Goal: Complete application form: Complete application form

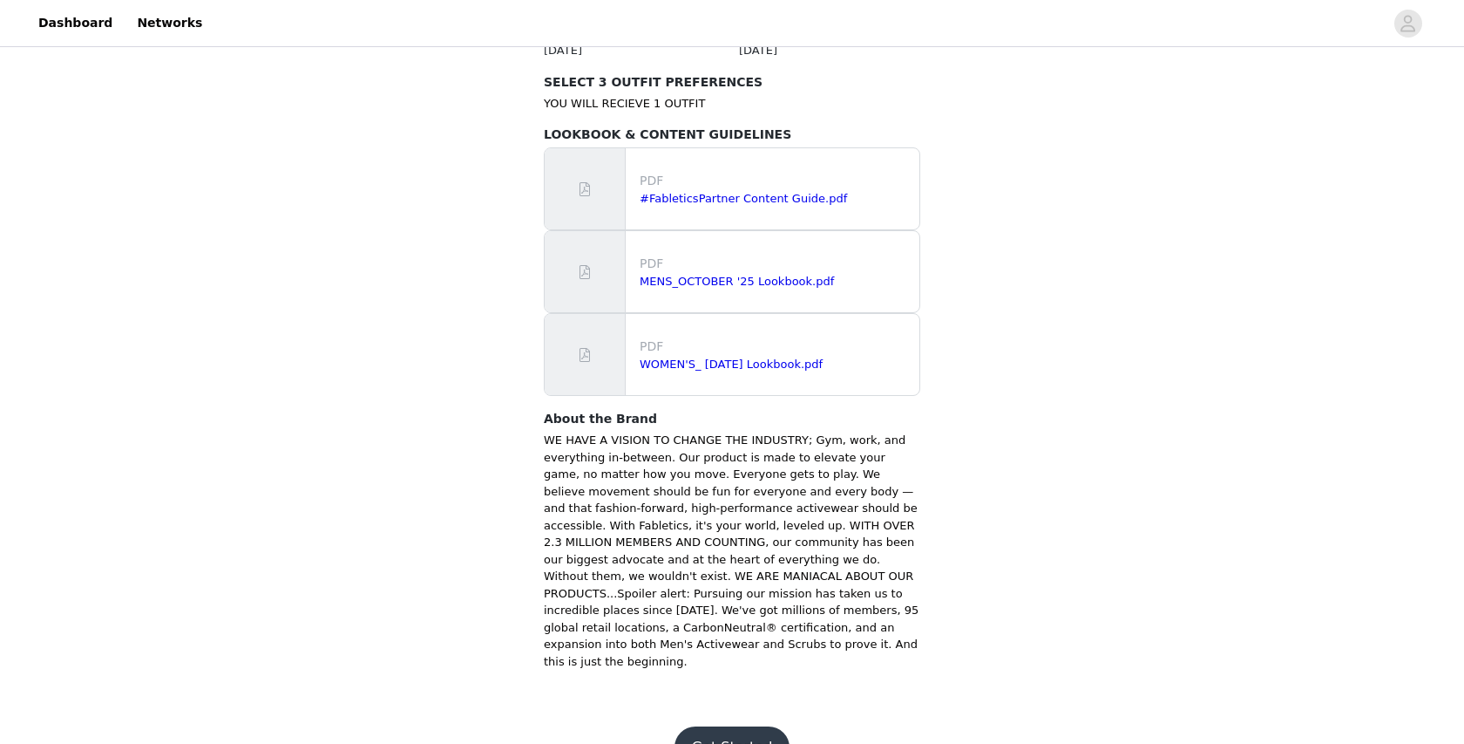
click at [714, 726] on button "Get Started" at bounding box center [733, 747] width 116 height 42
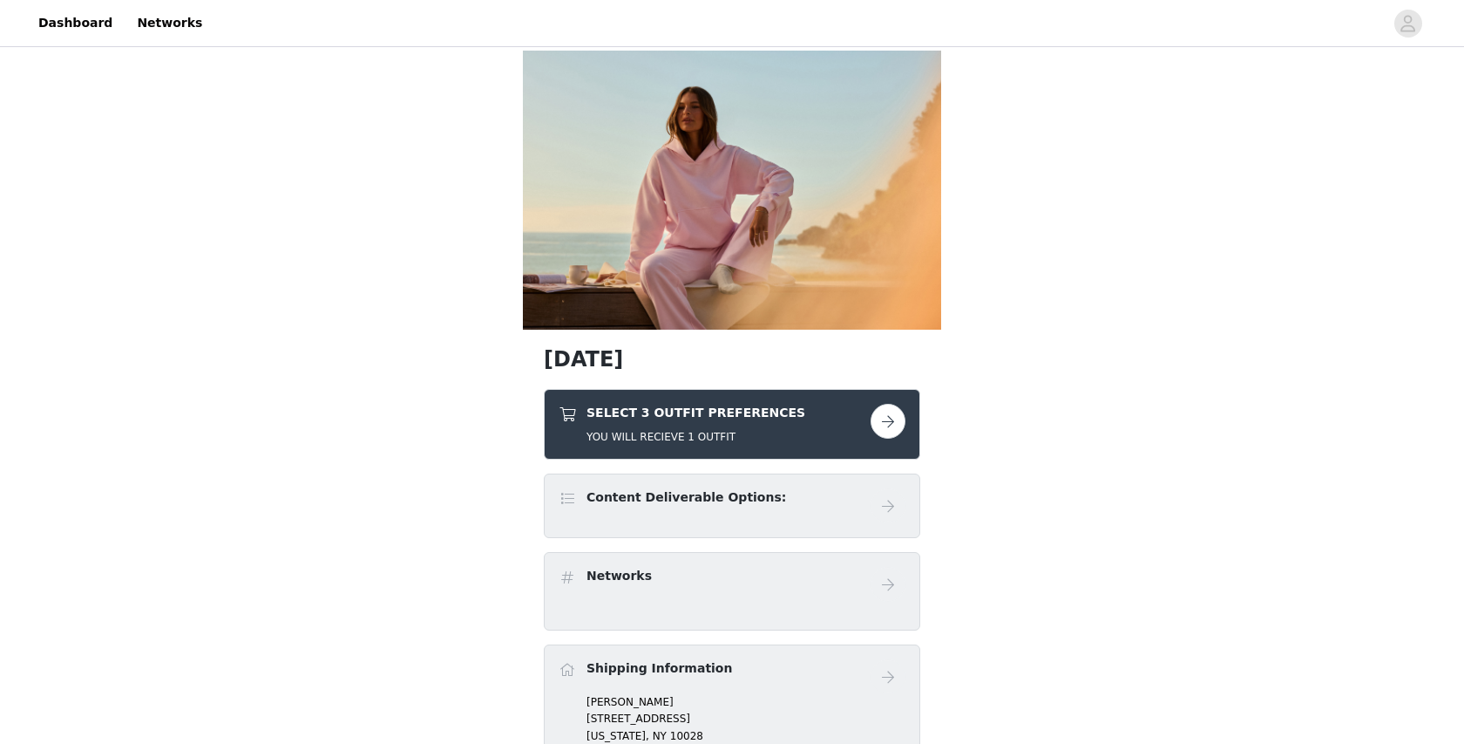
click at [883, 415] on button "button" at bounding box center [888, 421] width 35 height 35
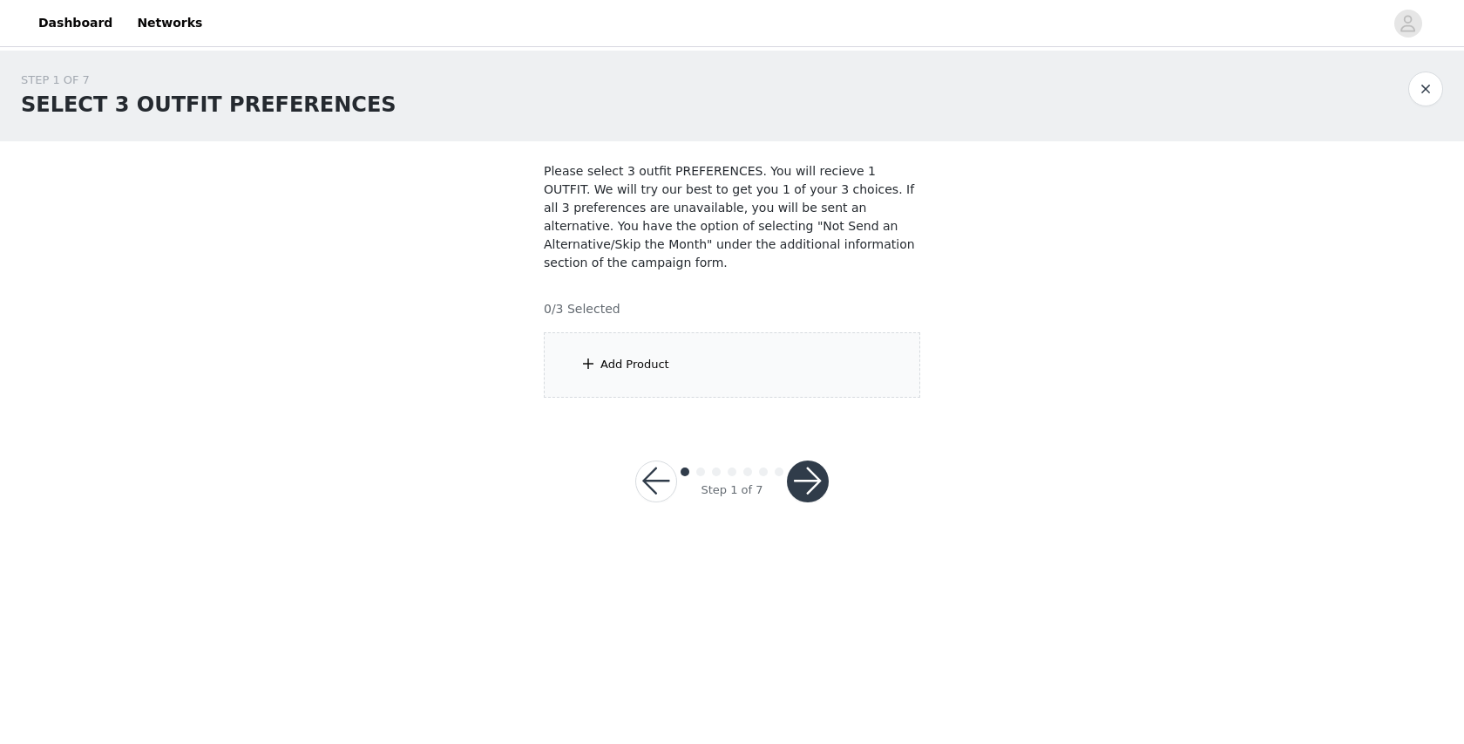
click at [632, 357] on div "Add Product" at bounding box center [635, 364] width 69 height 17
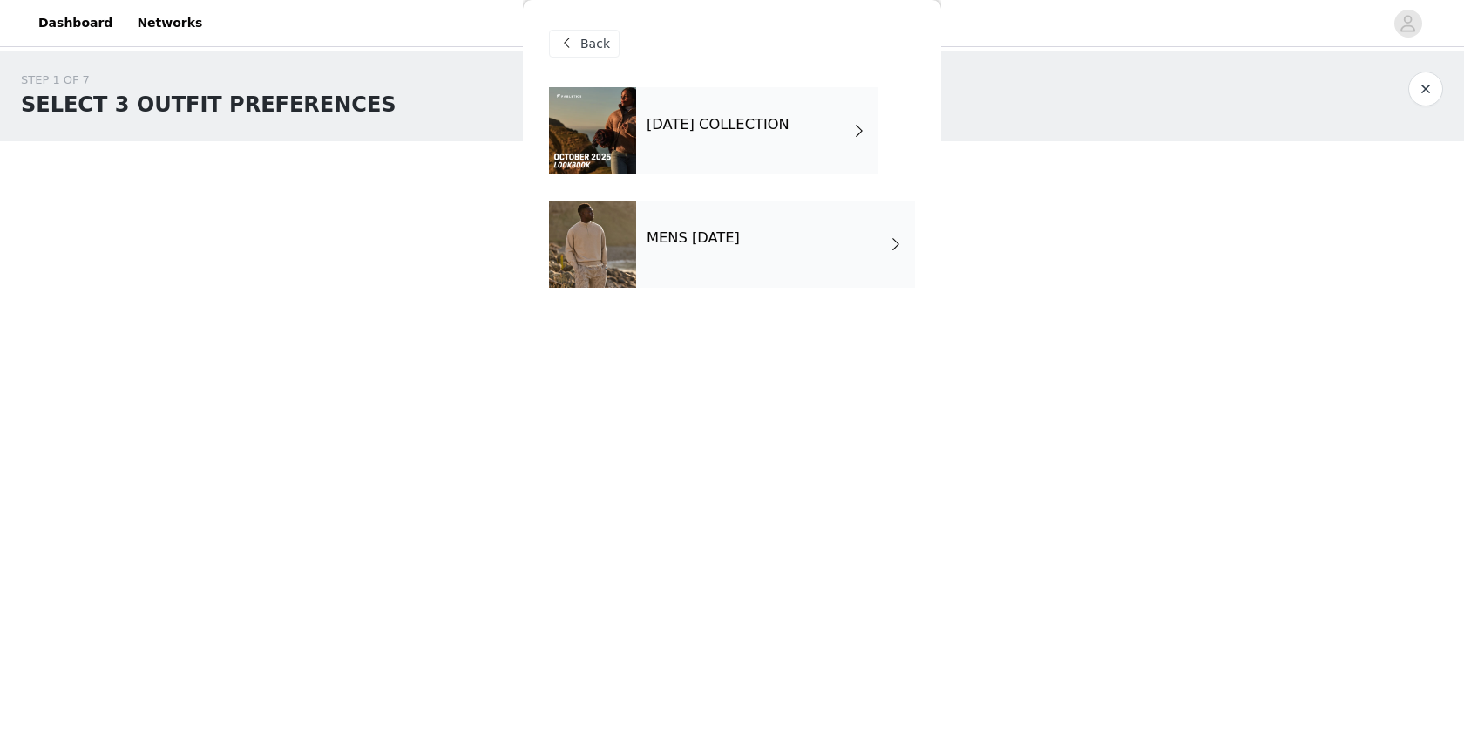
click at [697, 126] on h4 "[DATE] COLLECTION" at bounding box center [718, 125] width 143 height 16
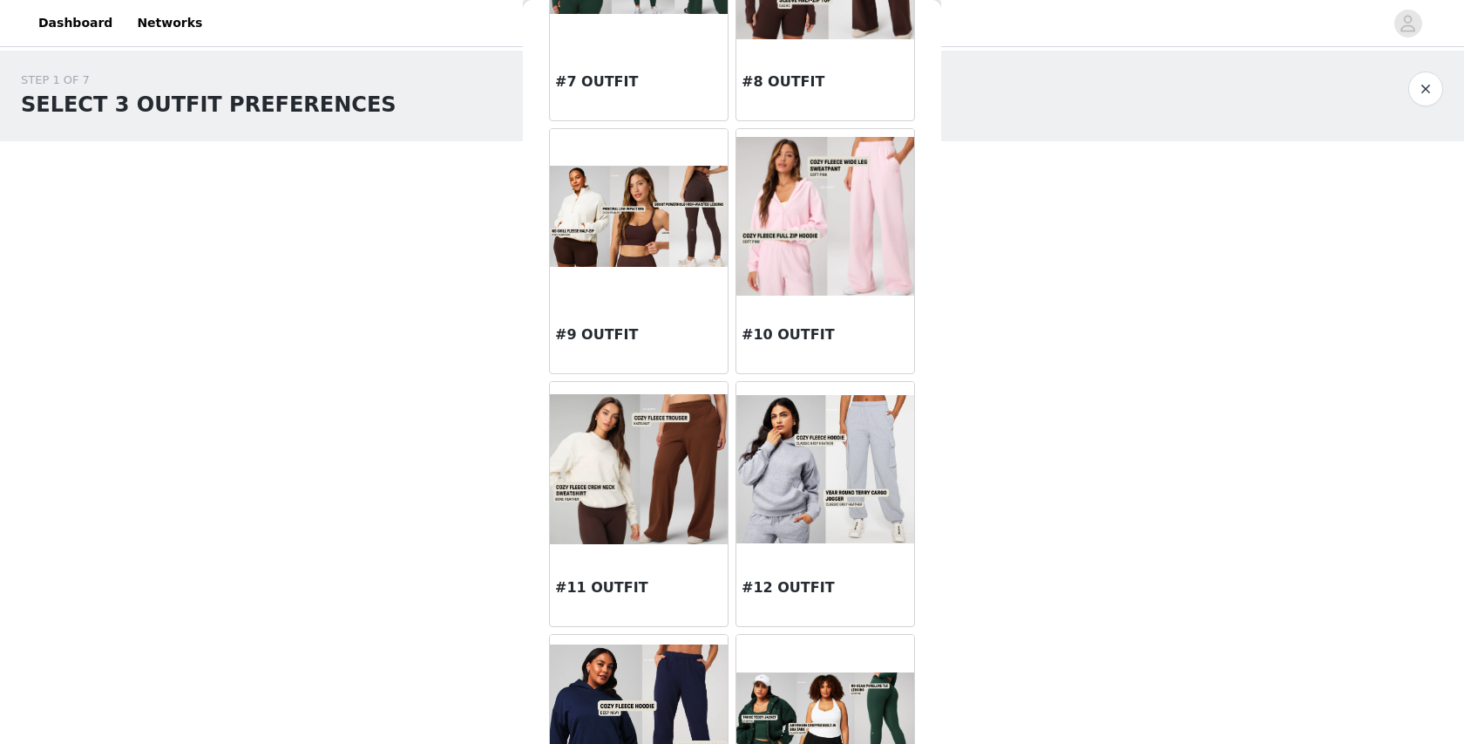
scroll to position [1859, 0]
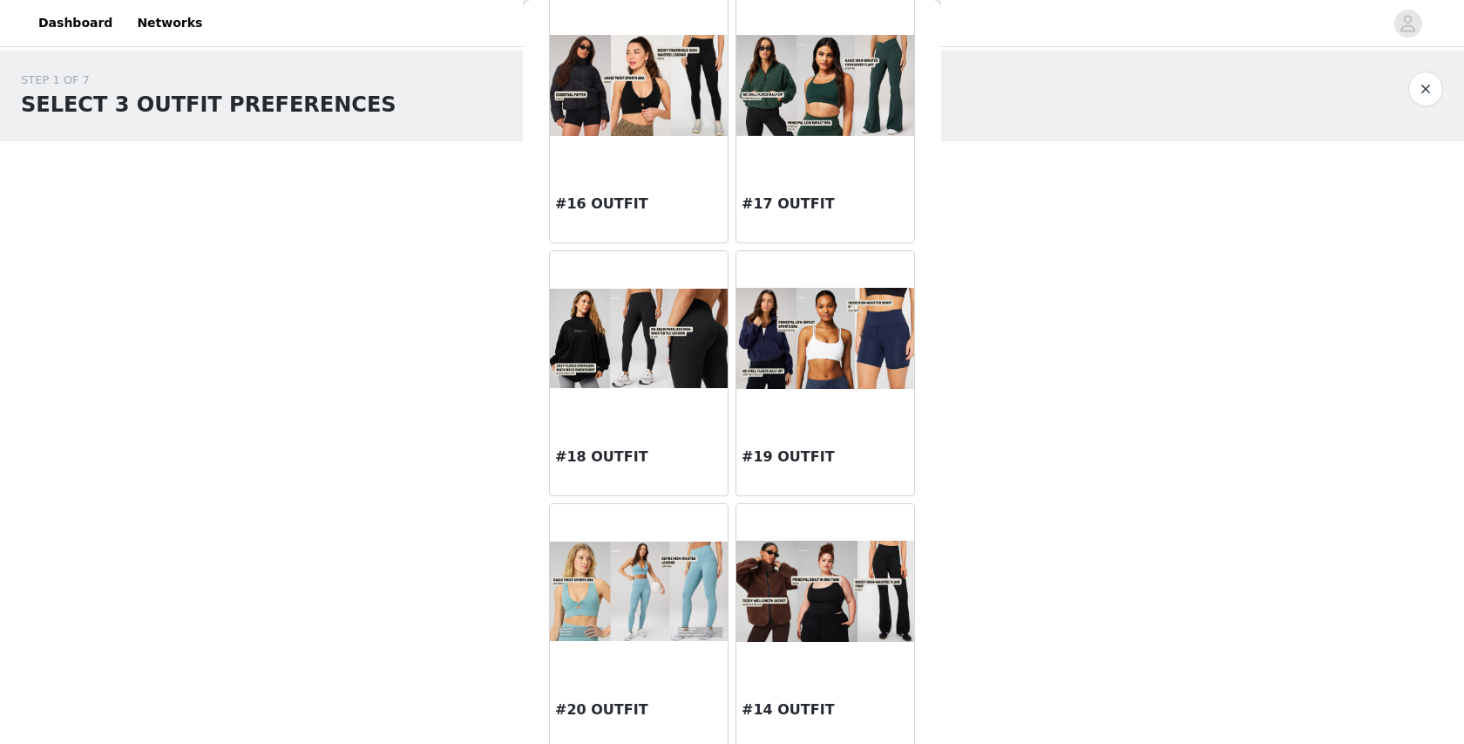
click at [839, 546] on img at bounding box center [826, 591] width 178 height 102
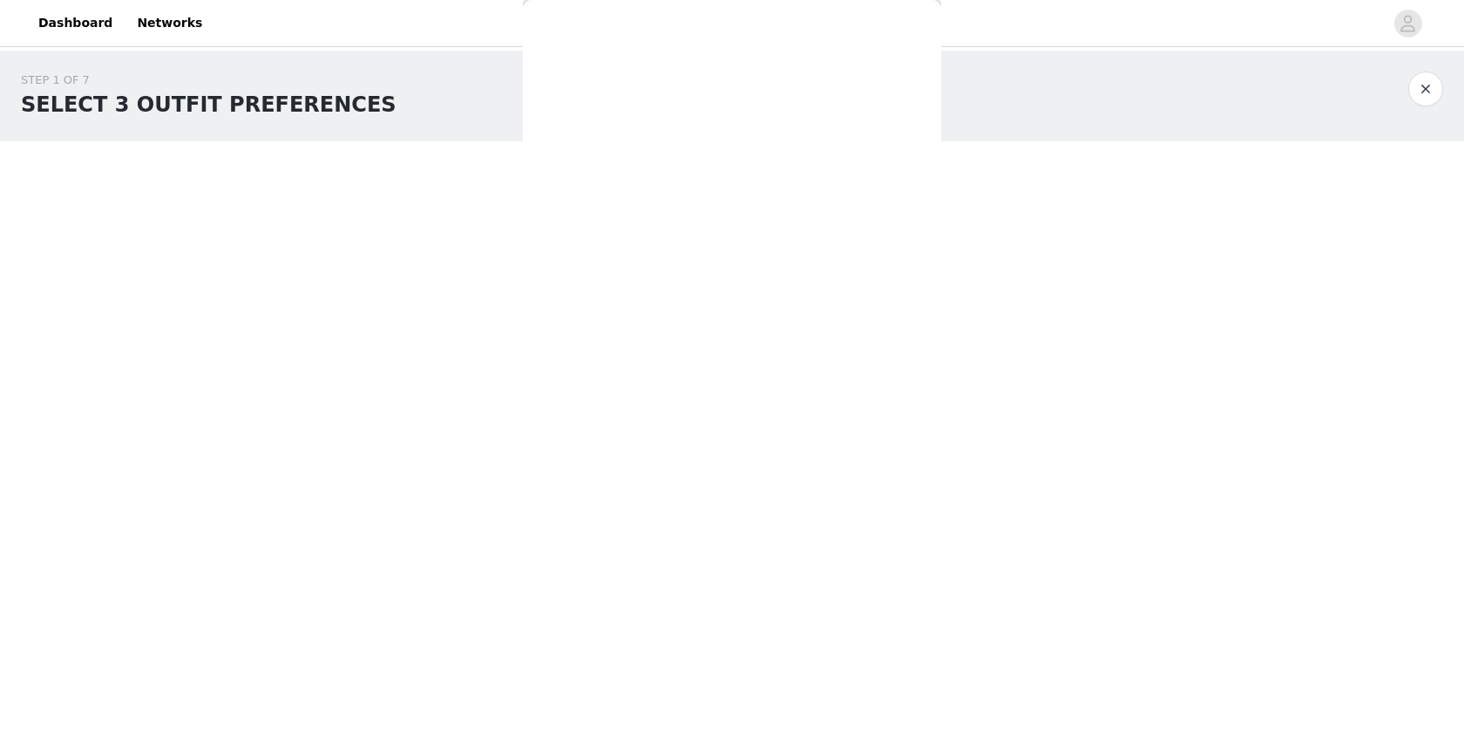
scroll to position [0, 0]
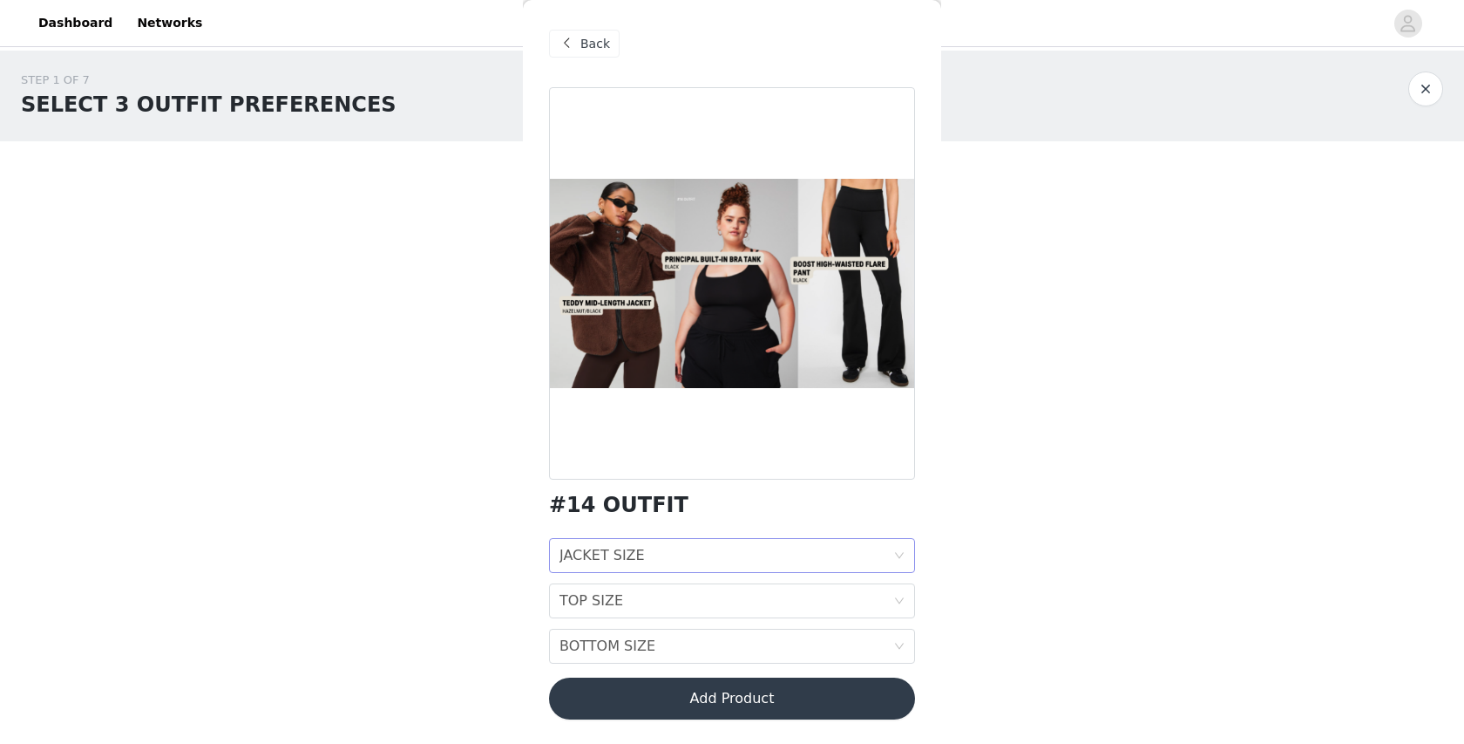
click at [750, 551] on div "JACKET SIZE JACKET SIZE" at bounding box center [727, 555] width 334 height 33
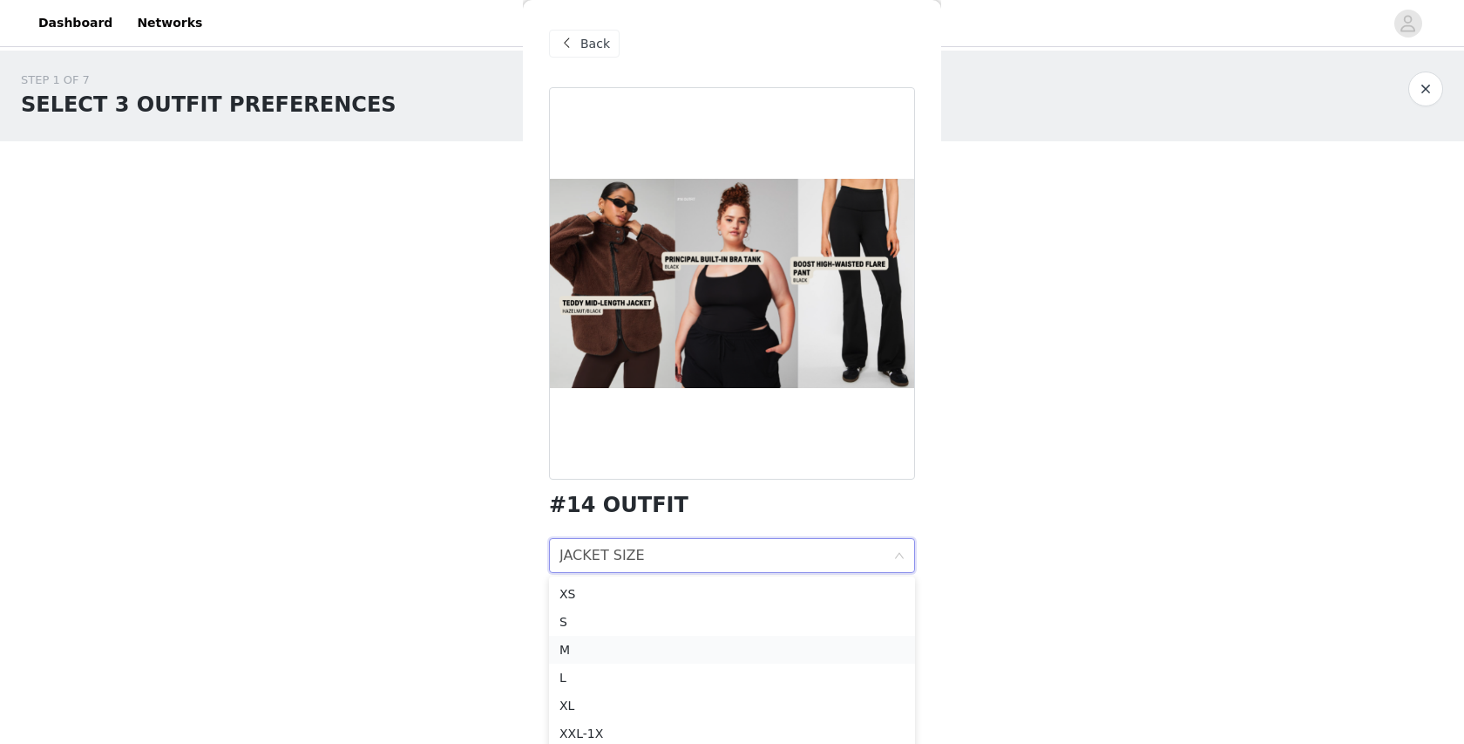
click at [670, 647] on div "M" at bounding box center [732, 649] width 345 height 19
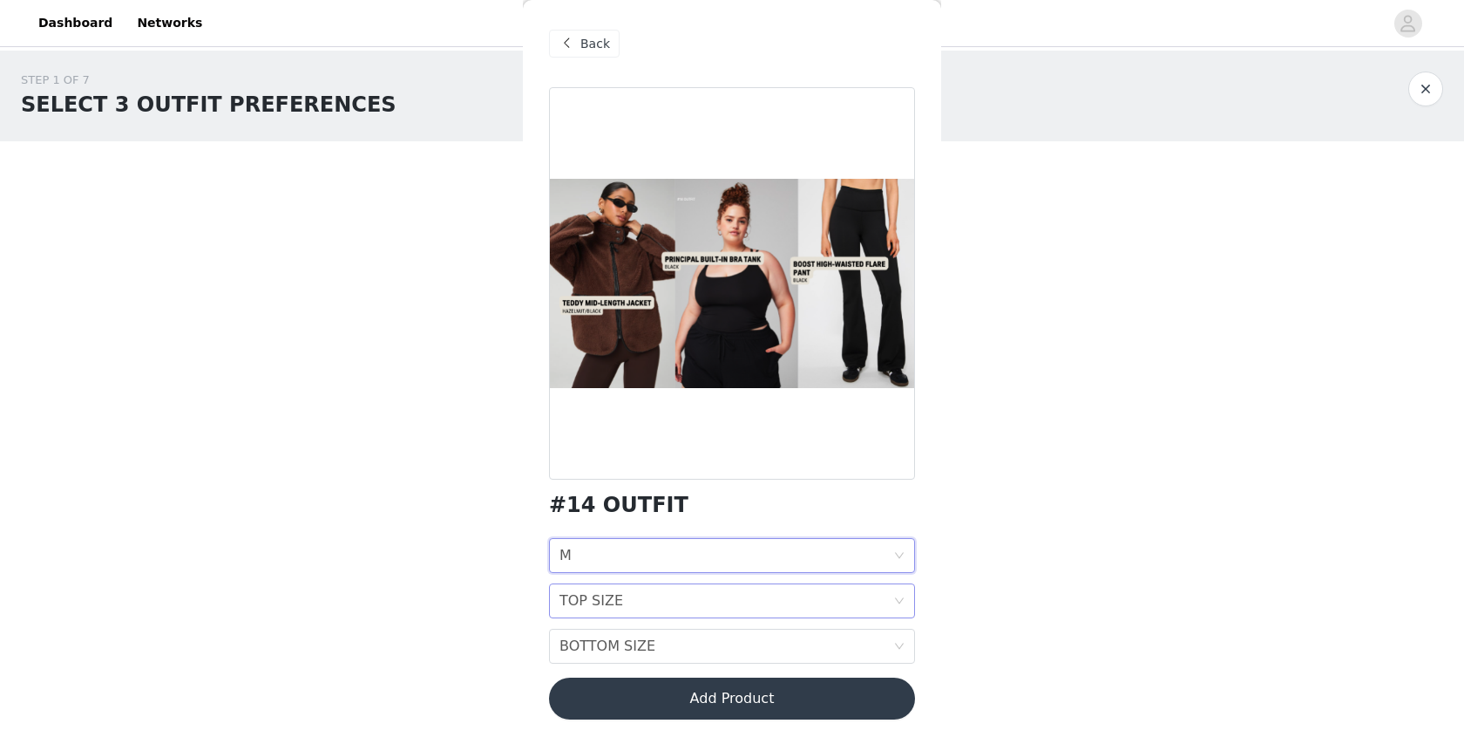
click at [669, 615] on div "TOP SIZE TOP SIZE" at bounding box center [727, 600] width 334 height 33
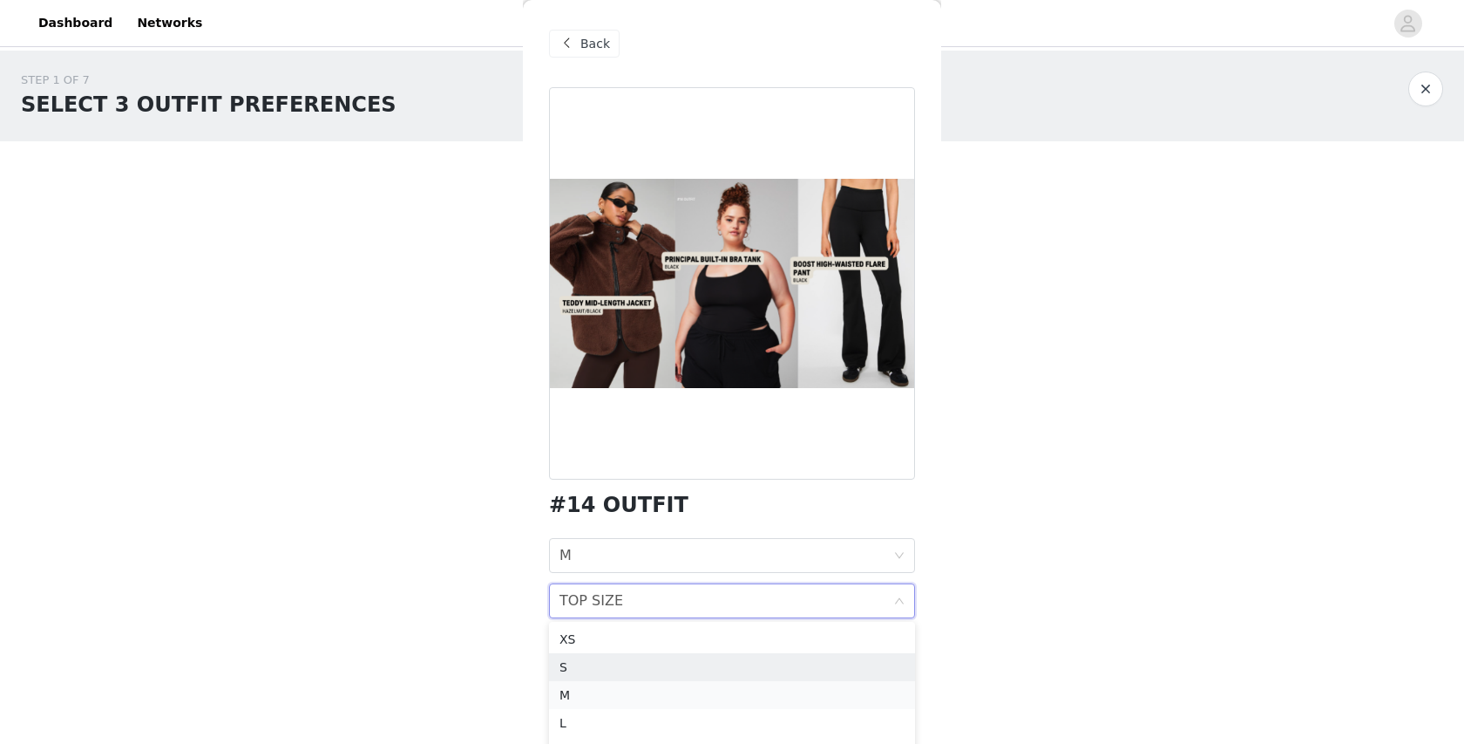
click at [642, 686] on div "M" at bounding box center [732, 694] width 345 height 19
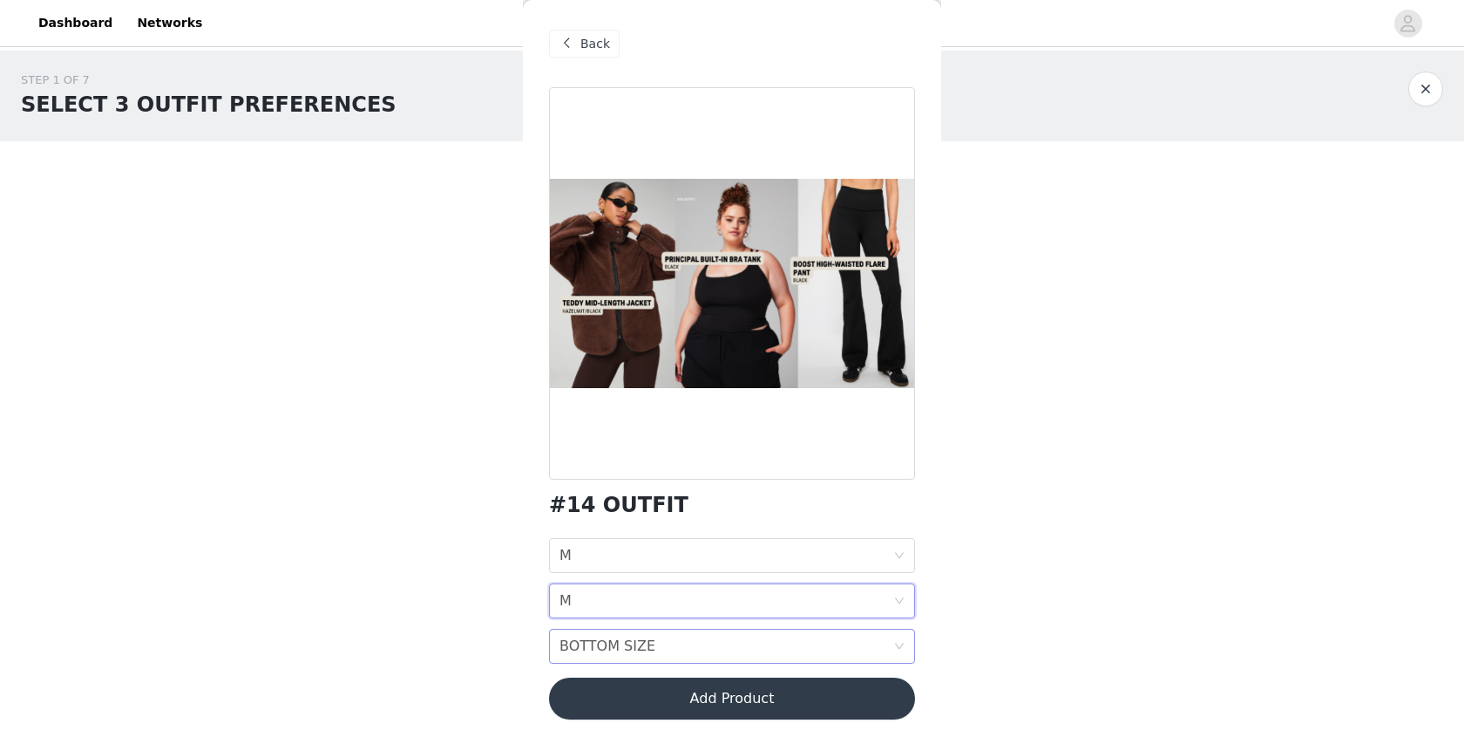
click at [639, 647] on div "BOTTOM SIZE" at bounding box center [608, 645] width 96 height 33
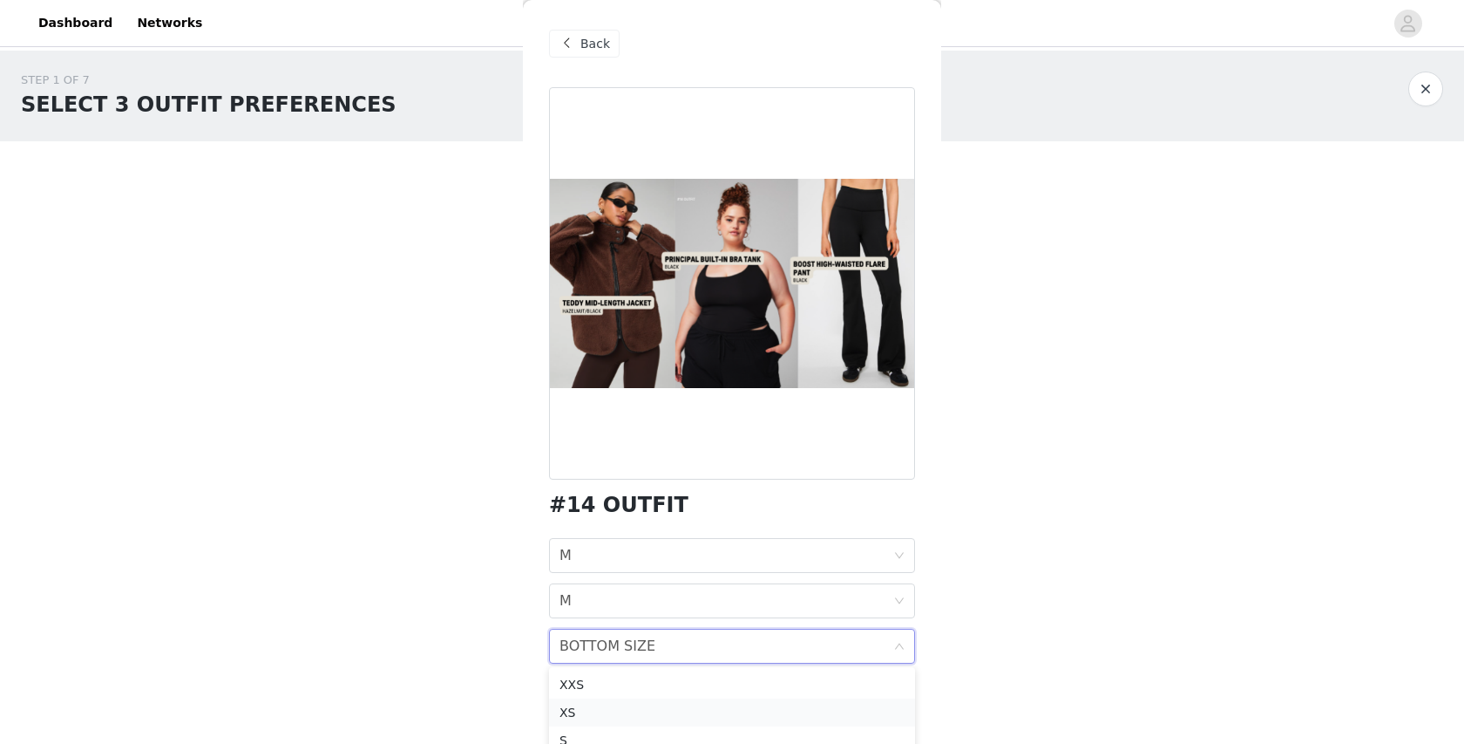
scroll to position [11, 0]
click at [618, 715] on li "S" at bounding box center [732, 729] width 366 height 28
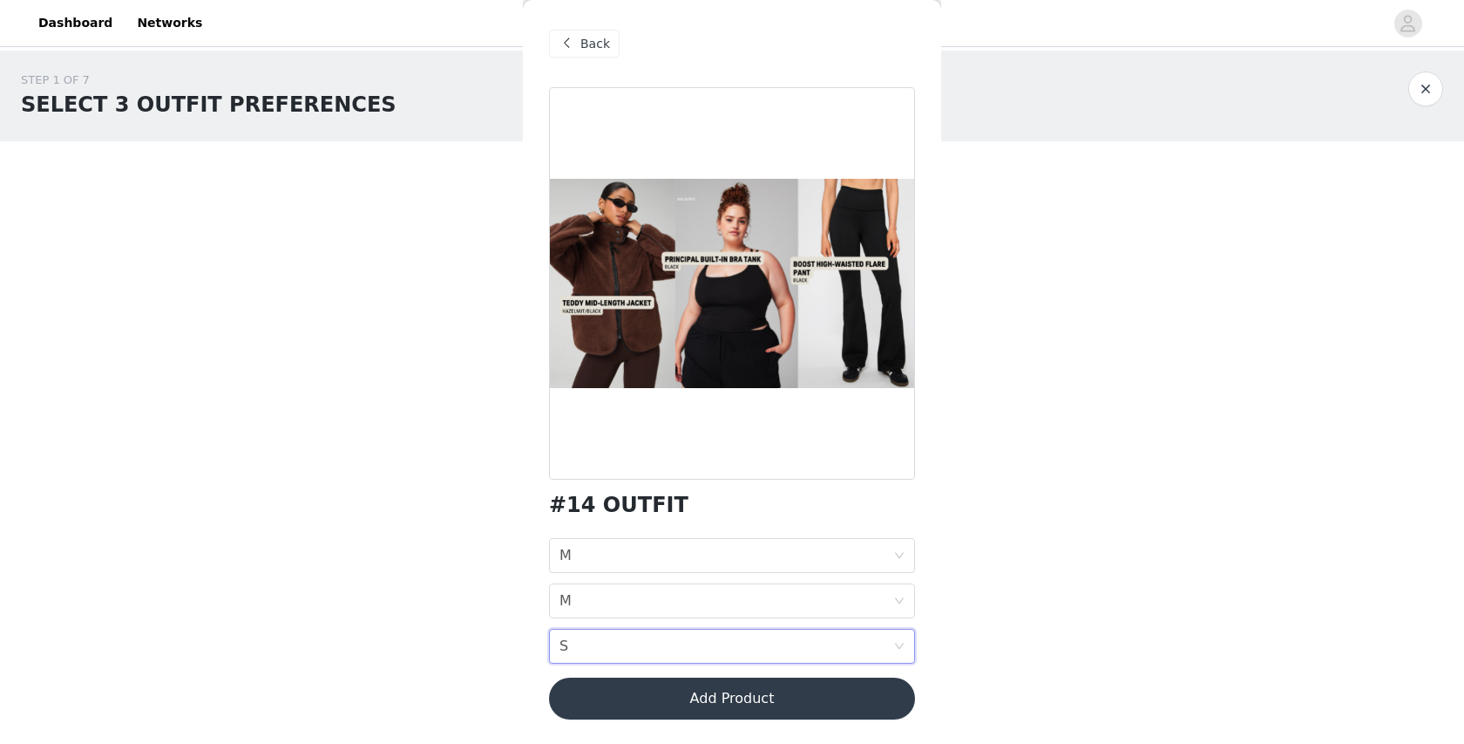
click at [636, 533] on div "#14 OUTFIT JACKET SIZE M TOP SIZE M BOTTOM SIZE S Add Product" at bounding box center [732, 413] width 366 height 653
click at [631, 553] on div "JACKET SIZE M" at bounding box center [727, 555] width 334 height 33
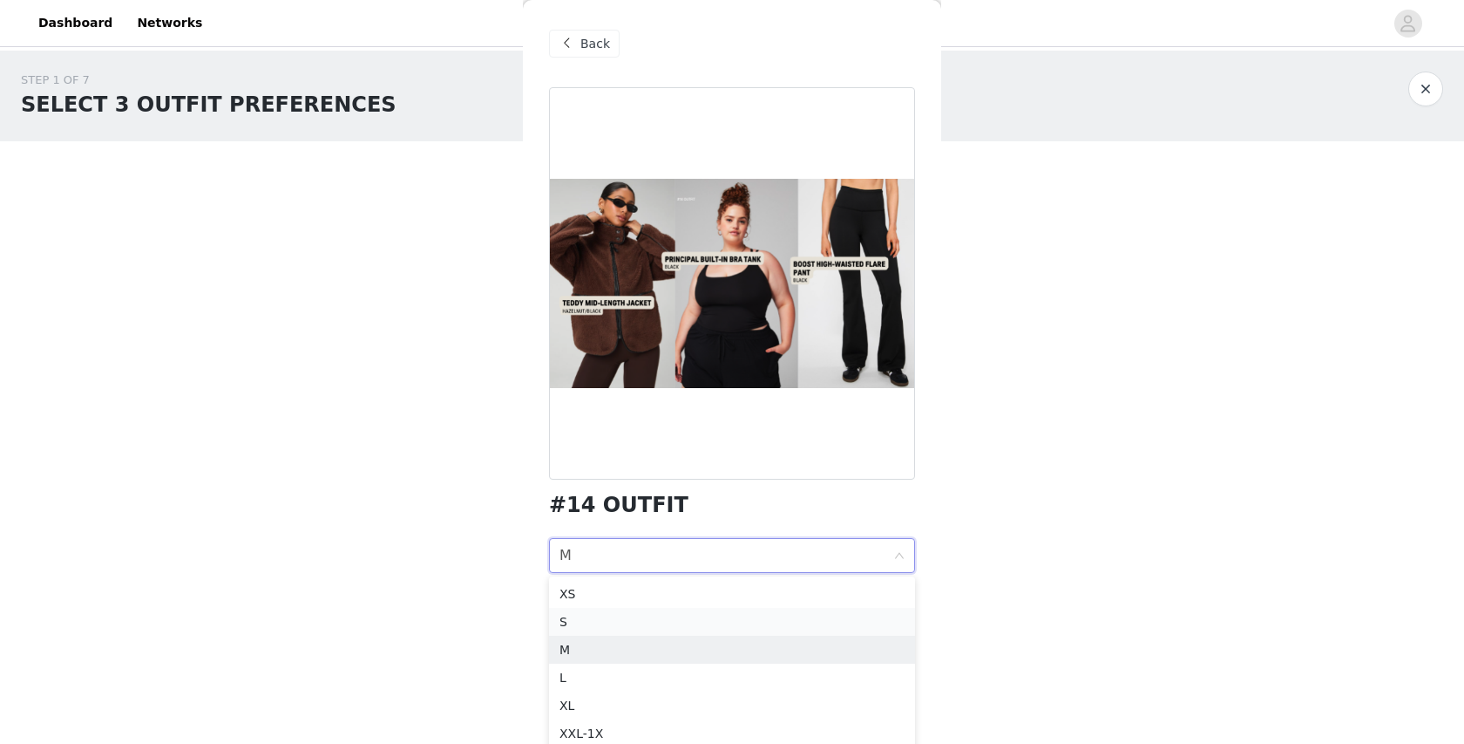
click at [599, 626] on div "S" at bounding box center [732, 621] width 345 height 19
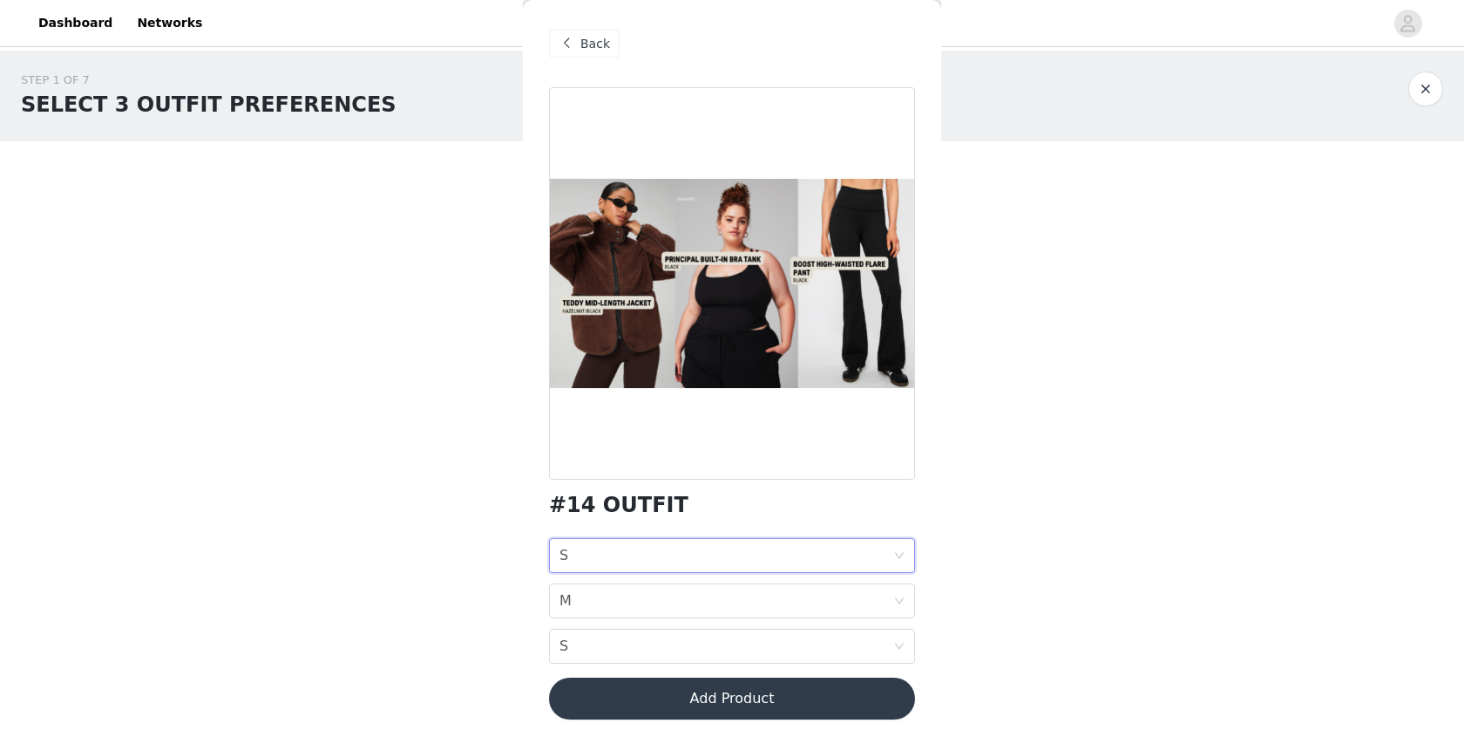
click at [504, 621] on body "Dashboard Networks STEP 1 OF 7 SELECT 3 OUTFIT PREFERENCES Please select 3 outf…" at bounding box center [732, 372] width 1464 height 744
click at [578, 587] on div "TOP SIZE M" at bounding box center [727, 600] width 334 height 33
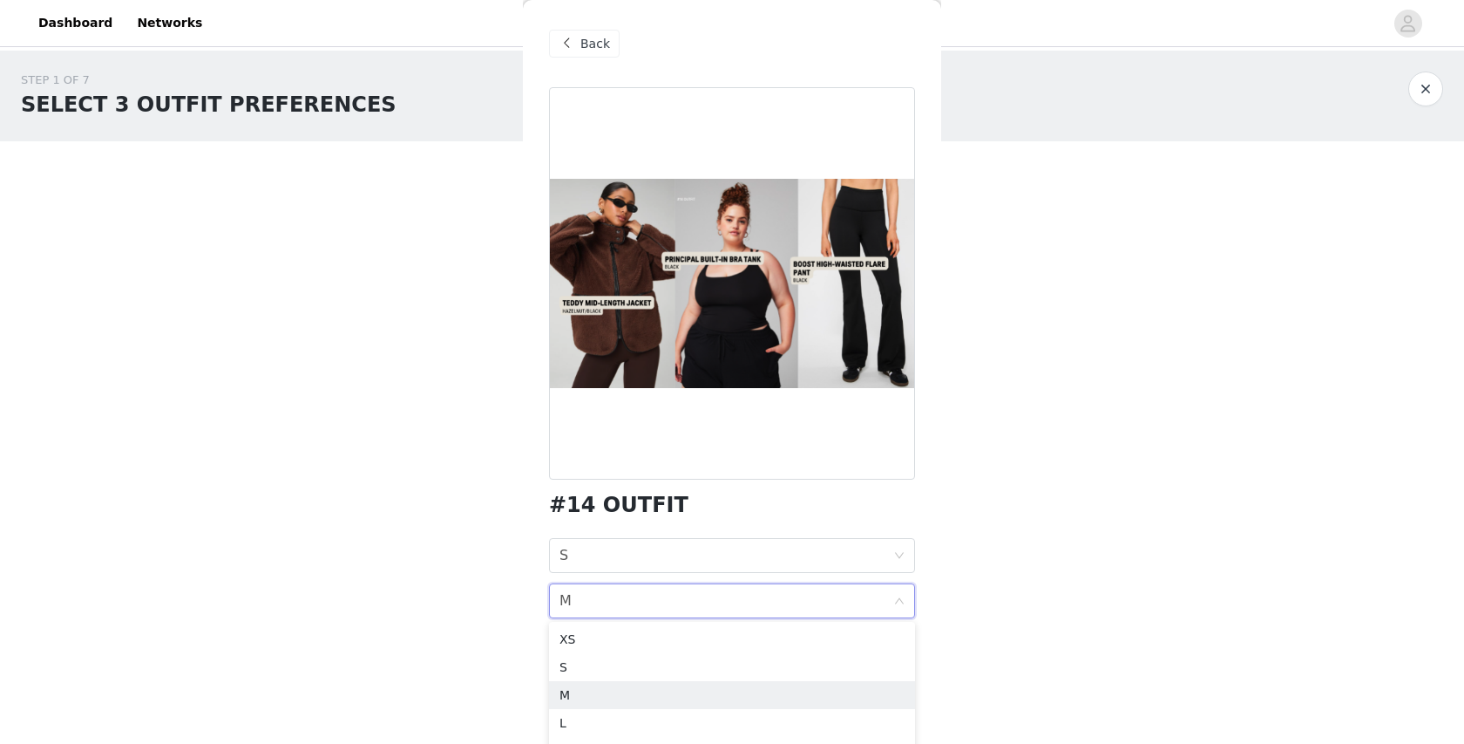
click at [578, 587] on div "TOP SIZE M" at bounding box center [727, 600] width 334 height 33
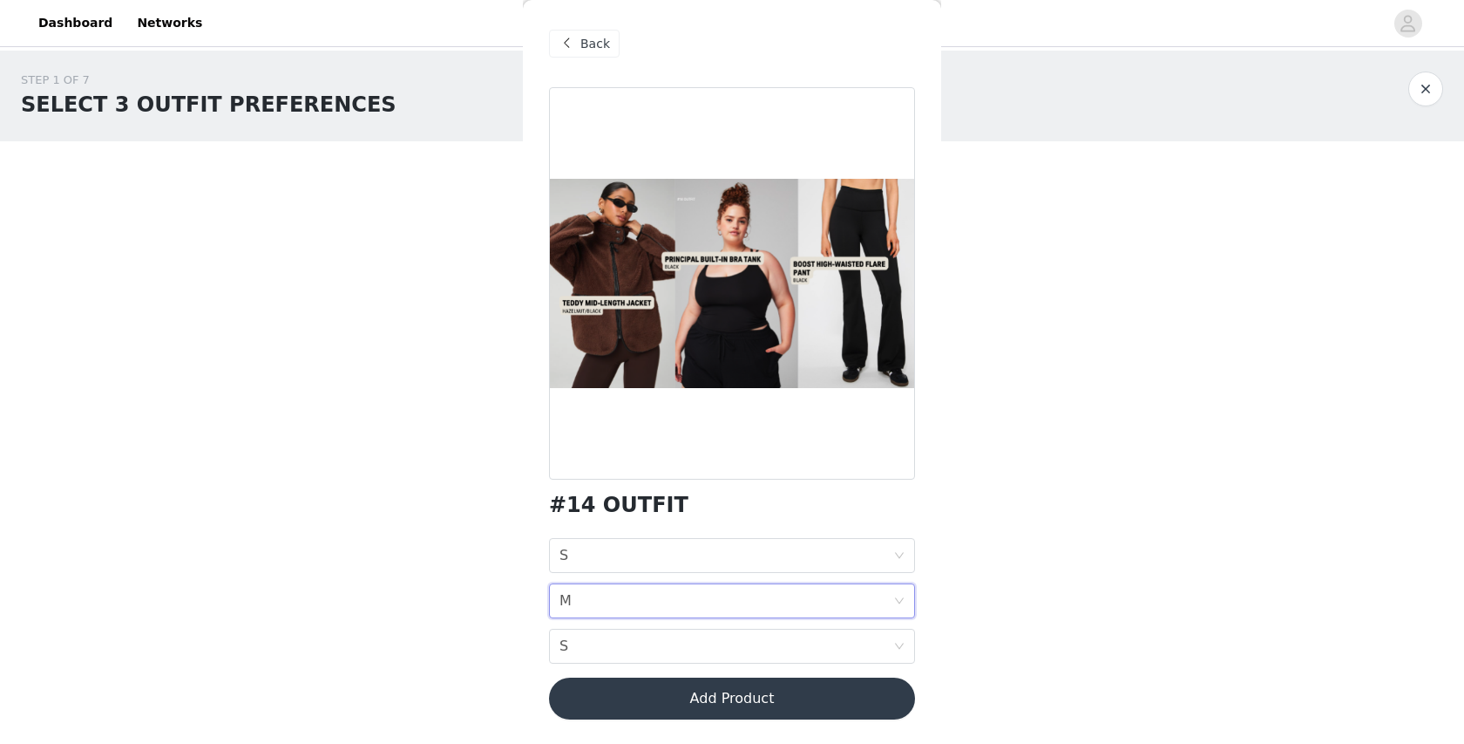
click at [587, 50] on span "Back" at bounding box center [596, 44] width 30 height 18
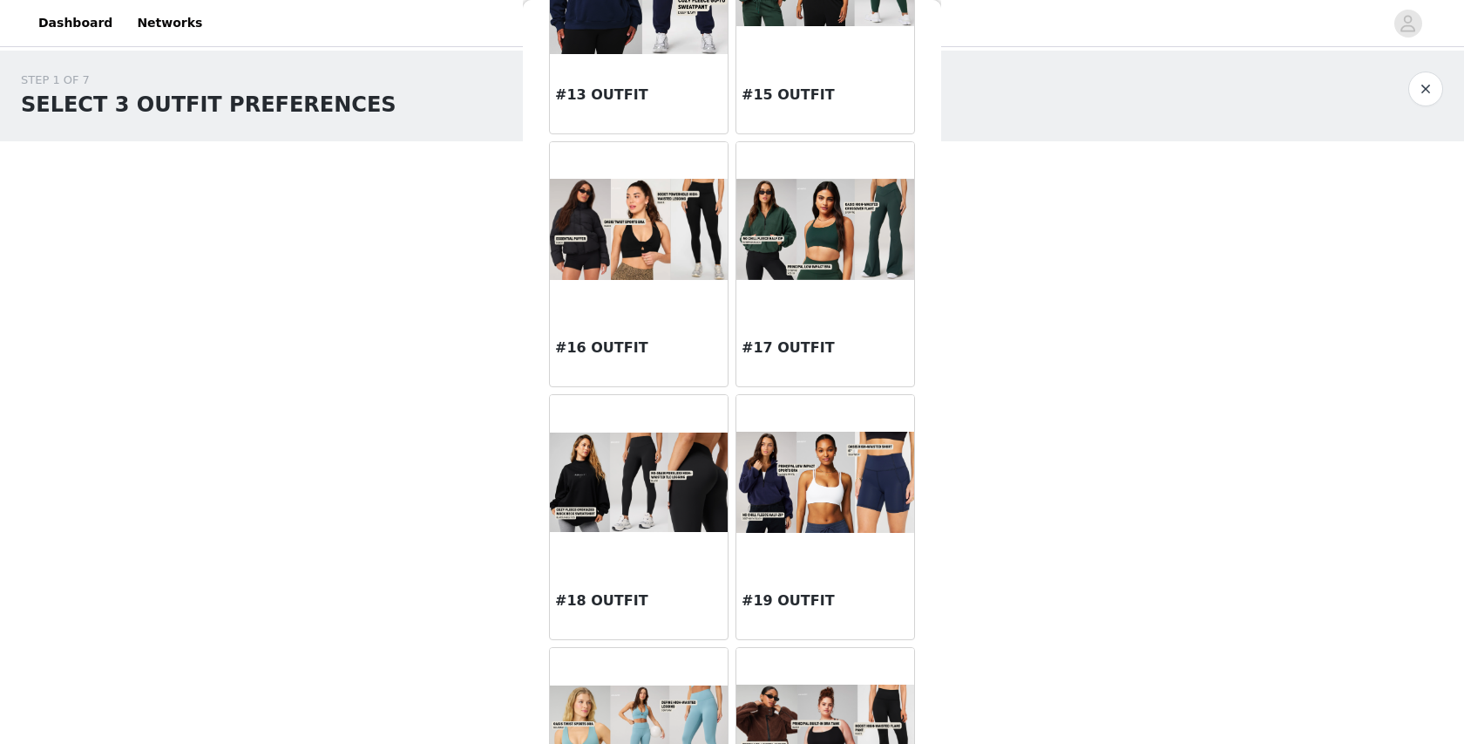
scroll to position [1859, 0]
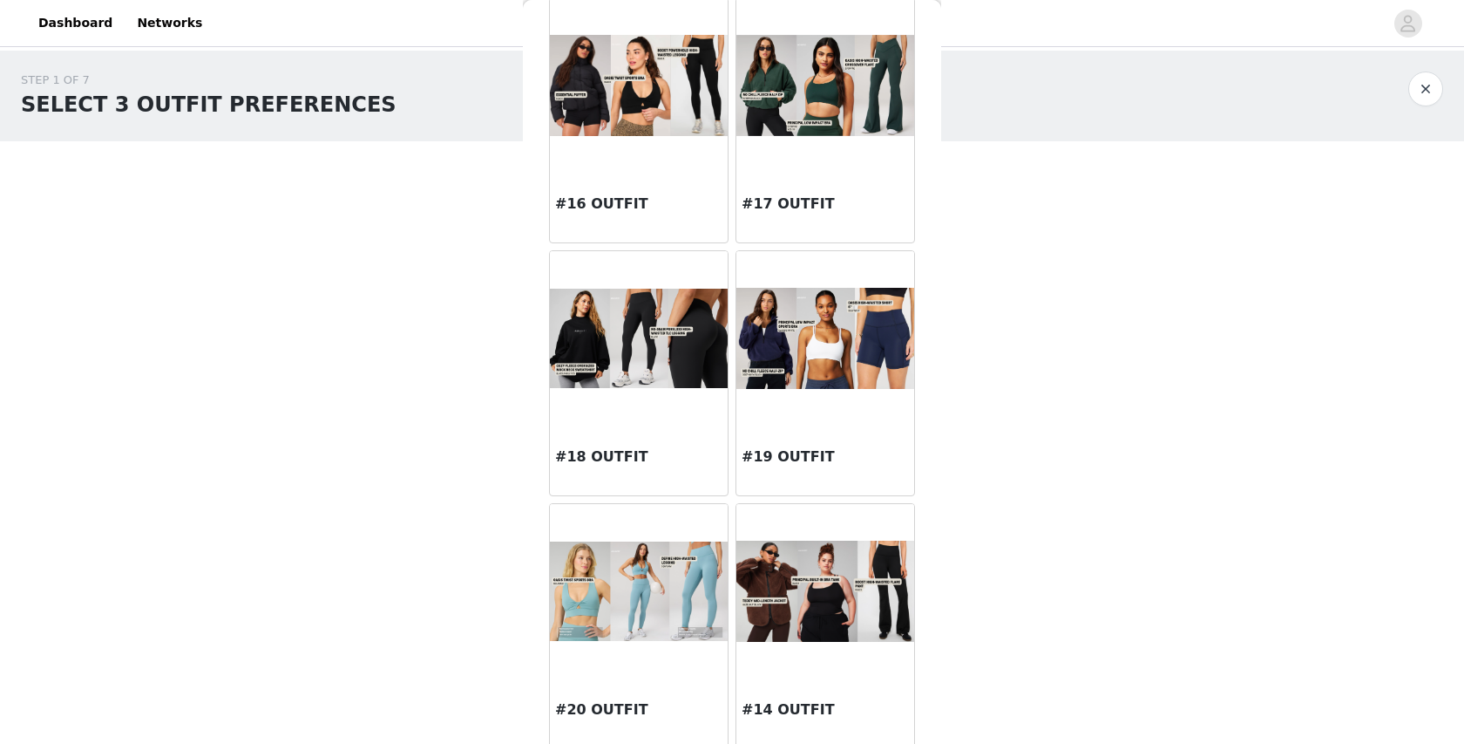
click at [784, 570] on img at bounding box center [826, 591] width 178 height 102
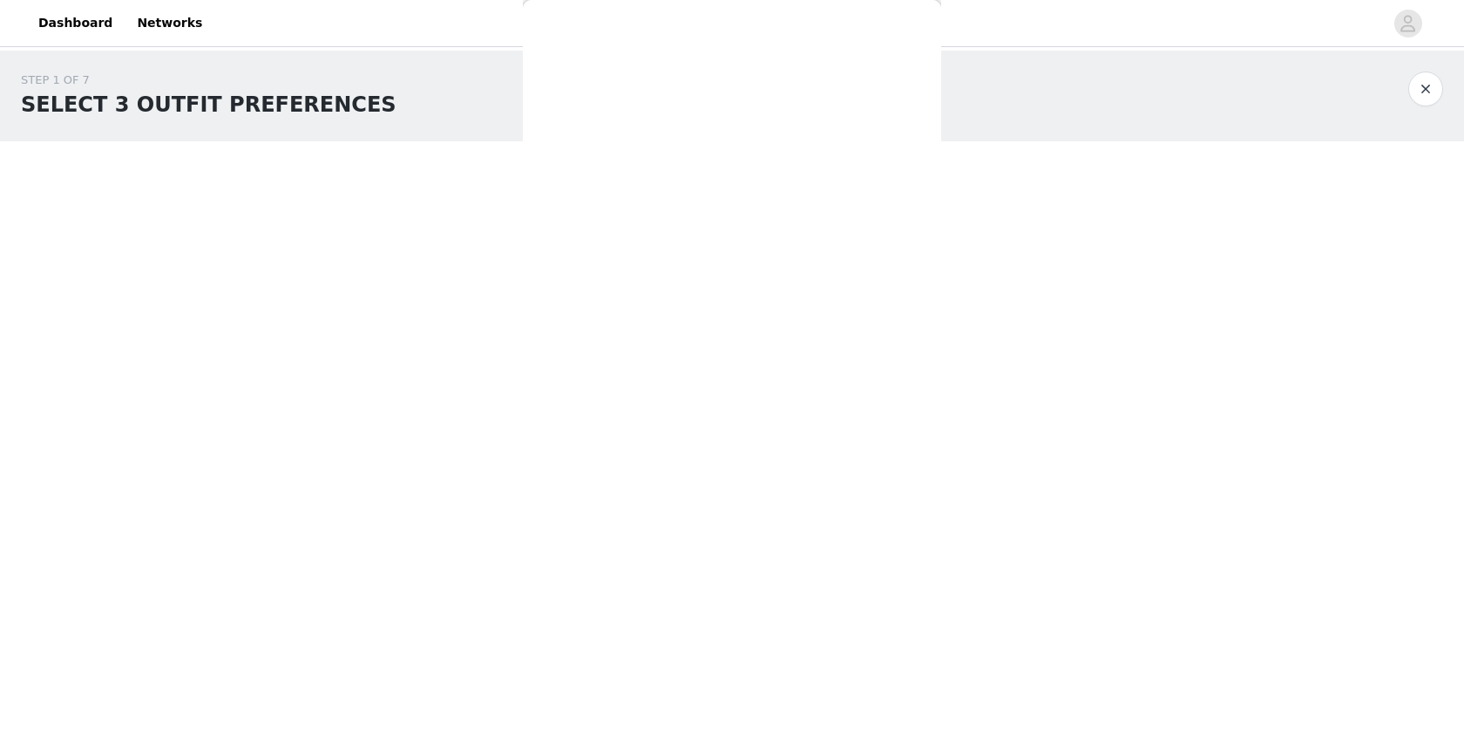
scroll to position [0, 0]
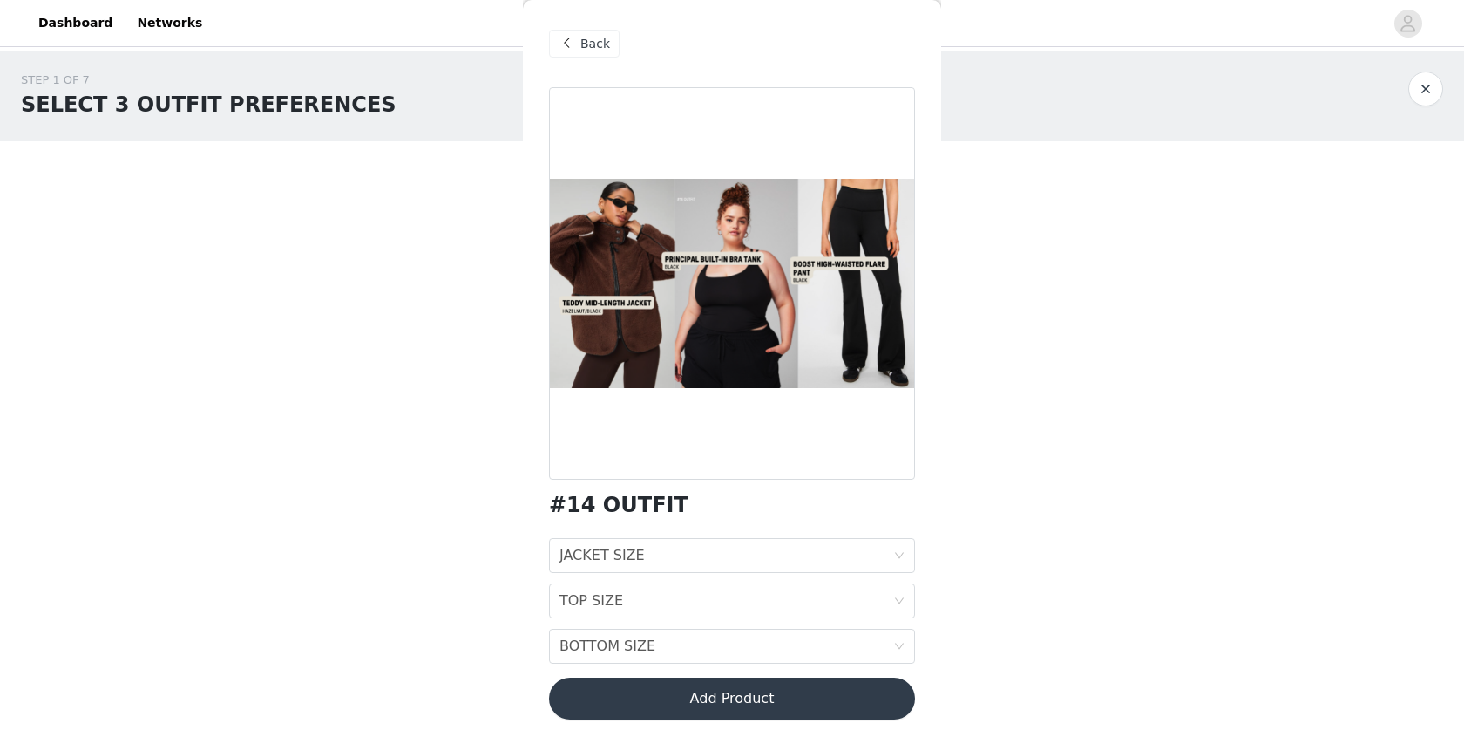
click at [734, 505] on div "#14 OUTFIT" at bounding box center [732, 505] width 366 height 24
click at [723, 576] on div "JACKET SIZE JACKET SIZE TOP SIZE TOP SIZE BOTTOM SIZE BOTTOM SIZE" at bounding box center [732, 601] width 366 height 126
click at [723, 564] on div "JACKET SIZE JACKET SIZE" at bounding box center [727, 555] width 334 height 33
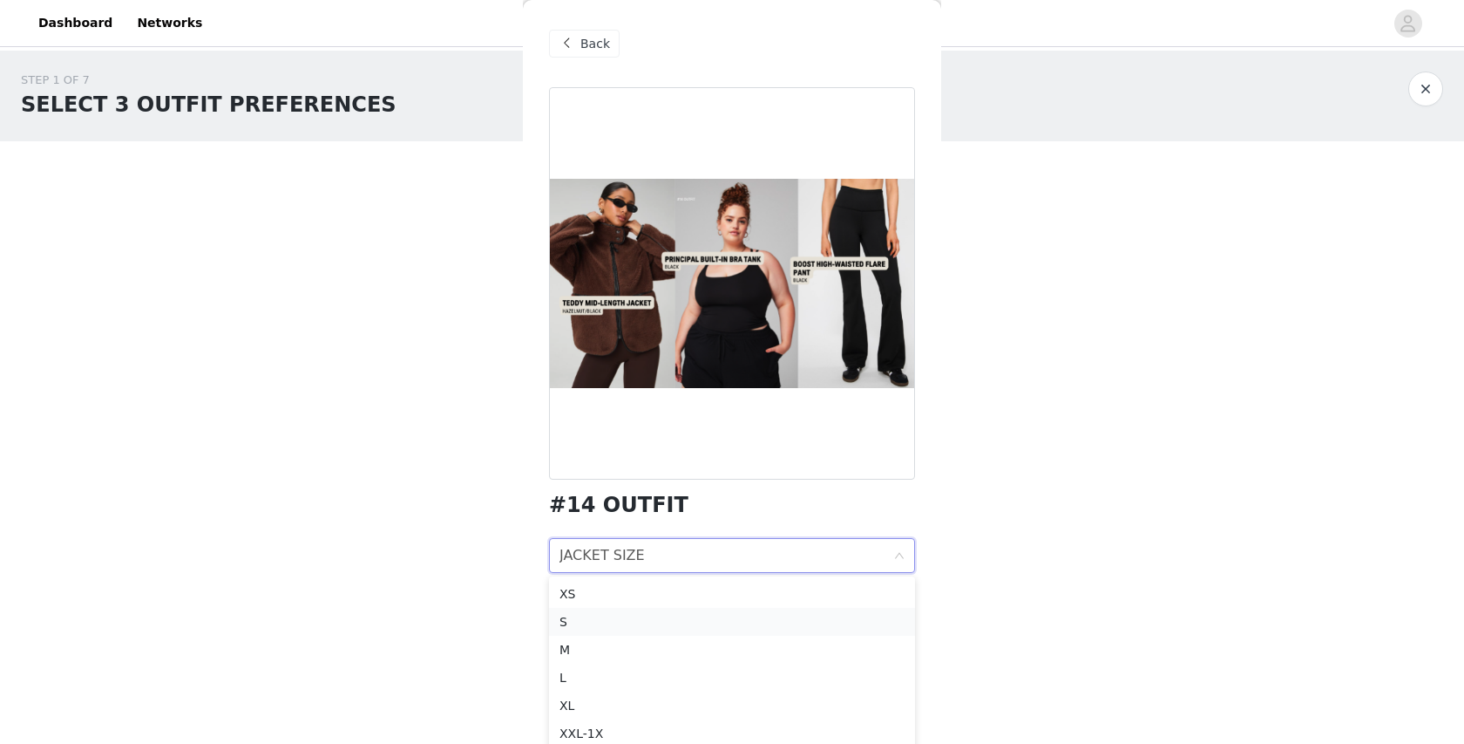
click at [670, 621] on div "S" at bounding box center [732, 621] width 345 height 19
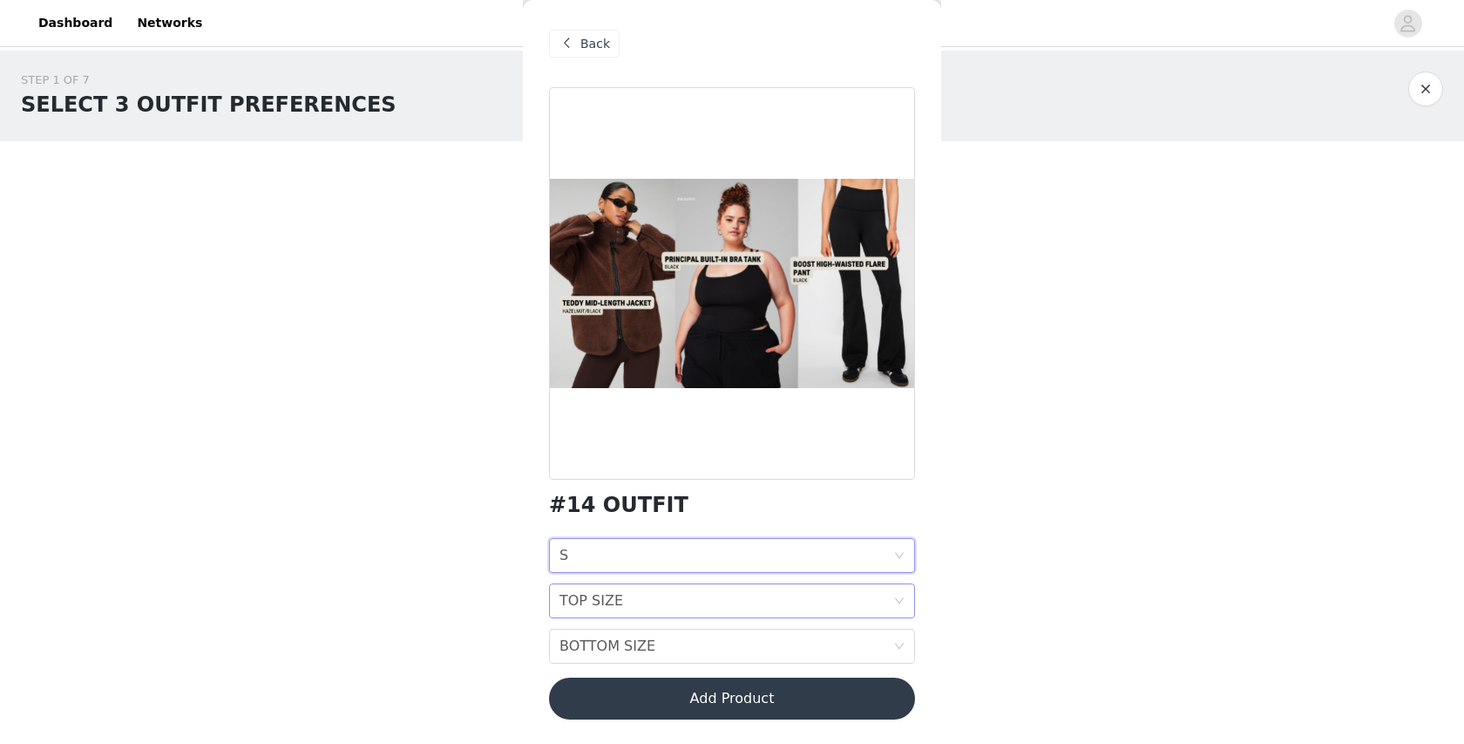
click at [669, 596] on div "TOP SIZE TOP SIZE" at bounding box center [727, 600] width 334 height 33
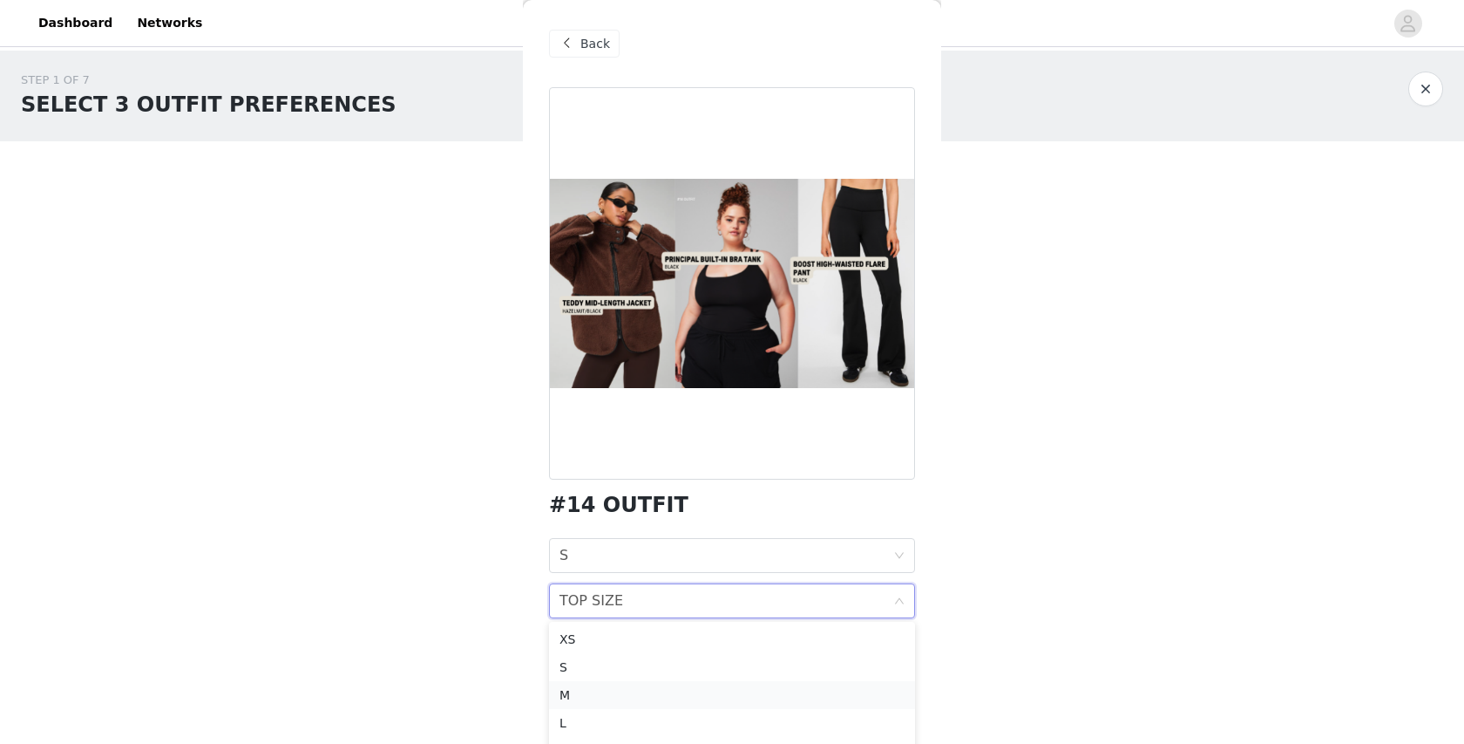
click at [628, 687] on div "M" at bounding box center [732, 694] width 345 height 19
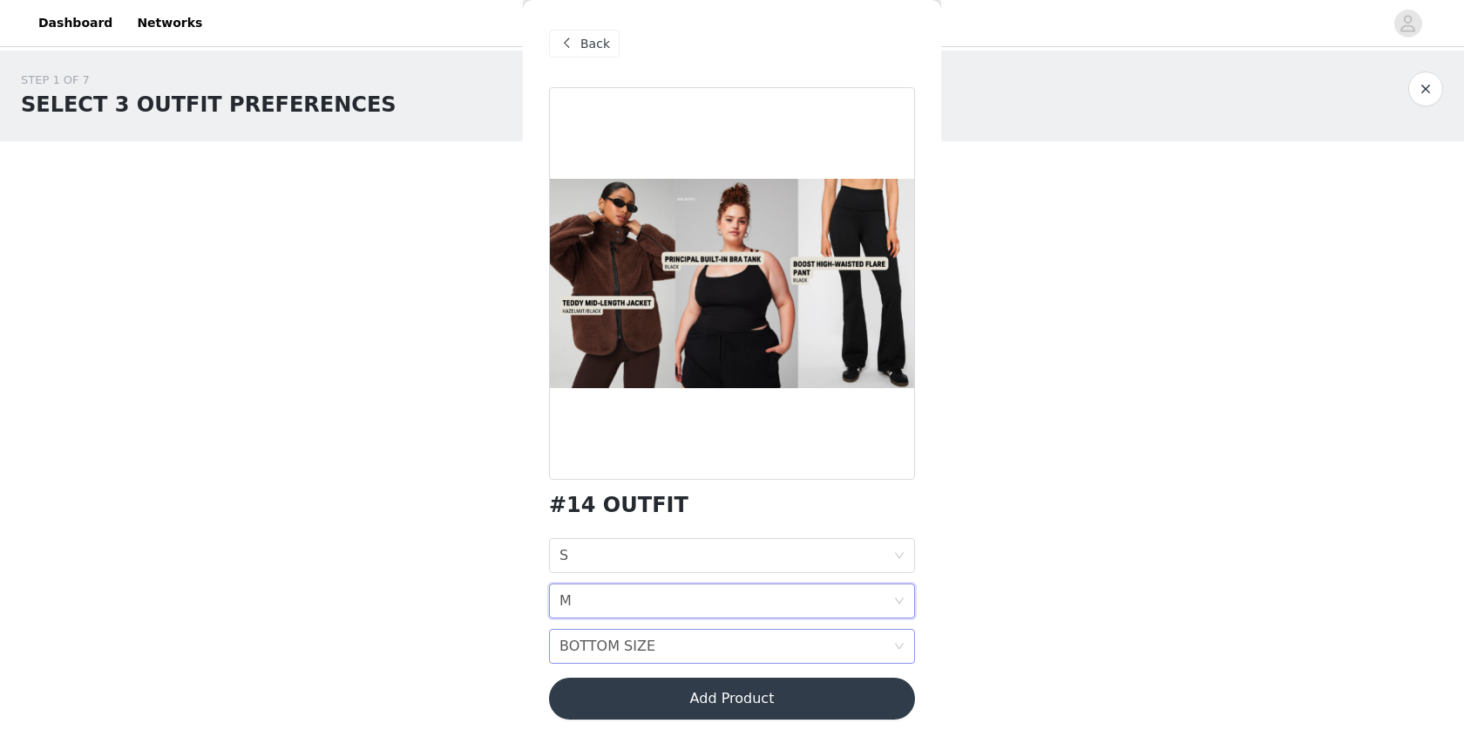
click at [635, 647] on div "BOTTOM SIZE" at bounding box center [608, 645] width 96 height 33
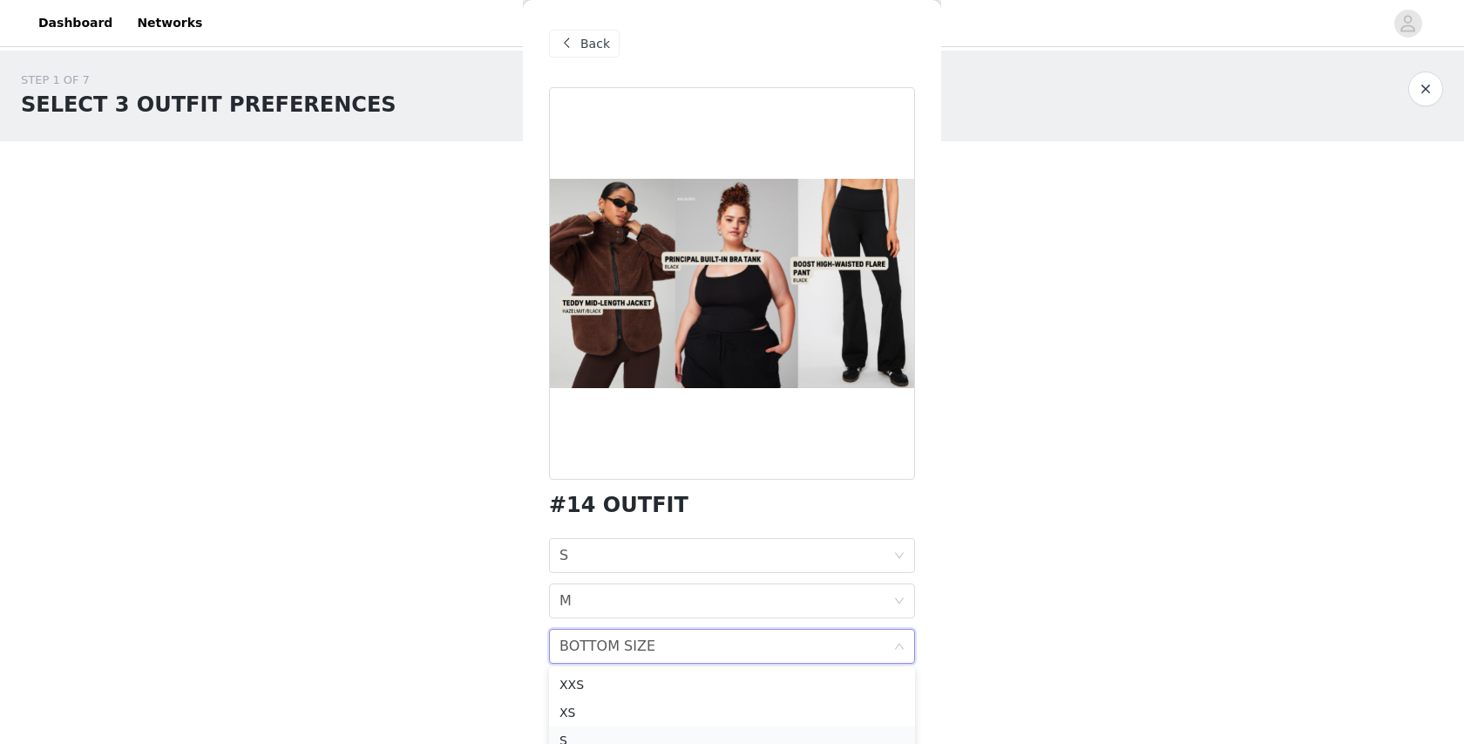
click at [620, 726] on li "S" at bounding box center [732, 740] width 366 height 28
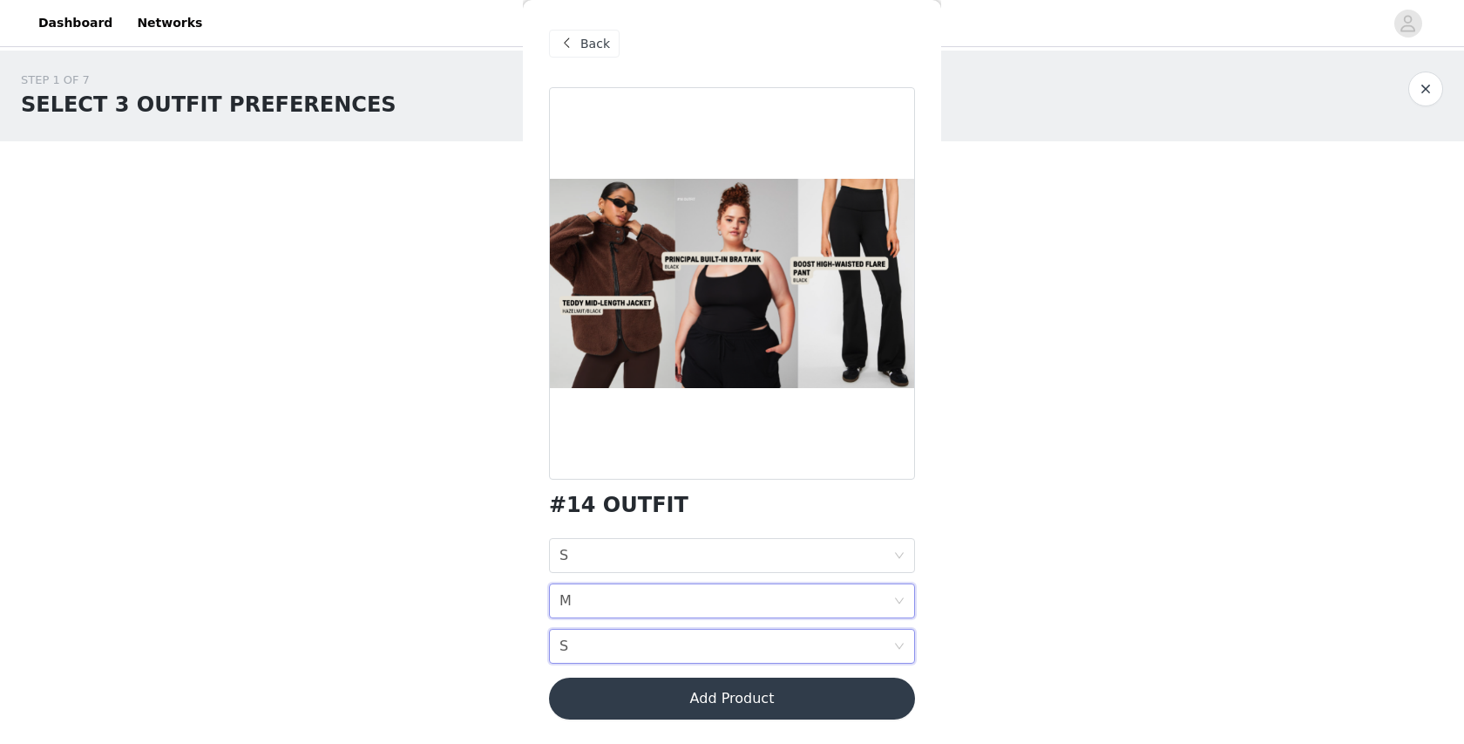
click at [615, 597] on div "TOP SIZE M" at bounding box center [727, 600] width 334 height 33
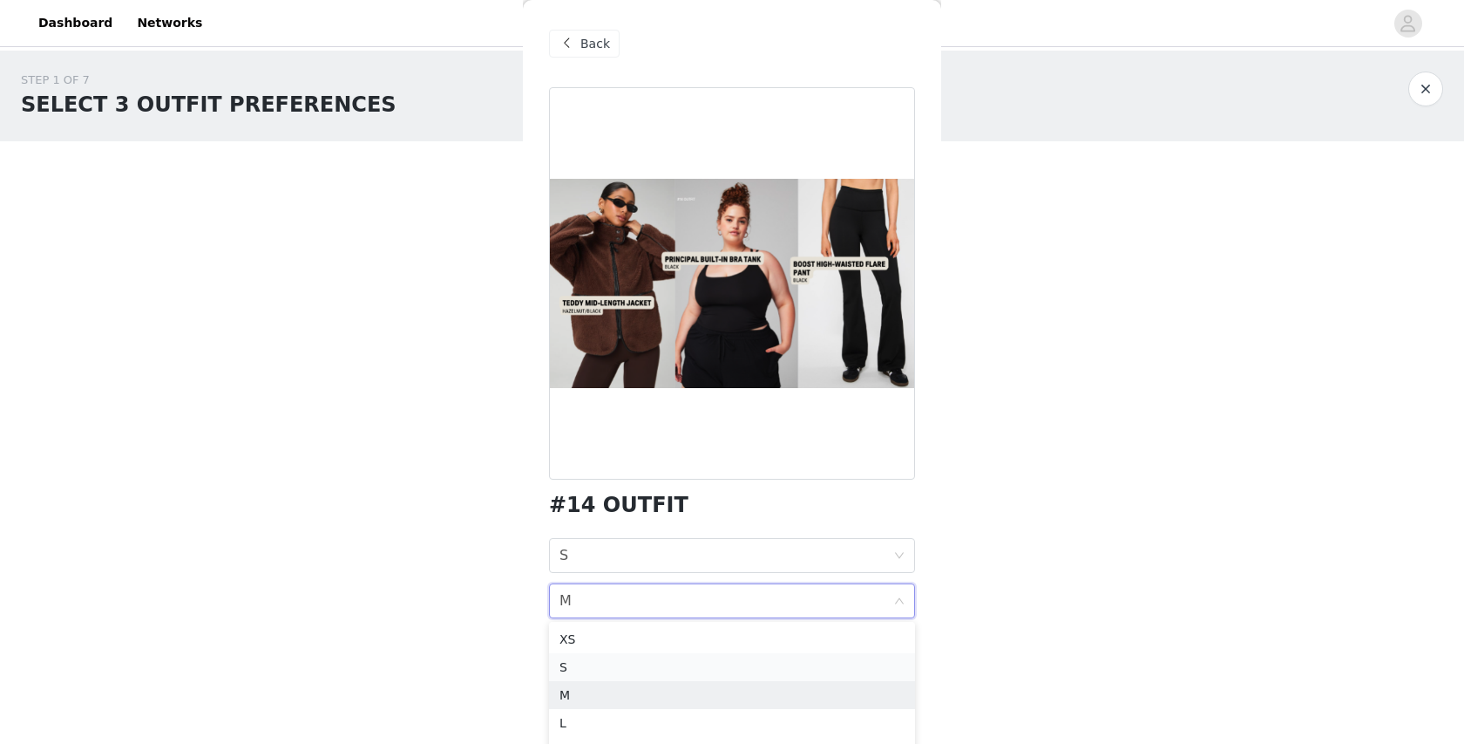
click at [737, 671] on div "S" at bounding box center [732, 666] width 345 height 19
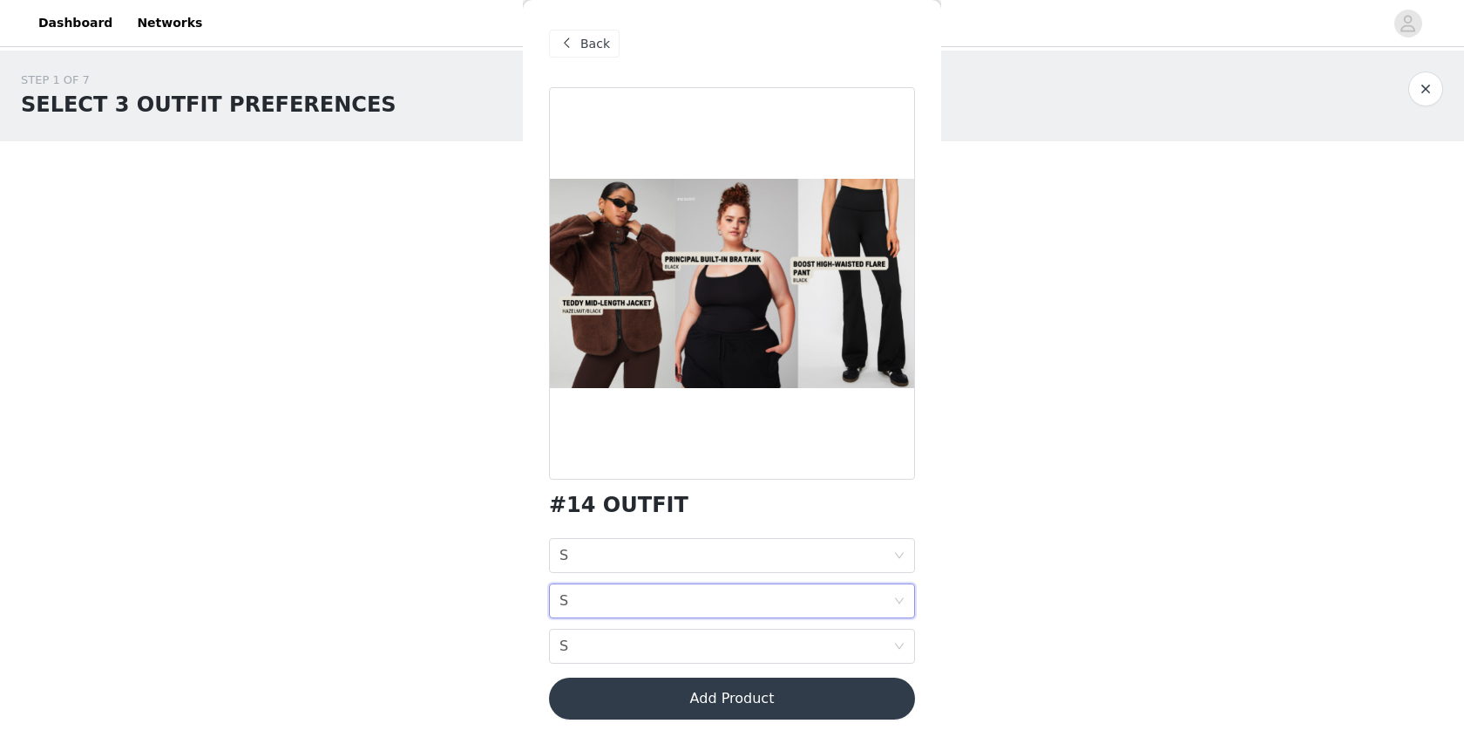
click at [963, 499] on div "STEP 1 OF 7 SELECT 3 OUTFIT PREFERENCES Please select 3 outfit PREFERENCES. You…" at bounding box center [732, 297] width 1464 height 493
click at [580, 651] on div "BOTTOM SIZE S" at bounding box center [727, 645] width 334 height 33
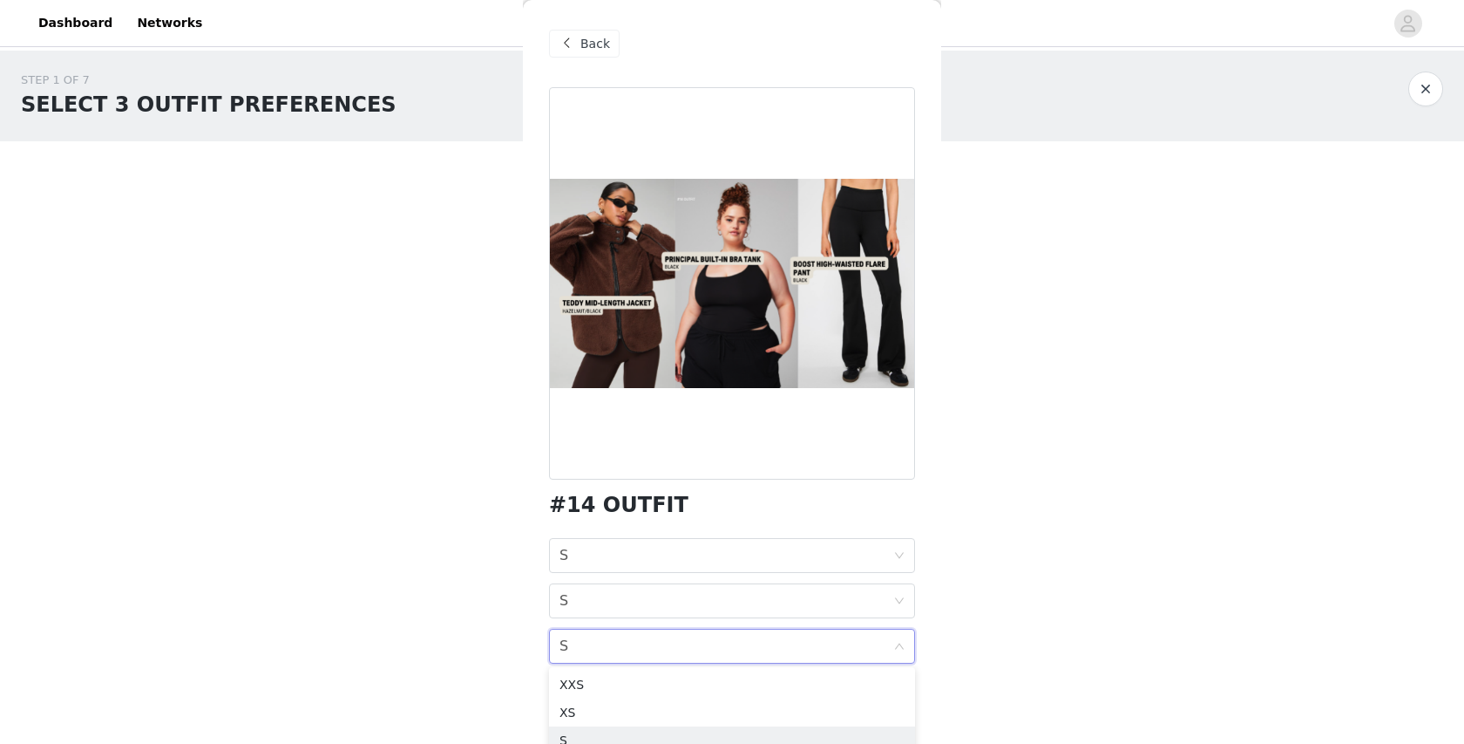
click at [579, 28] on div "Back" at bounding box center [732, 43] width 366 height 87
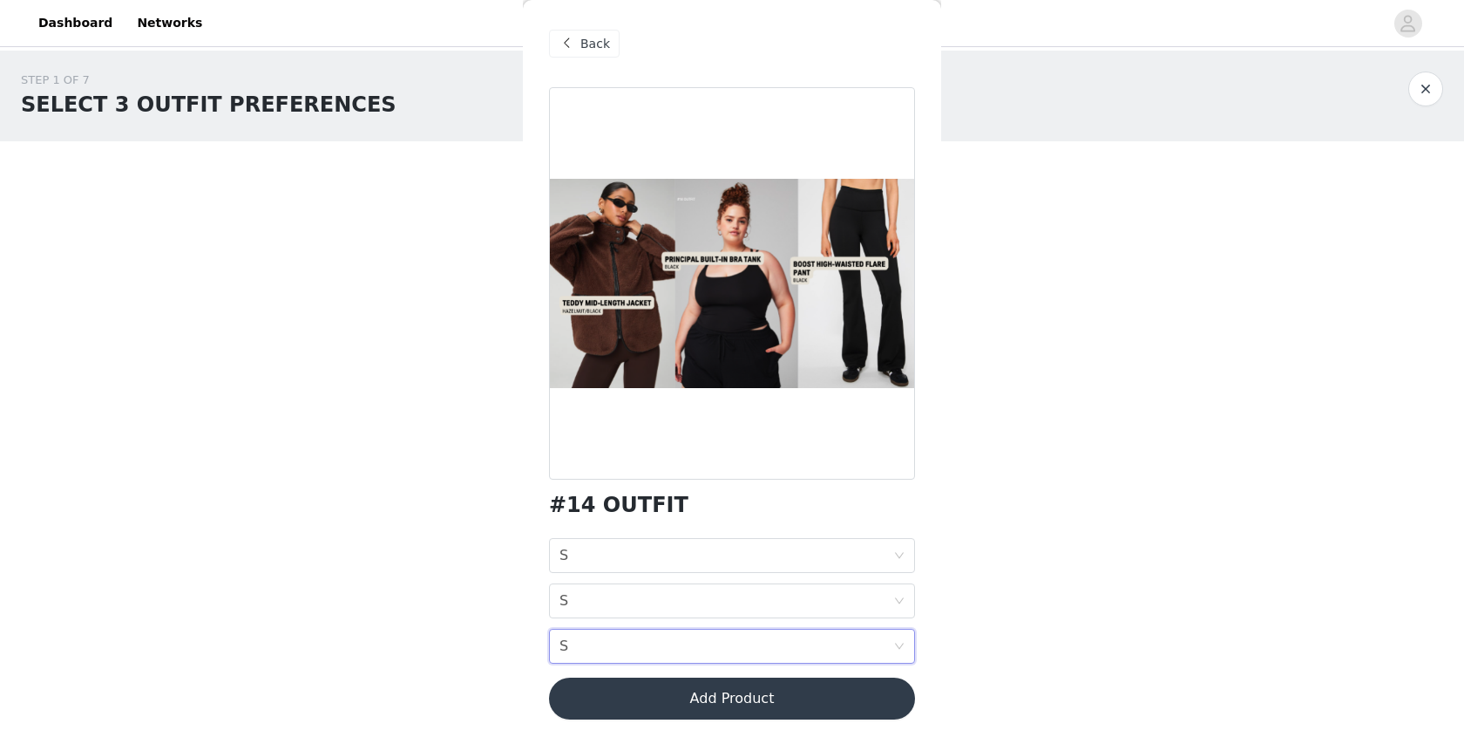
click at [567, 41] on span at bounding box center [566, 43] width 21 height 21
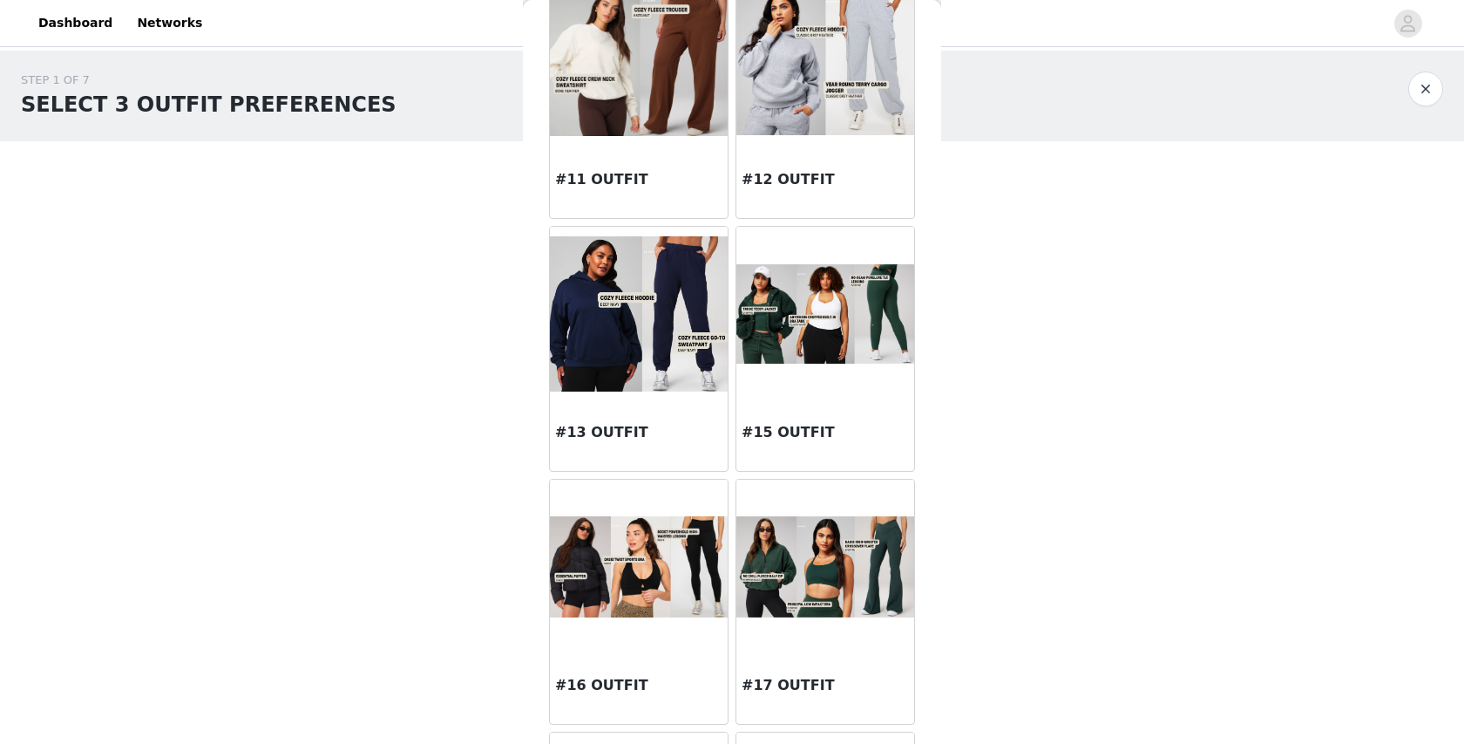
scroll to position [1859, 0]
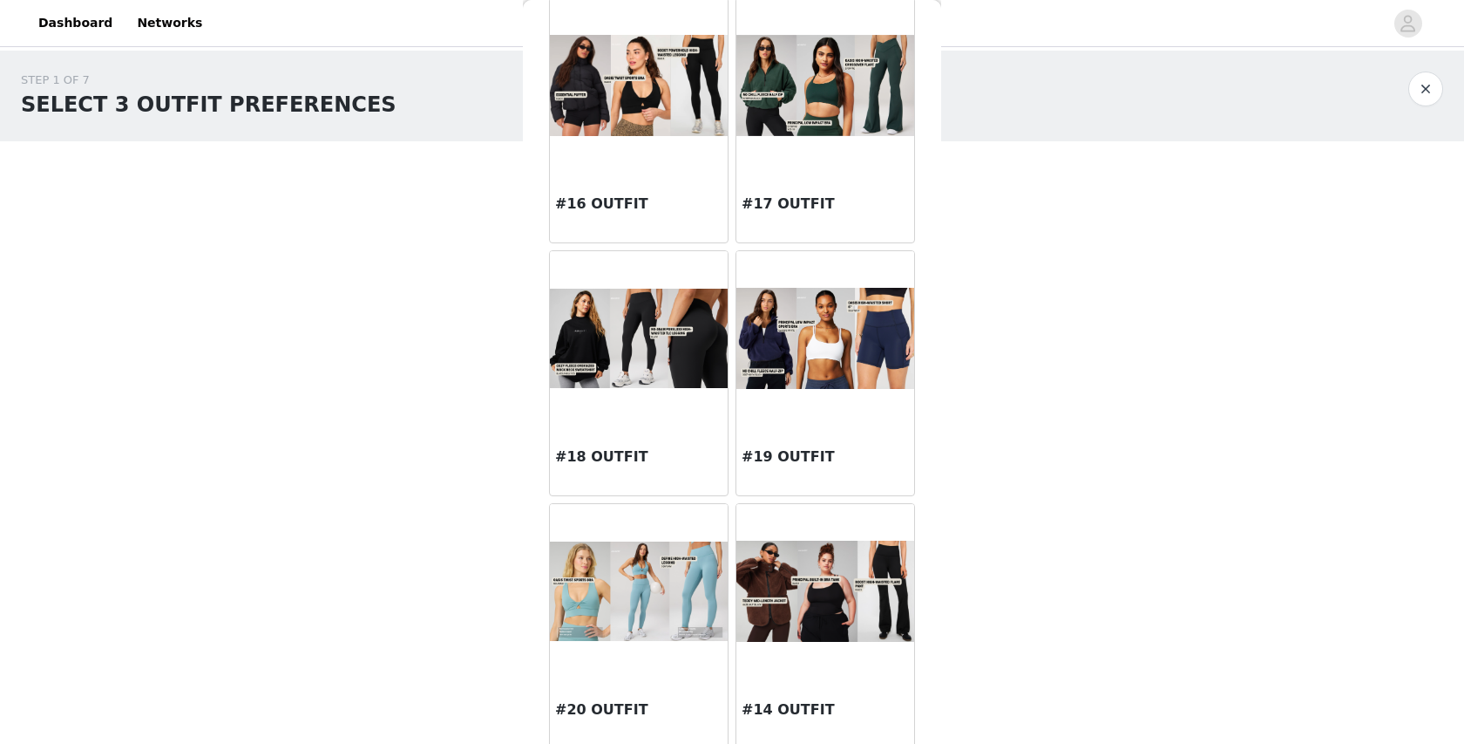
click at [800, 616] on img at bounding box center [826, 591] width 178 height 102
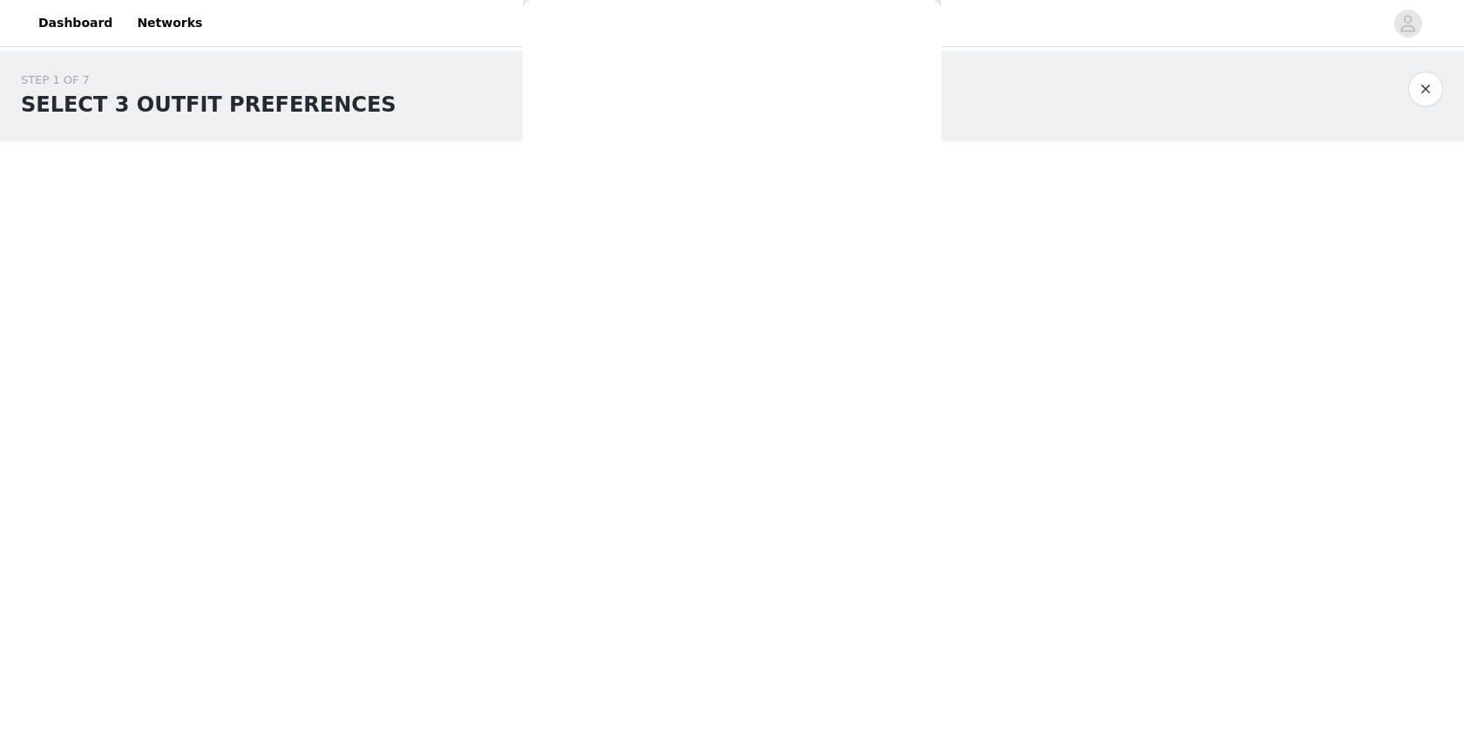
scroll to position [0, 0]
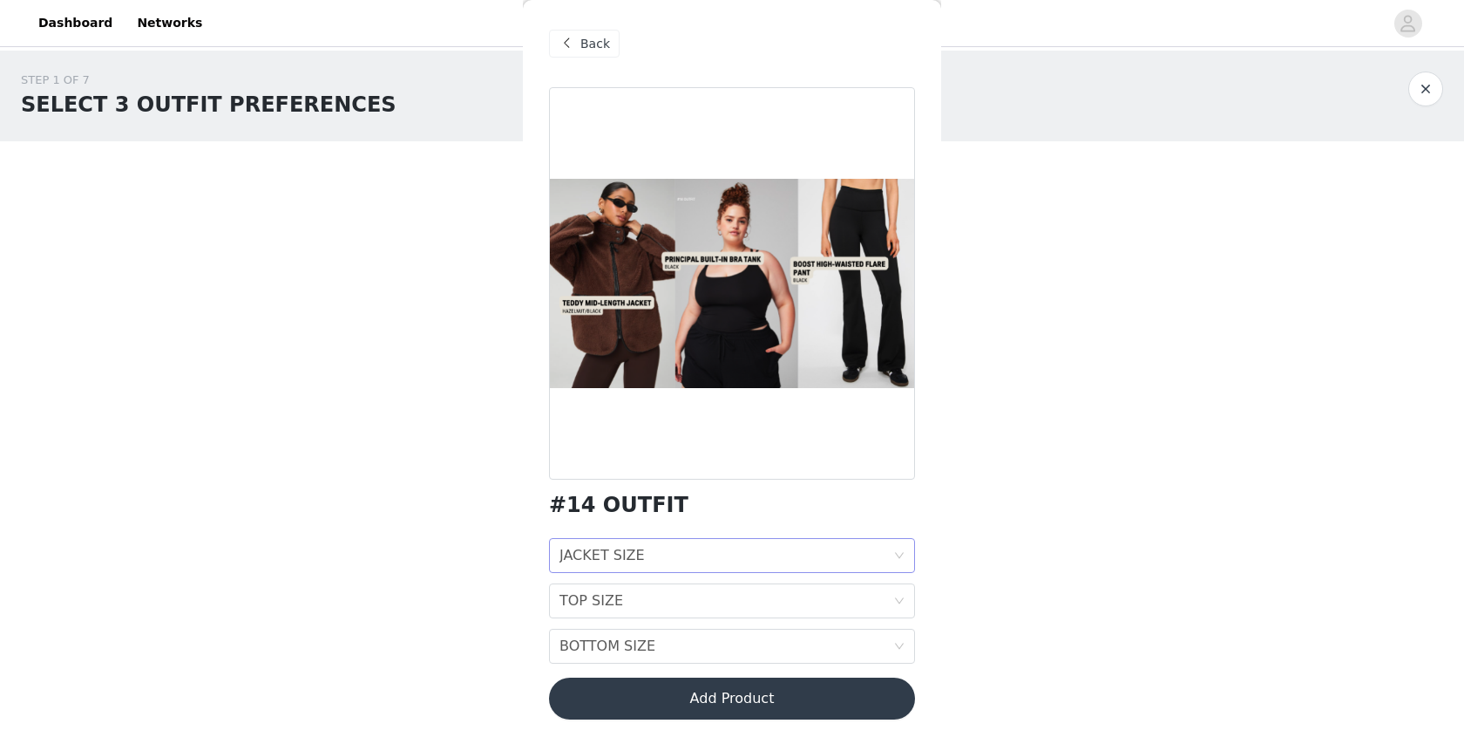
click at [718, 539] on div "JACKET SIZE JACKET SIZE" at bounding box center [727, 555] width 334 height 33
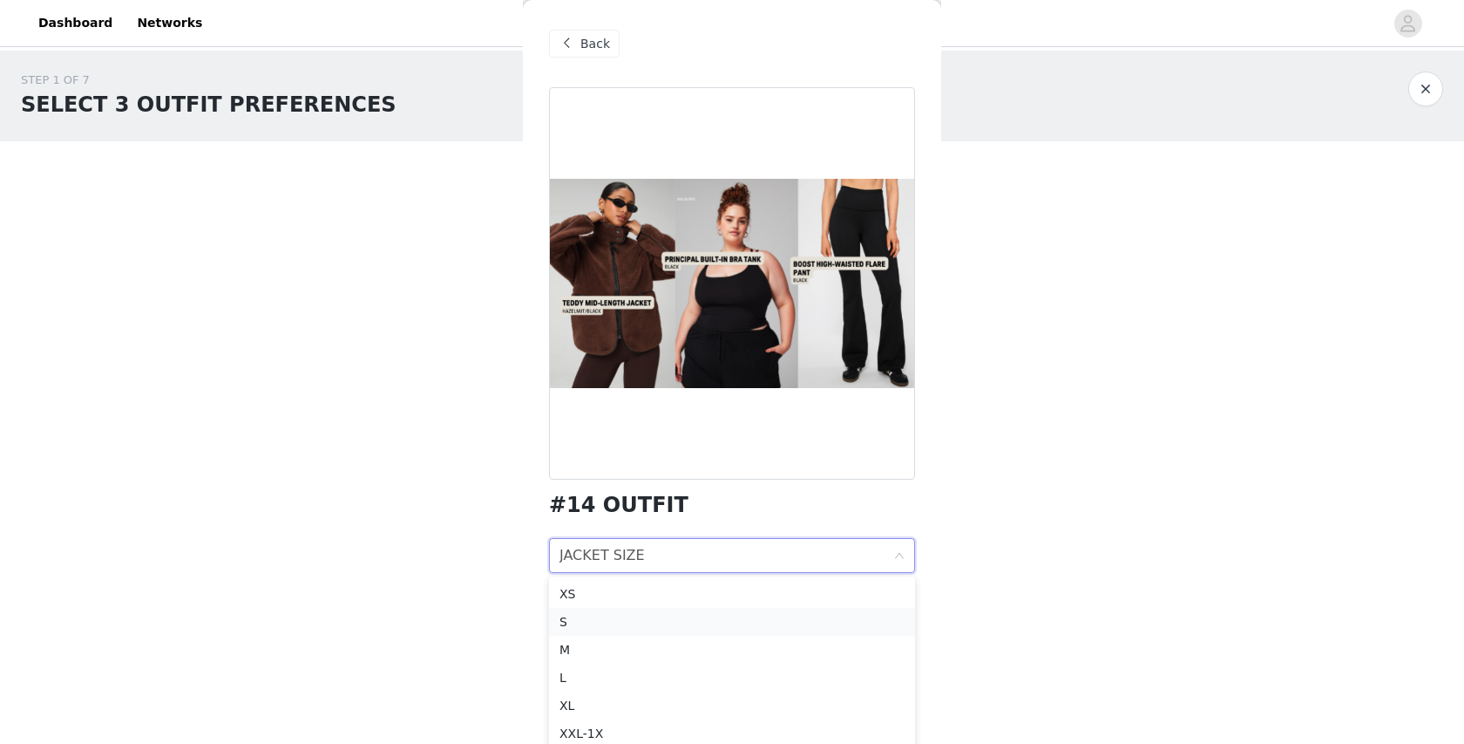
click at [645, 619] on div "S" at bounding box center [732, 621] width 345 height 19
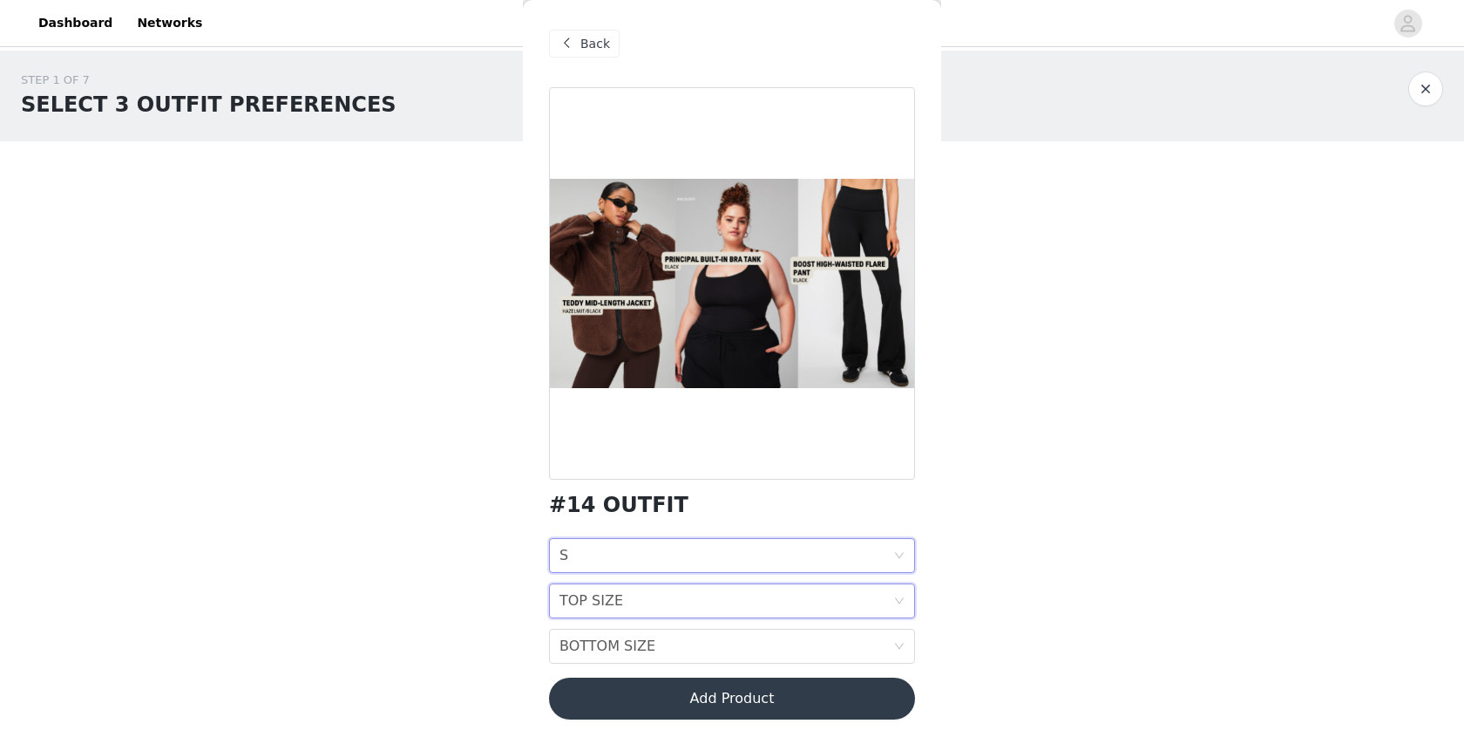
click at [642, 601] on div "TOP SIZE TOP SIZE" at bounding box center [727, 600] width 334 height 33
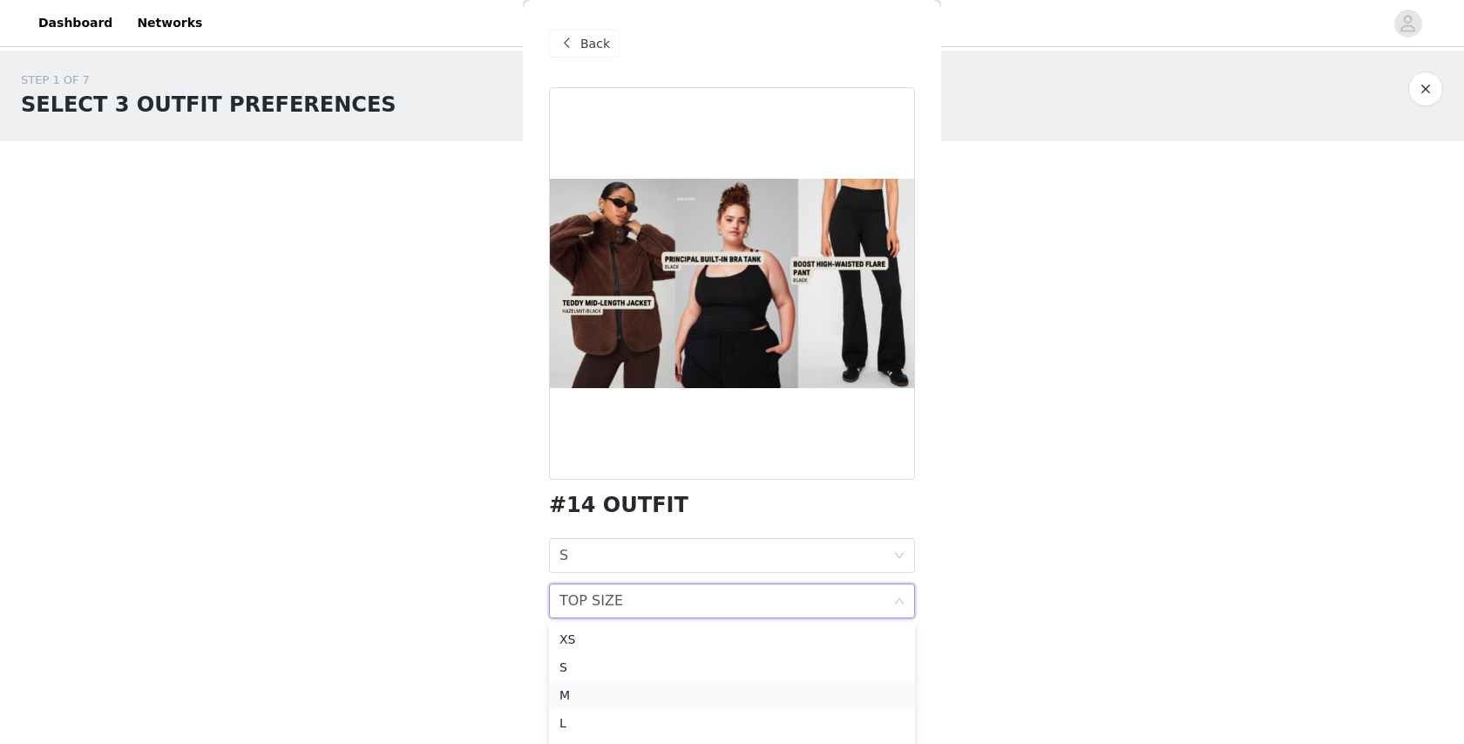
click at [587, 689] on div "M" at bounding box center [732, 694] width 345 height 19
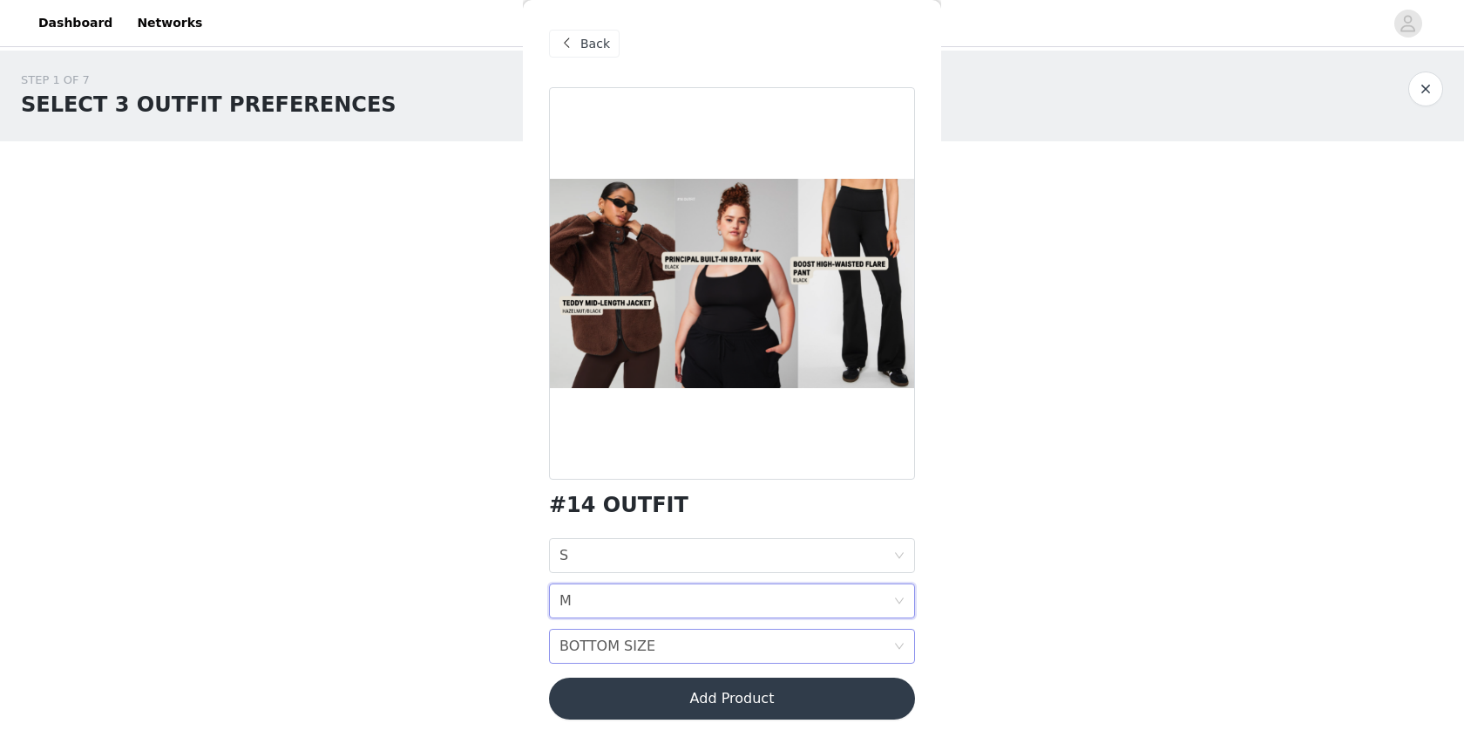
click at [617, 635] on div "BOTTOM SIZE" at bounding box center [608, 645] width 96 height 33
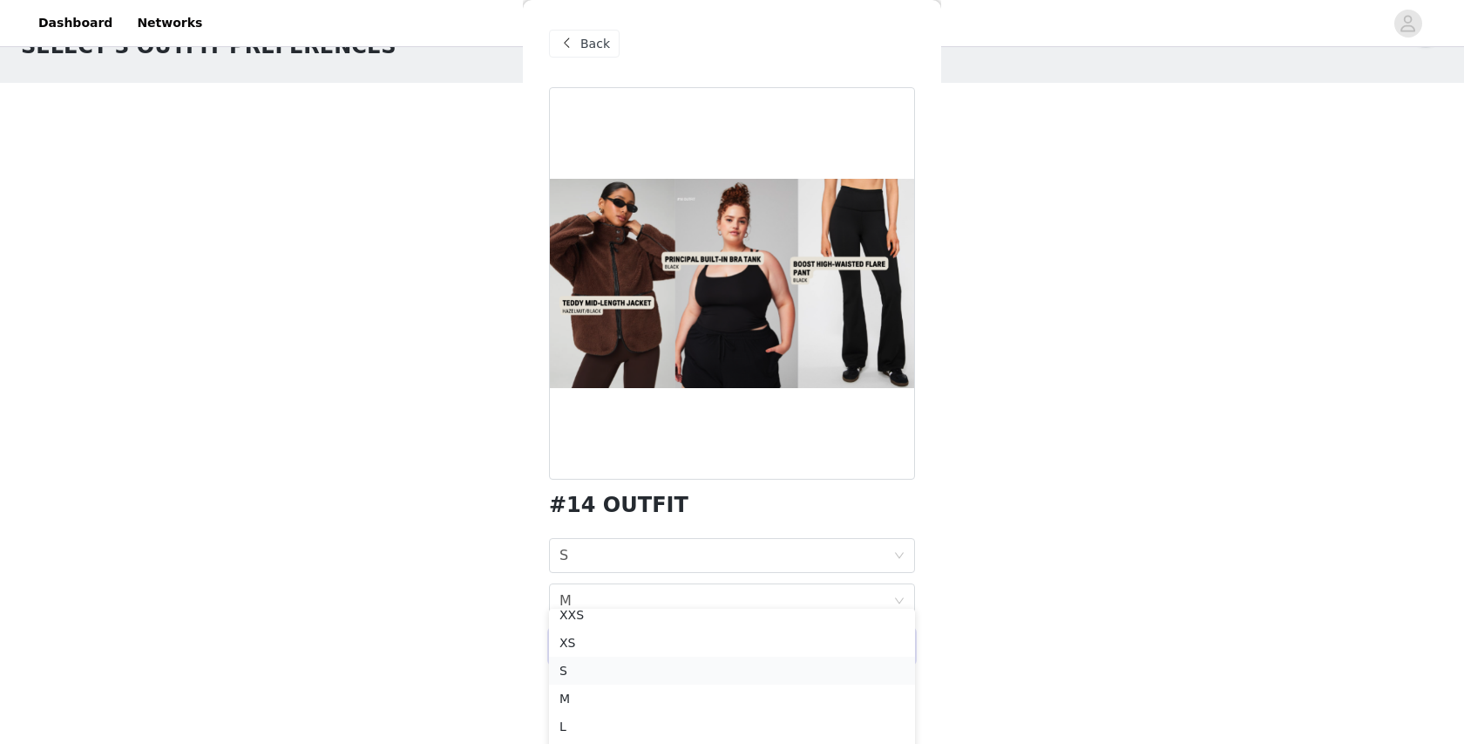
scroll to position [90, 0]
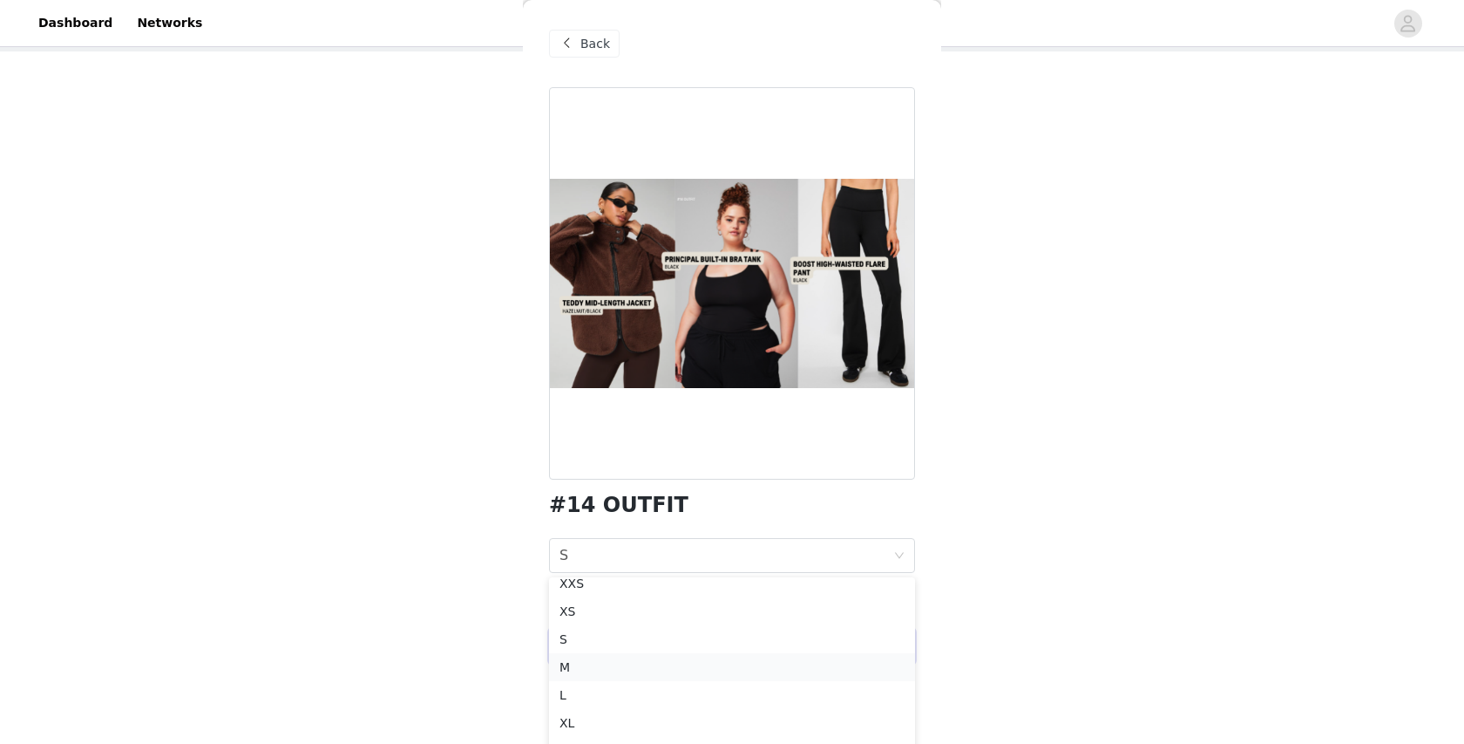
click at [593, 664] on div "M" at bounding box center [732, 666] width 345 height 19
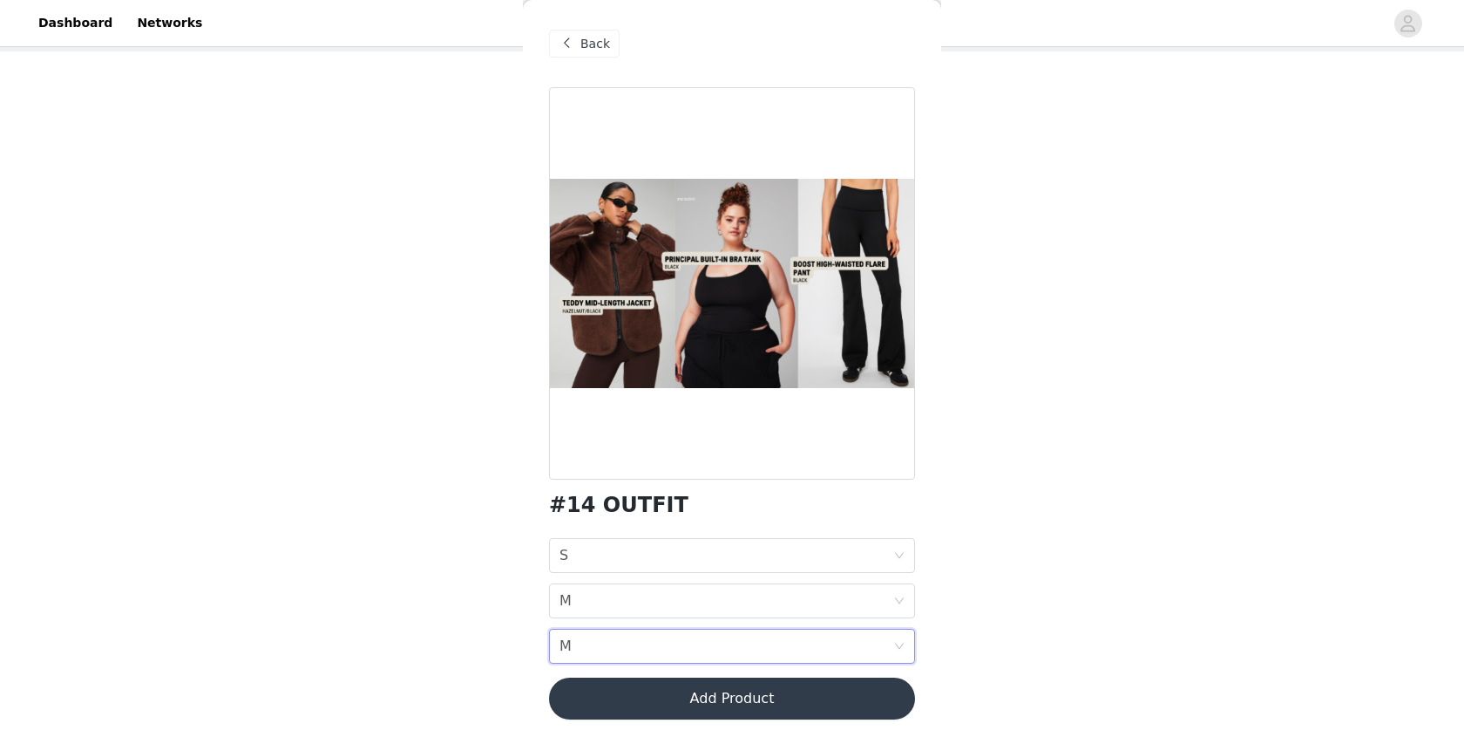
scroll to position [0, 0]
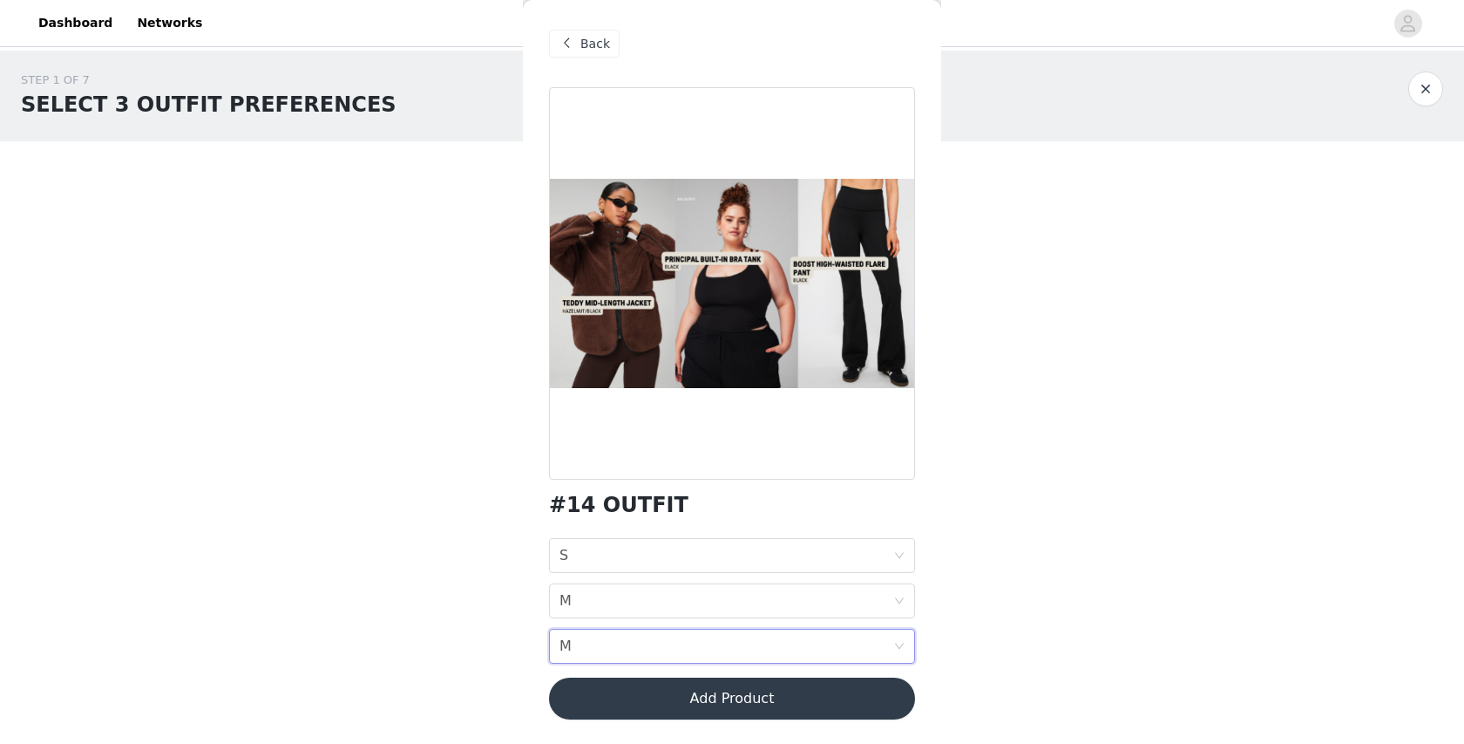
click at [725, 418] on div at bounding box center [732, 283] width 366 height 392
click at [640, 545] on div "JACKET SIZE S" at bounding box center [727, 555] width 334 height 33
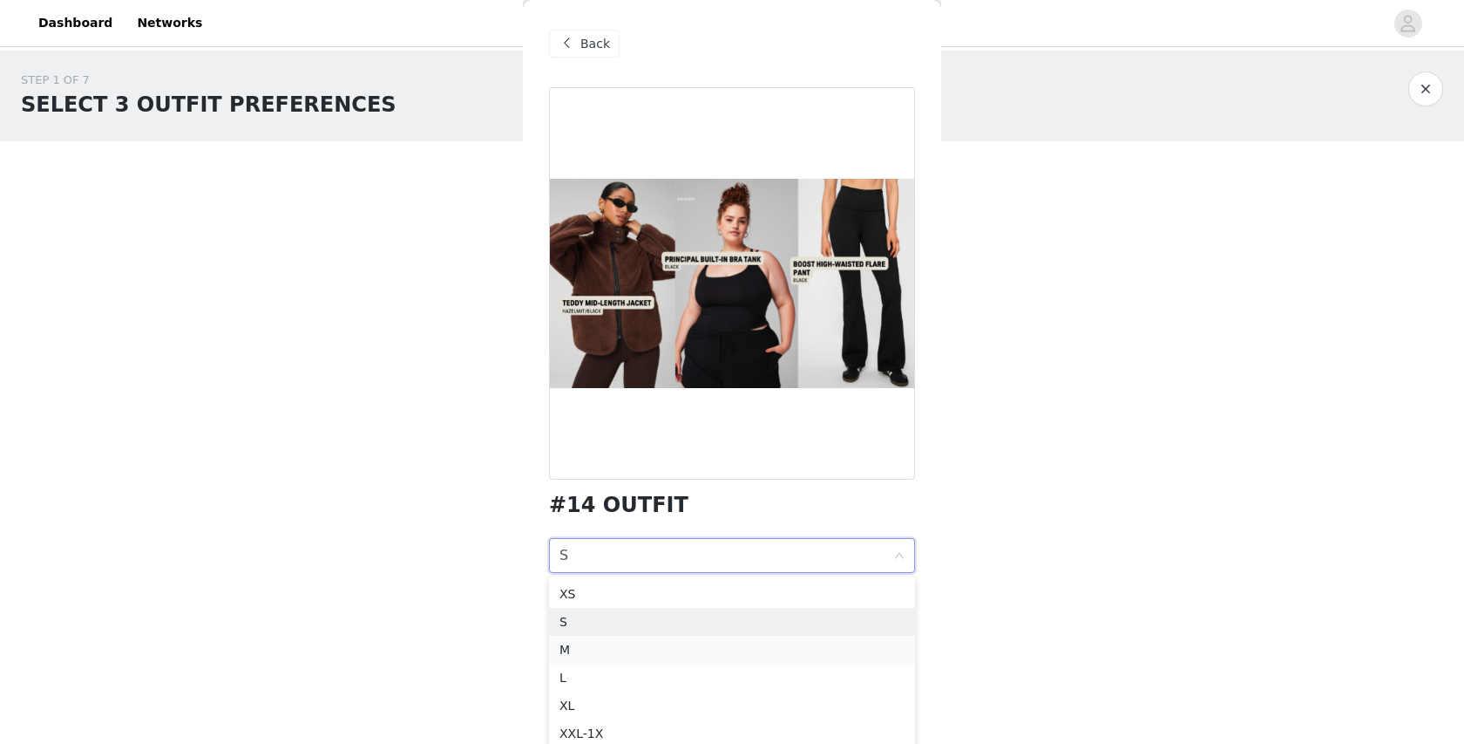
click at [584, 637] on li "M" at bounding box center [732, 649] width 366 height 28
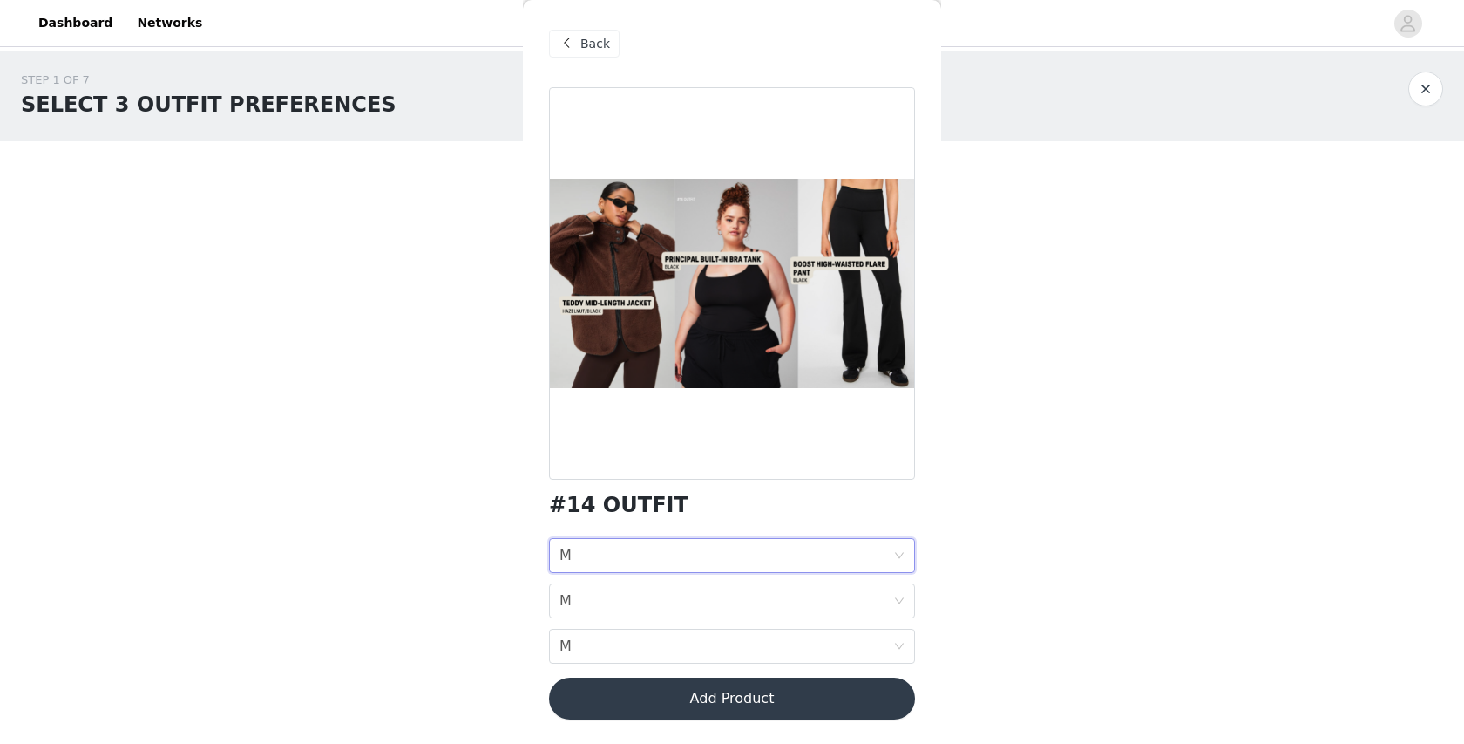
click at [624, 687] on button "Add Product" at bounding box center [732, 698] width 366 height 42
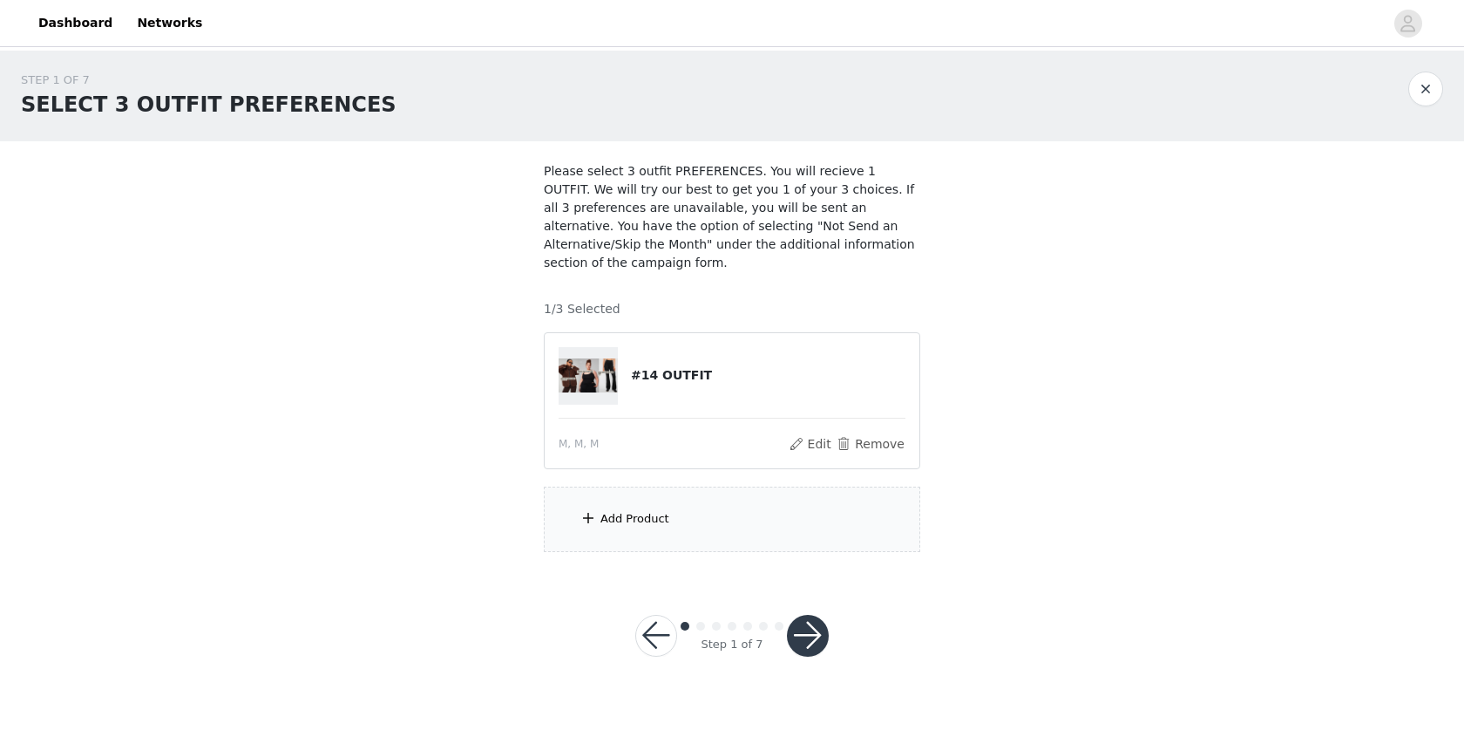
click at [749, 526] on div "Add Product" at bounding box center [732, 518] width 377 height 65
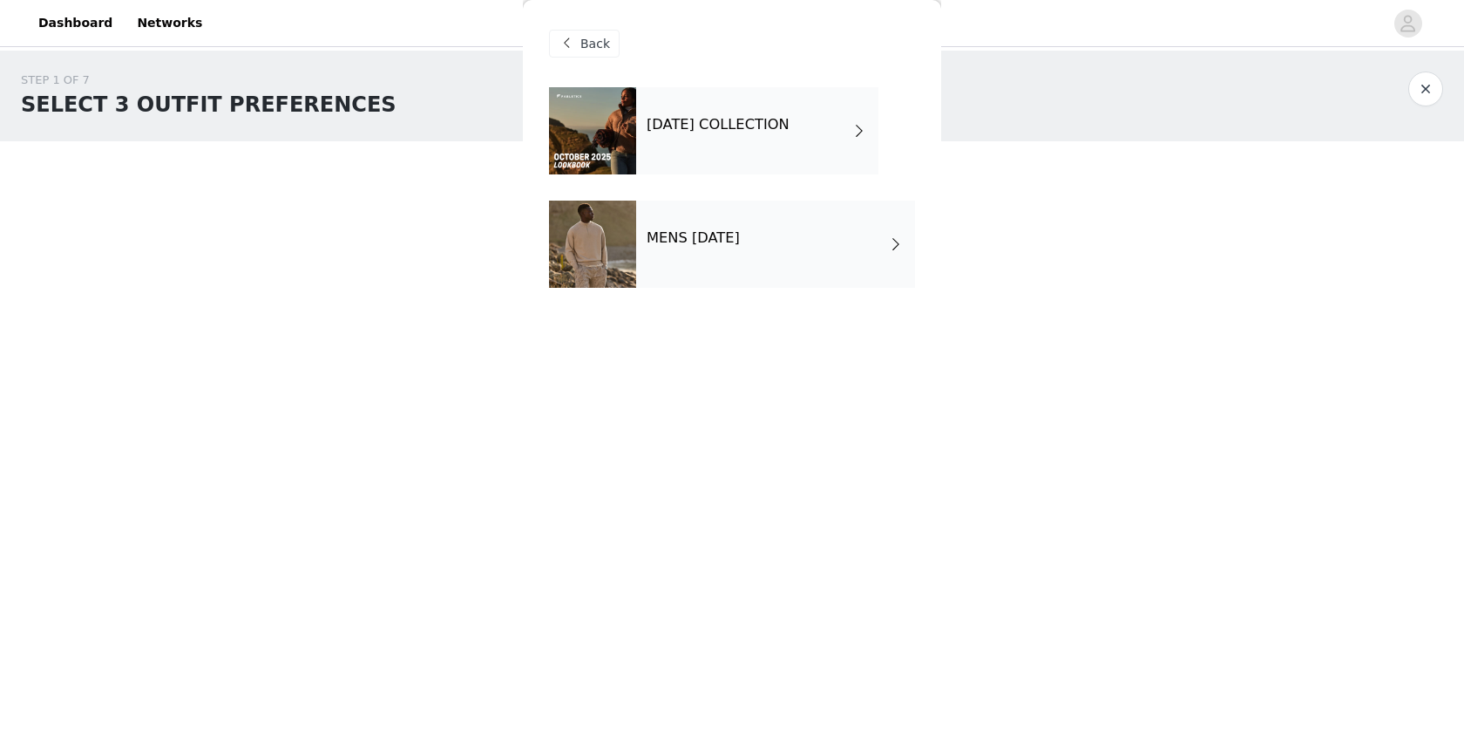
click at [704, 171] on div "[DATE] COLLECTION" at bounding box center [757, 130] width 242 height 87
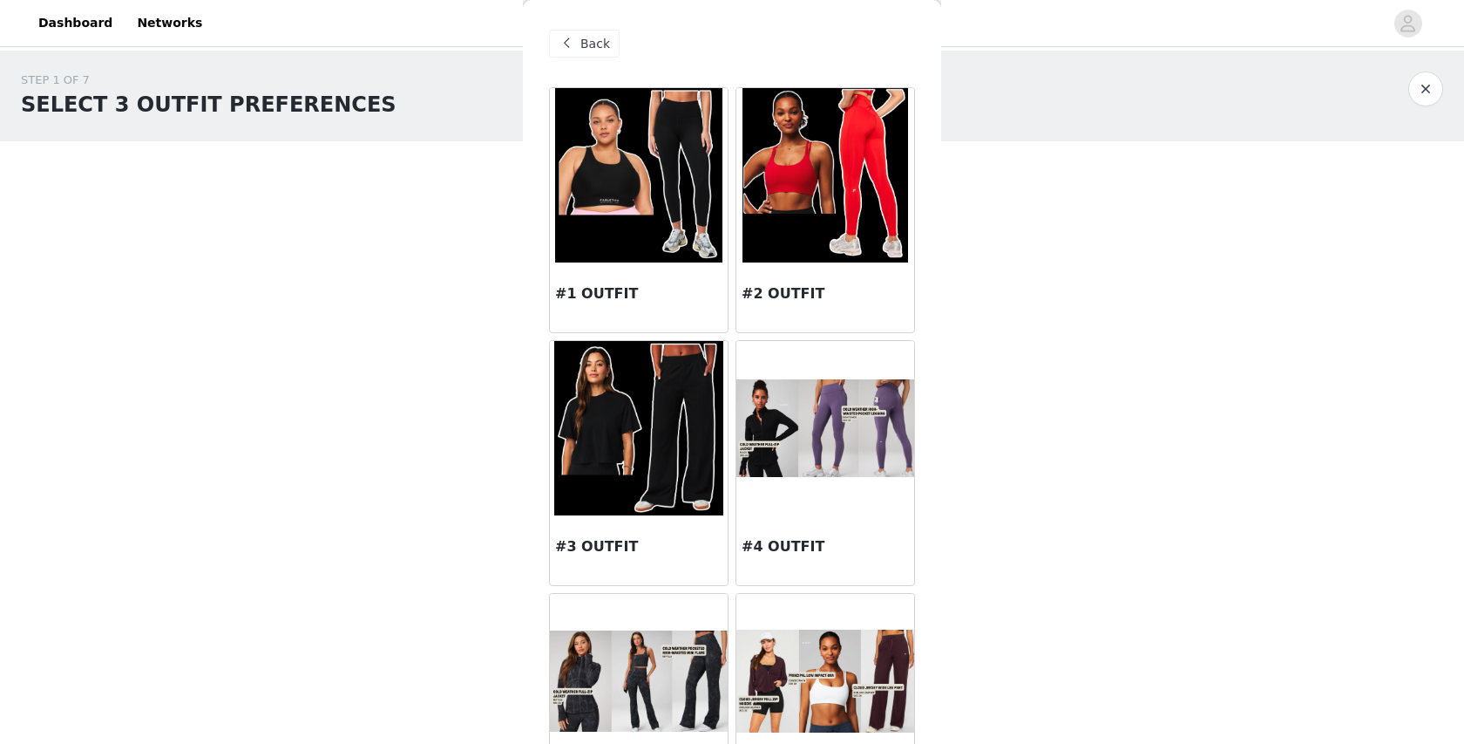
click at [574, 44] on span at bounding box center [566, 43] width 21 height 21
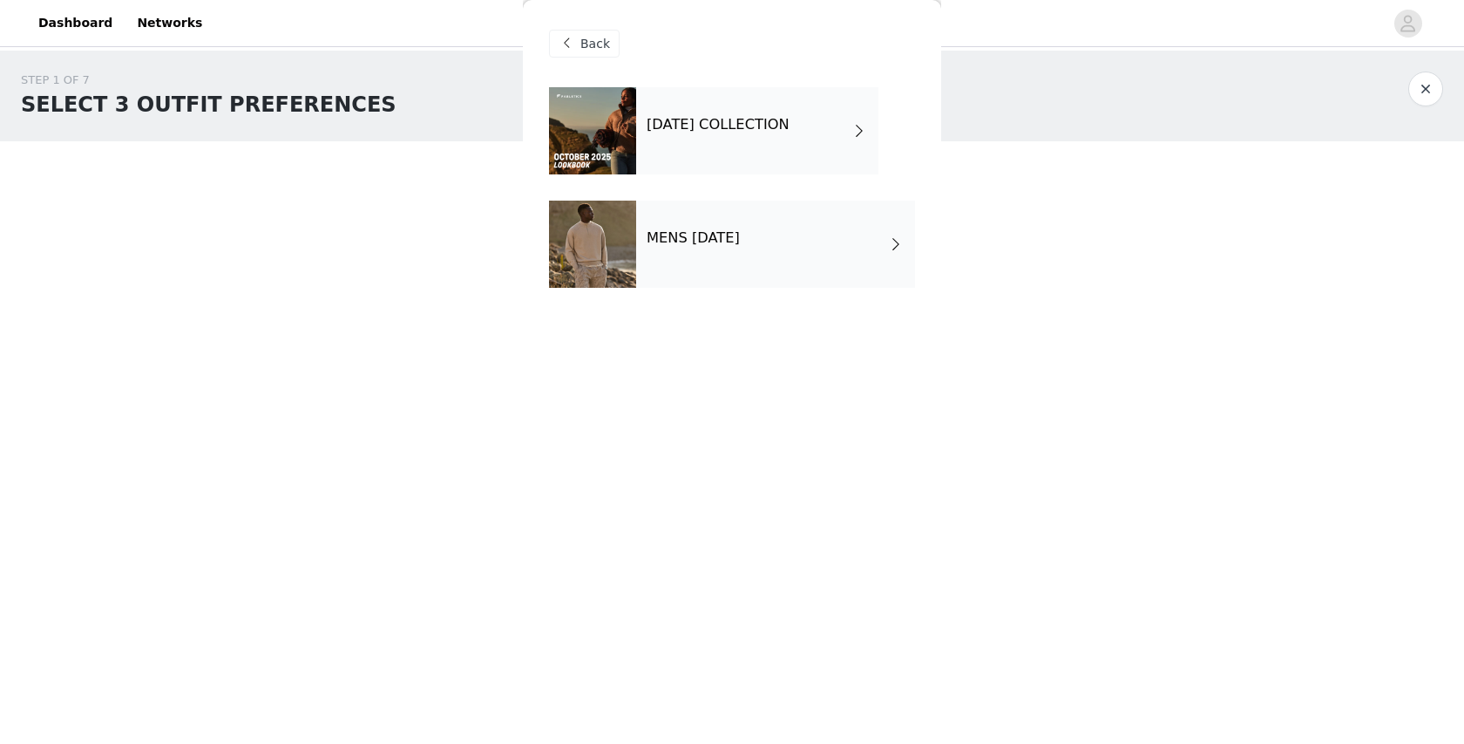
click at [698, 128] on h4 "[DATE] COLLECTION" at bounding box center [718, 125] width 143 height 16
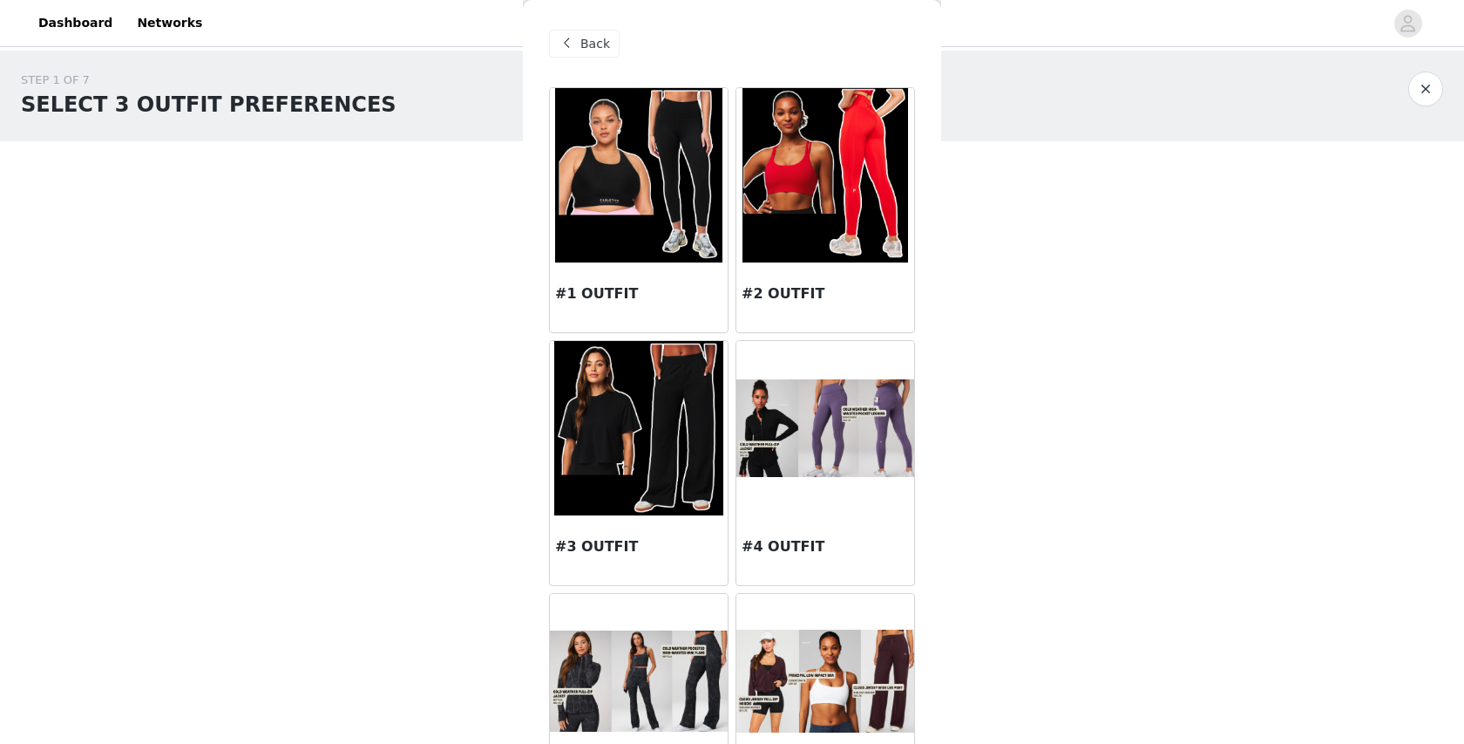
click at [588, 37] on span "Back" at bounding box center [596, 44] width 30 height 18
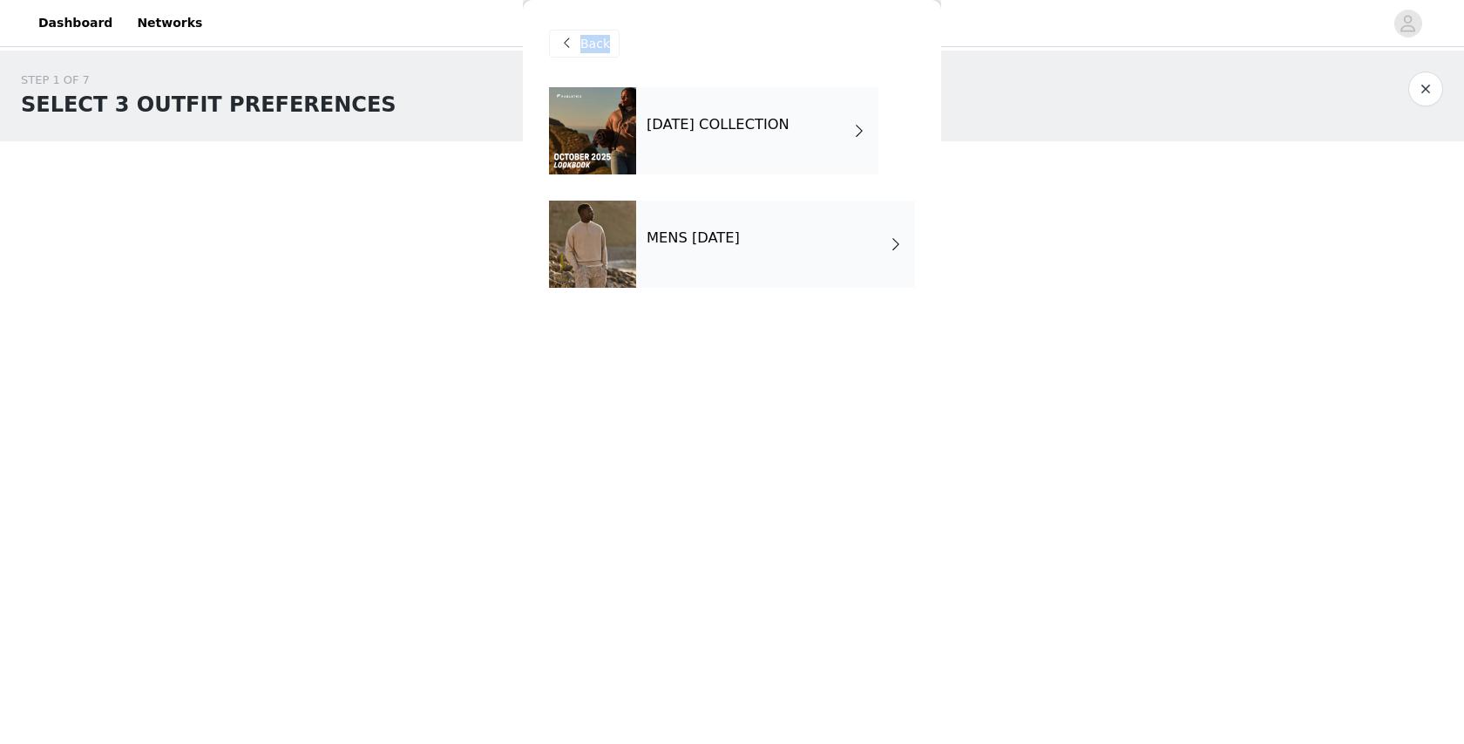
click at [588, 37] on span "Back" at bounding box center [596, 44] width 30 height 18
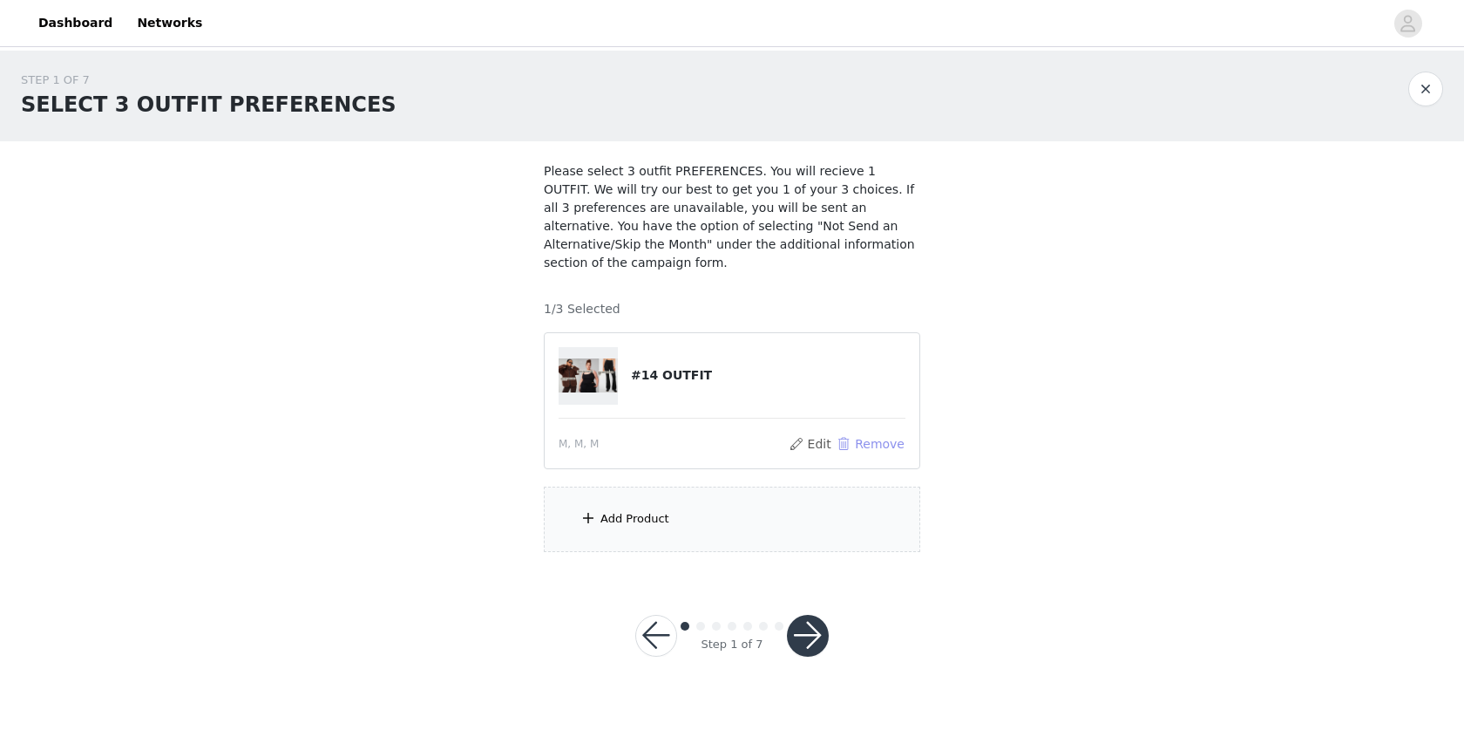
click at [866, 447] on button "Remove" at bounding box center [871, 443] width 70 height 21
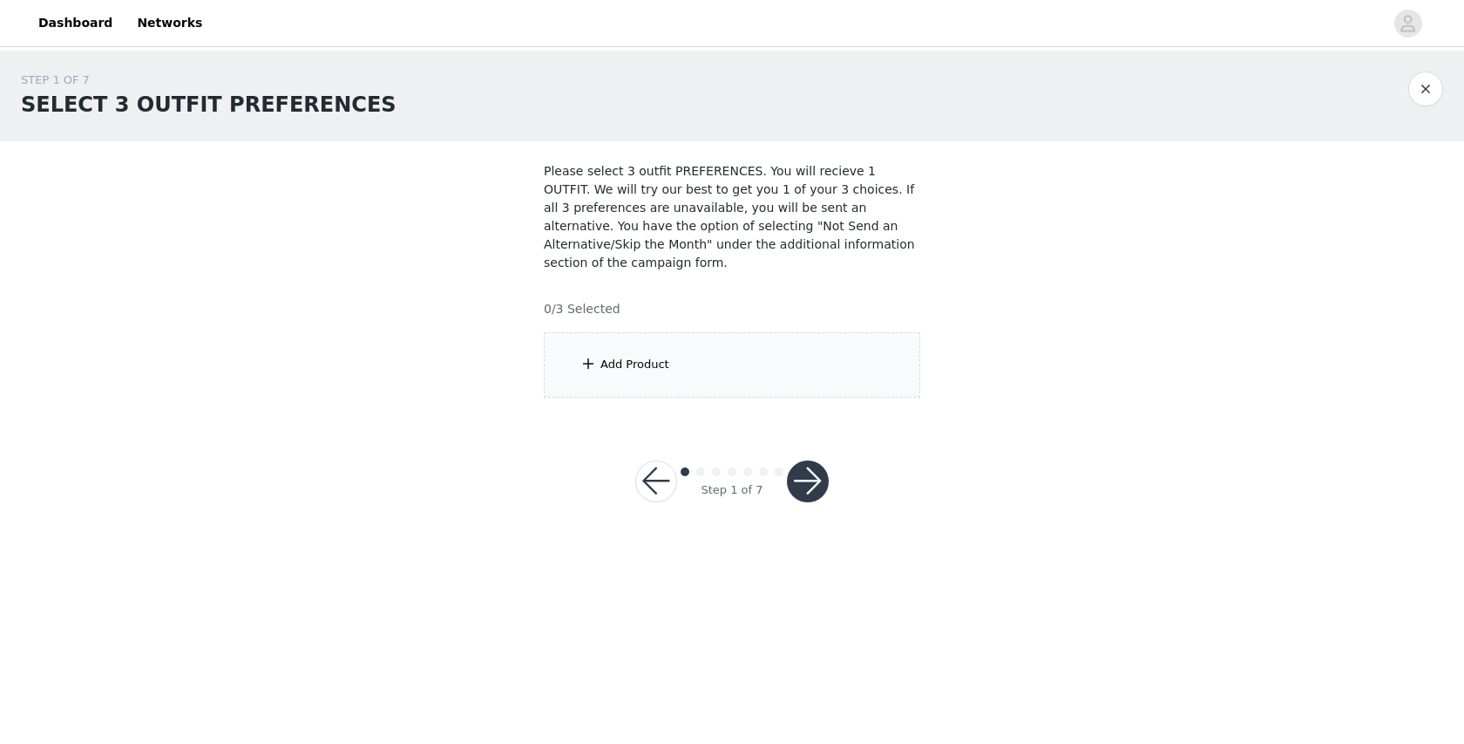
click at [676, 357] on div "Add Product" at bounding box center [732, 364] width 377 height 65
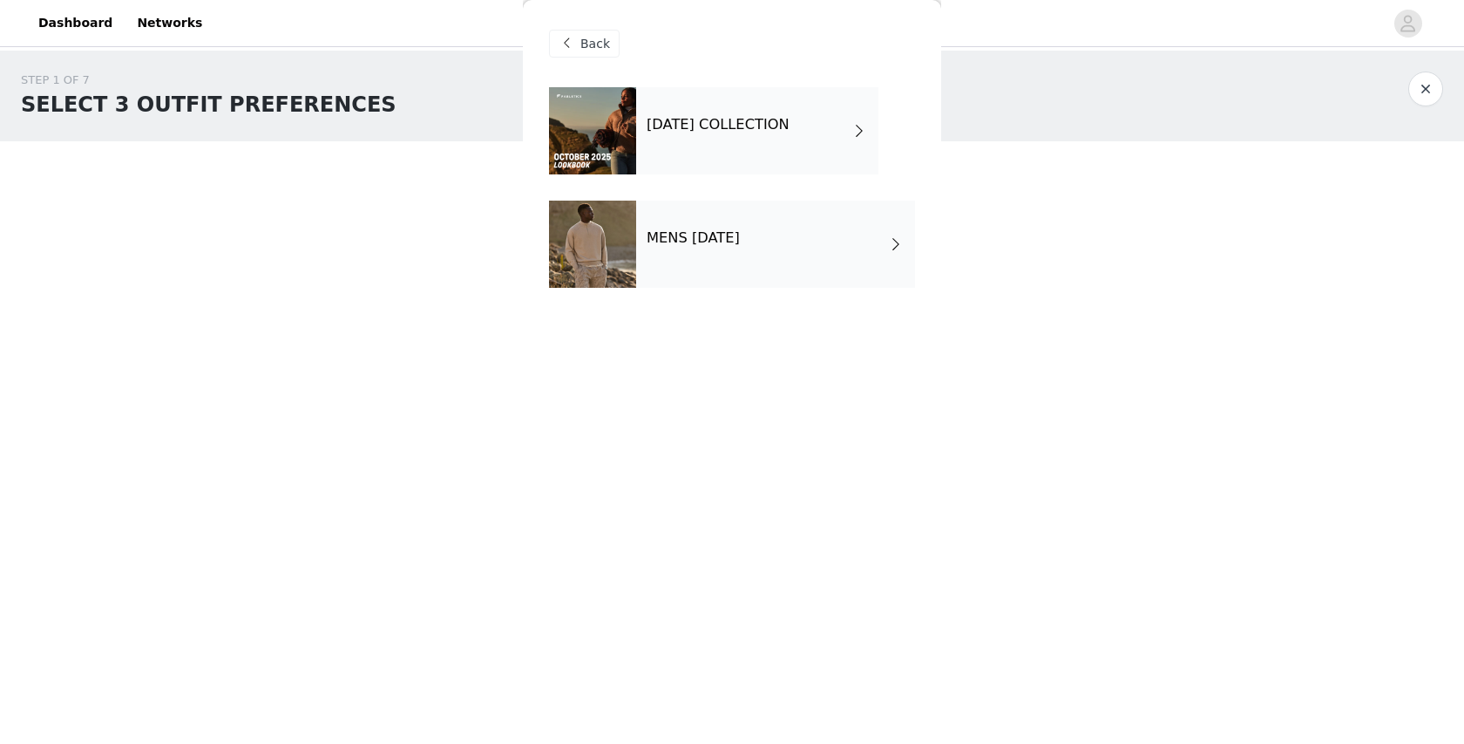
click at [748, 103] on div "[DATE] COLLECTION" at bounding box center [757, 130] width 242 height 87
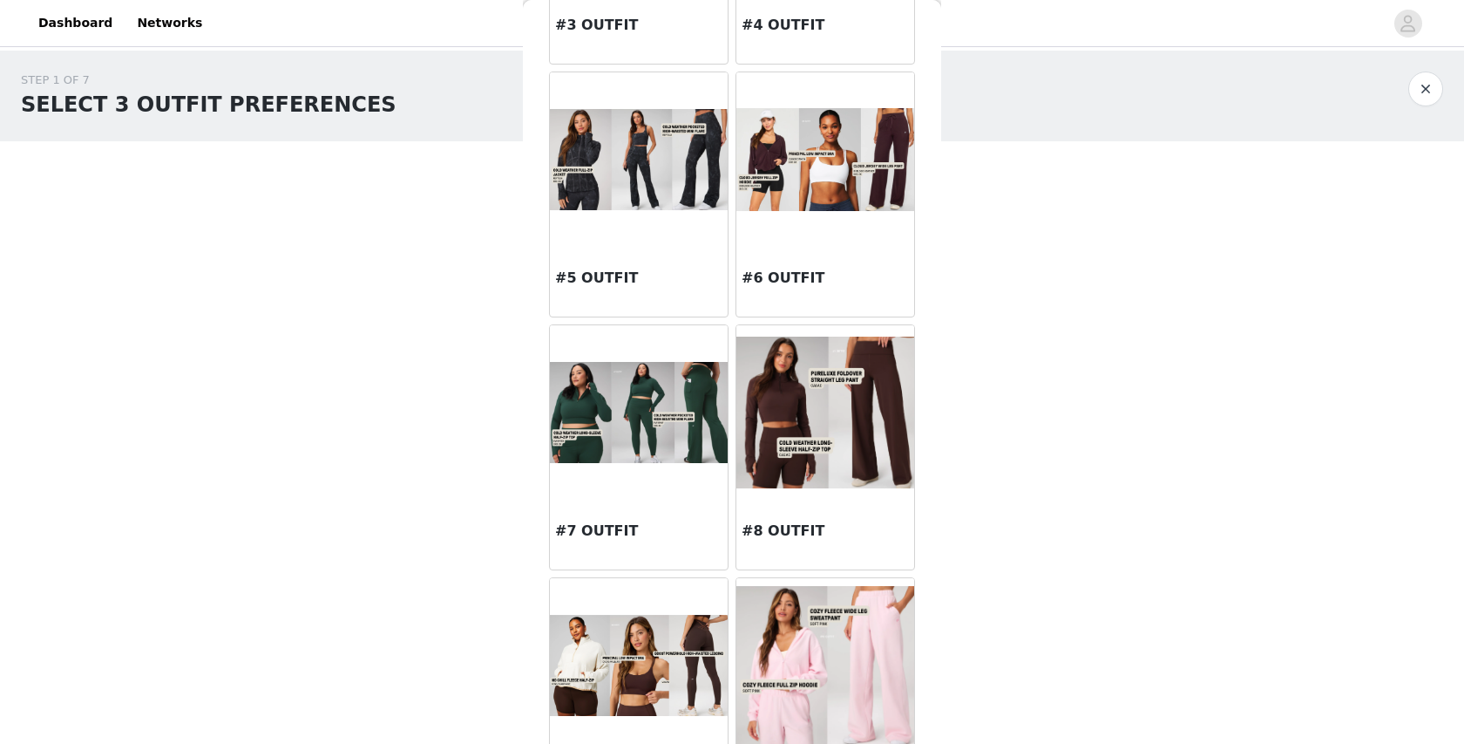
scroll to position [547, 0]
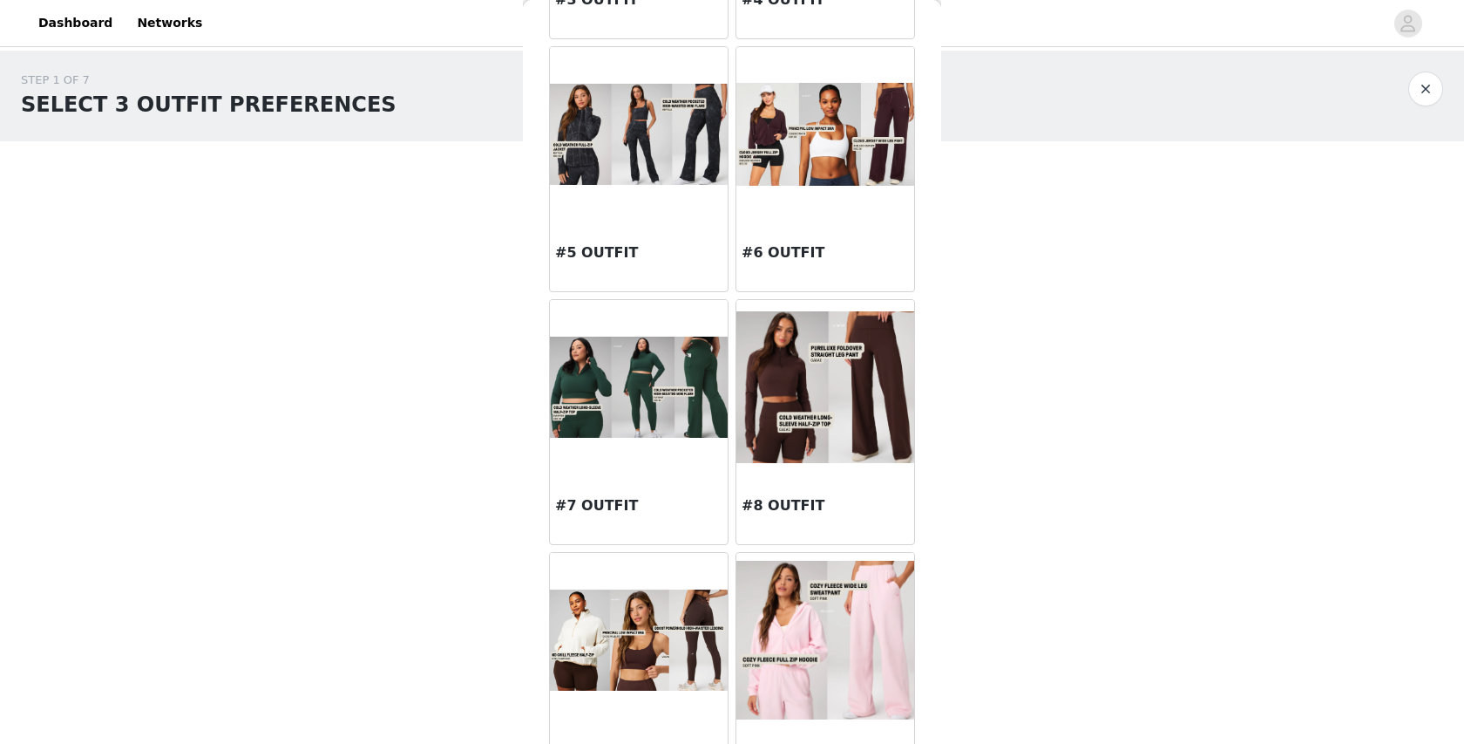
click at [809, 622] on img at bounding box center [826, 639] width 178 height 158
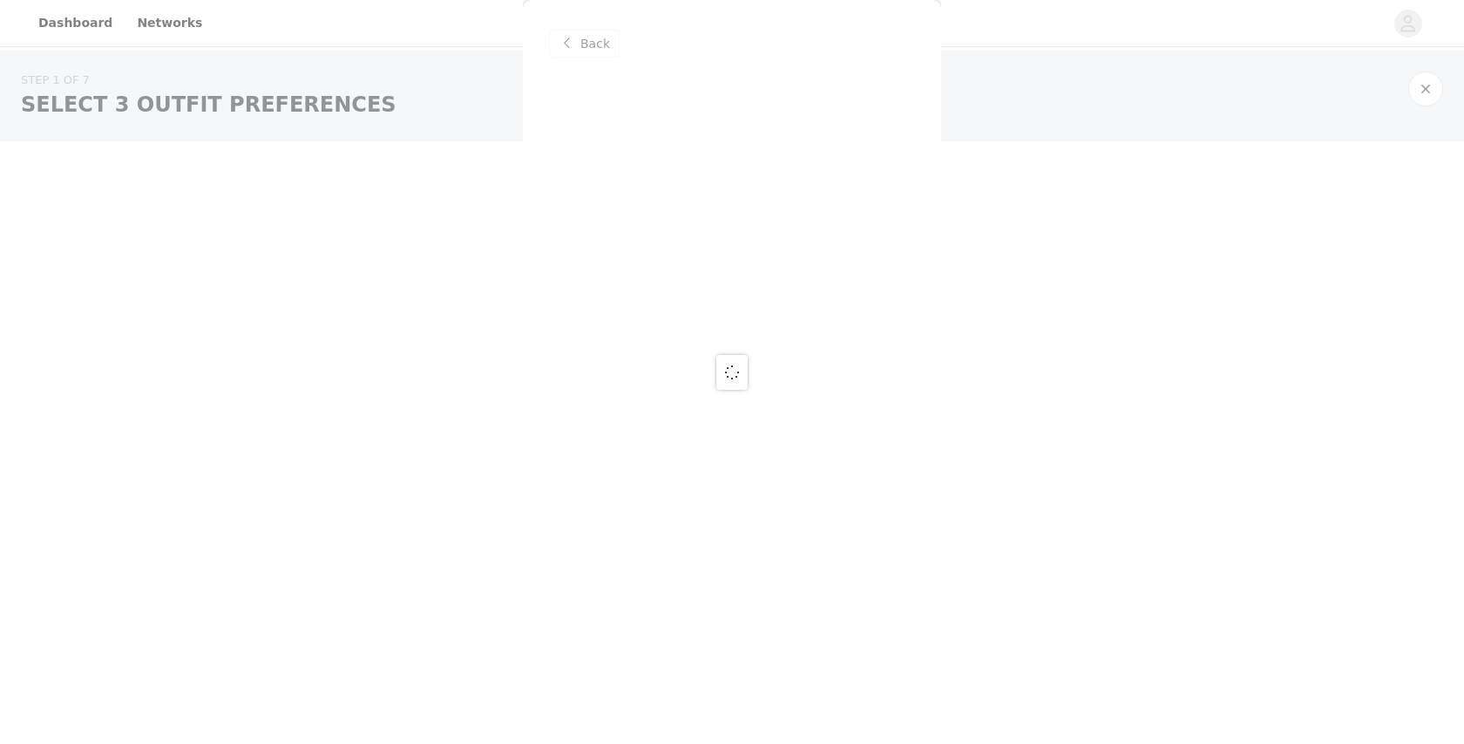
scroll to position [0, 0]
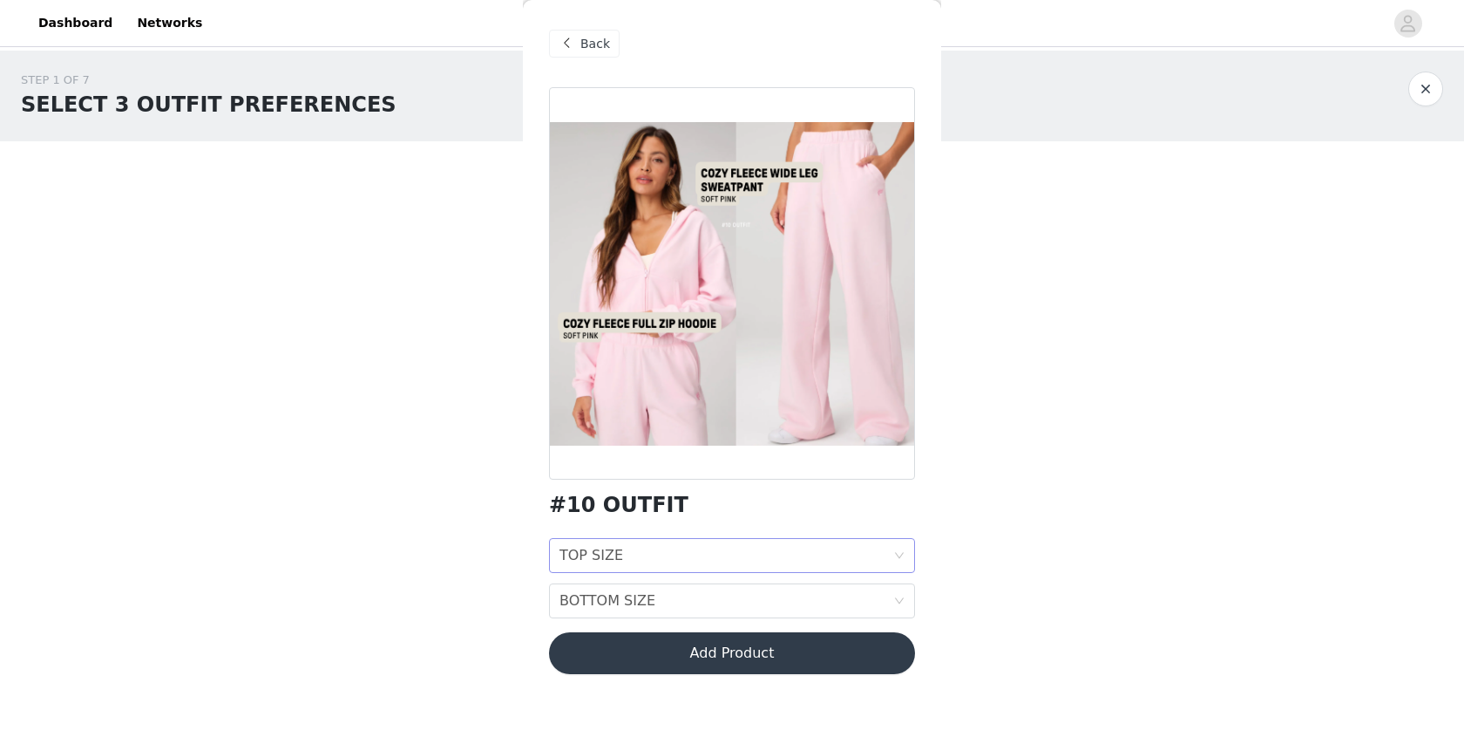
click at [684, 561] on div "TOP SIZE TOP SIZE" at bounding box center [727, 555] width 334 height 33
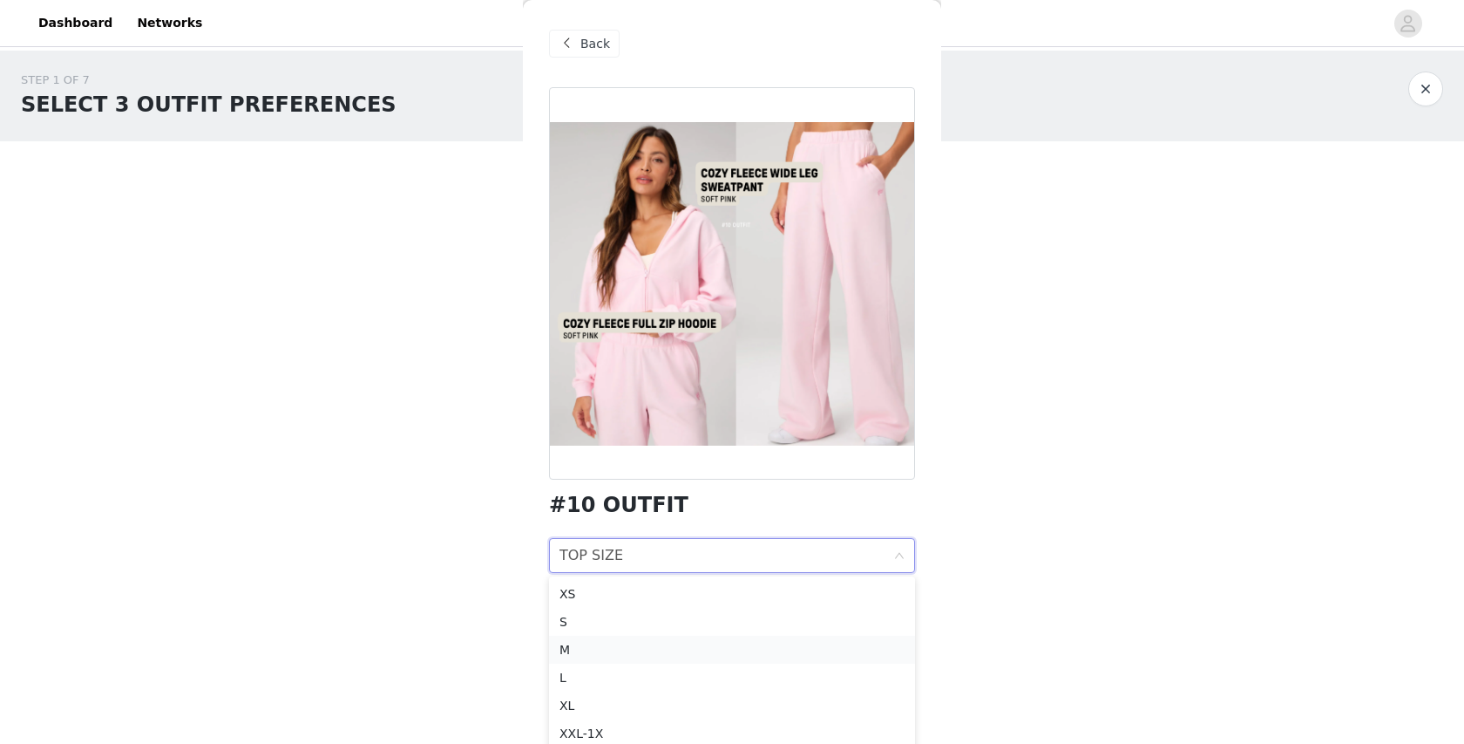
click at [642, 648] on div "M" at bounding box center [732, 649] width 345 height 19
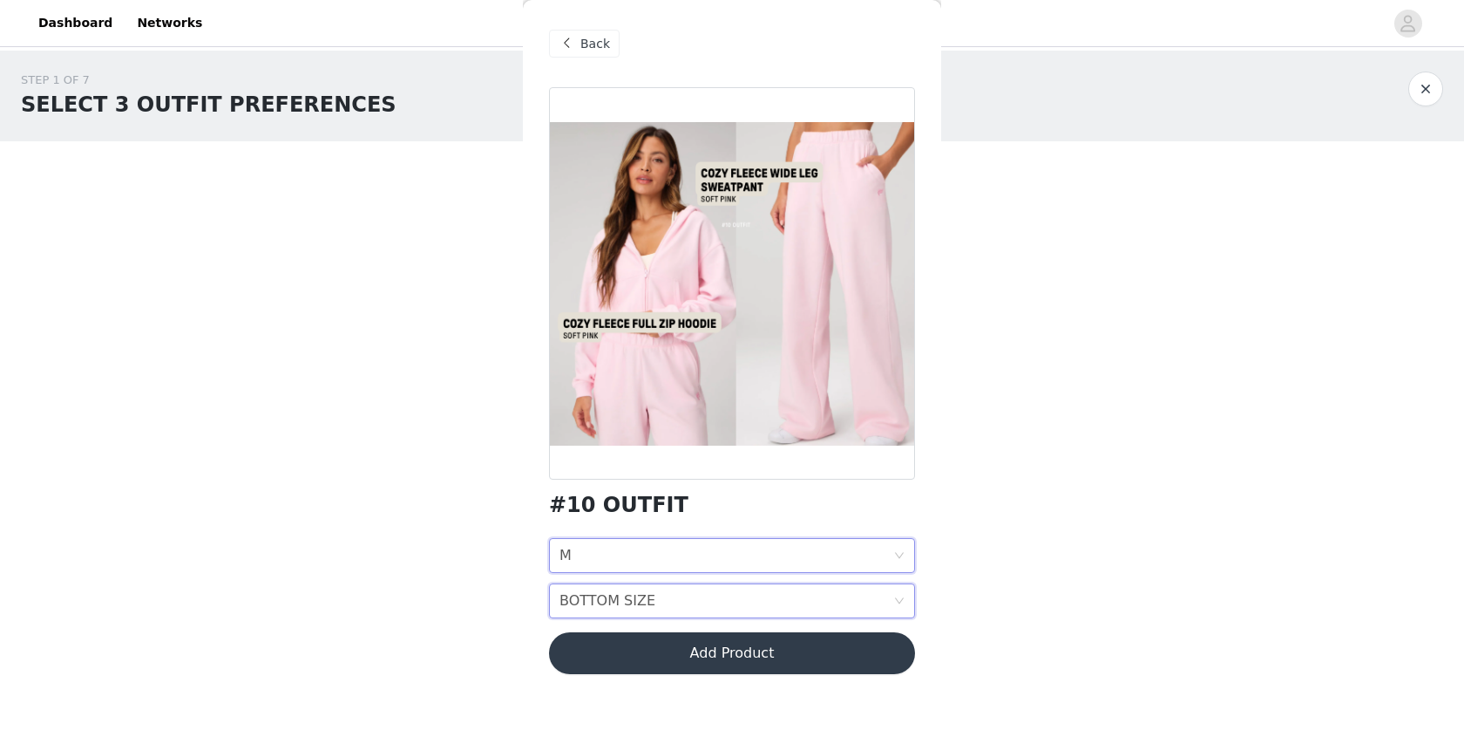
click at [643, 608] on div "BOTTOM SIZE" at bounding box center [608, 600] width 96 height 33
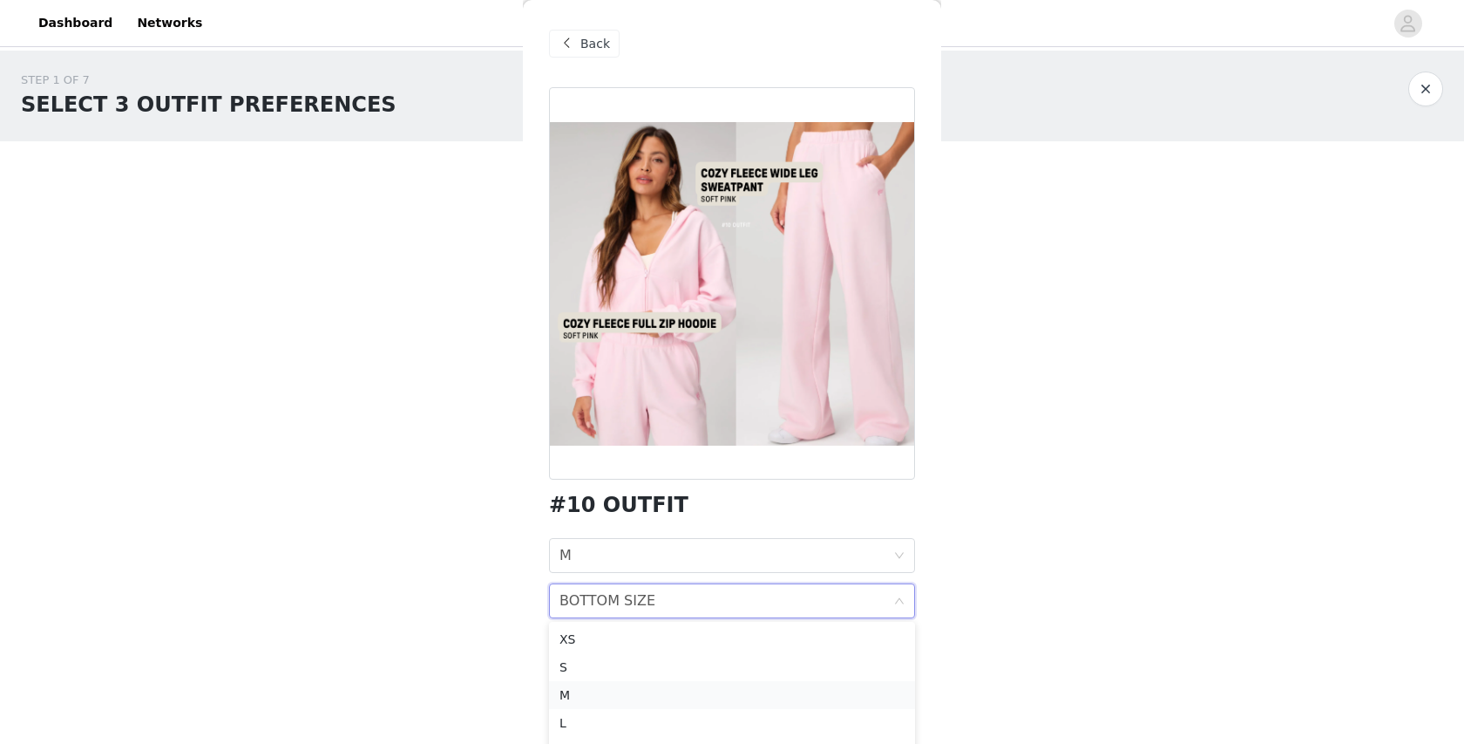
click at [618, 692] on div "M" at bounding box center [732, 694] width 345 height 19
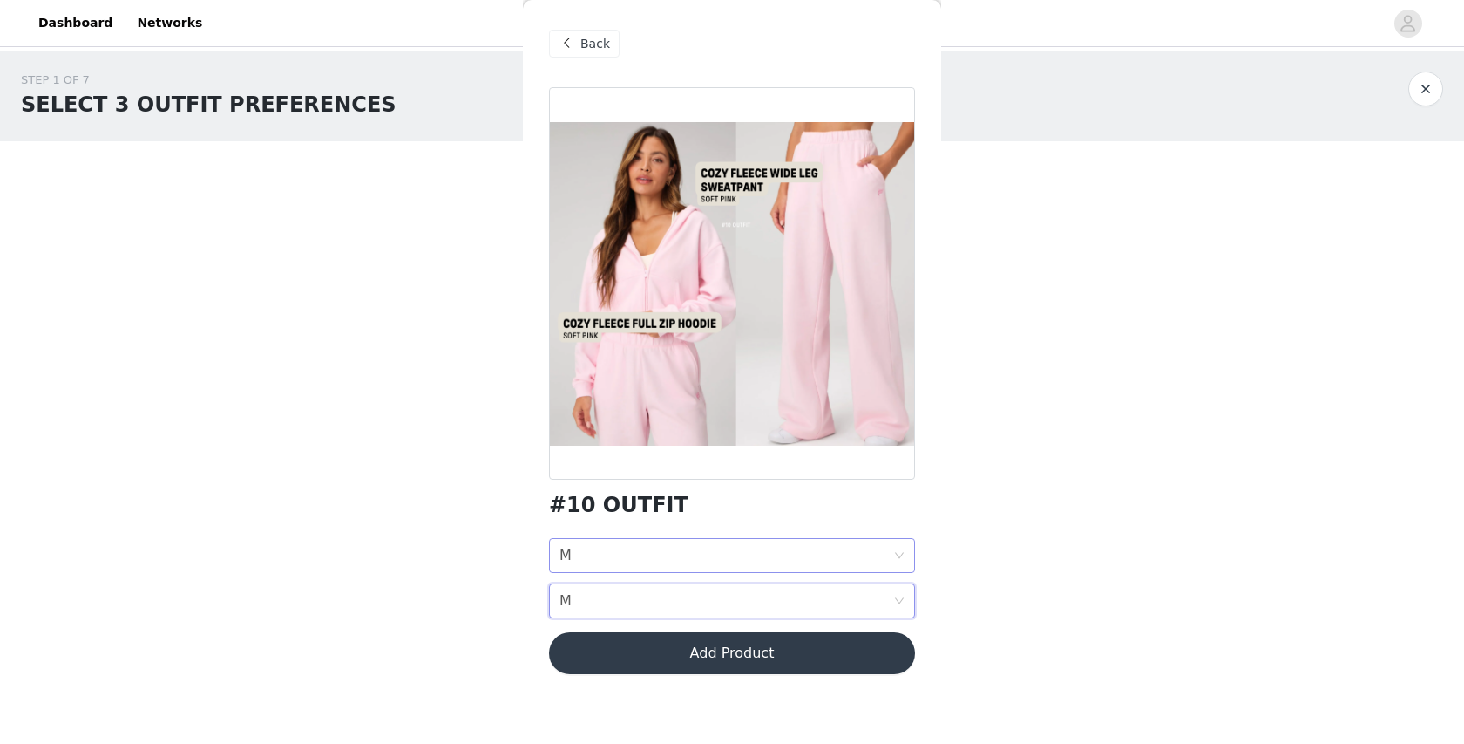
click at [677, 558] on div "TOP SIZE M" at bounding box center [727, 555] width 334 height 33
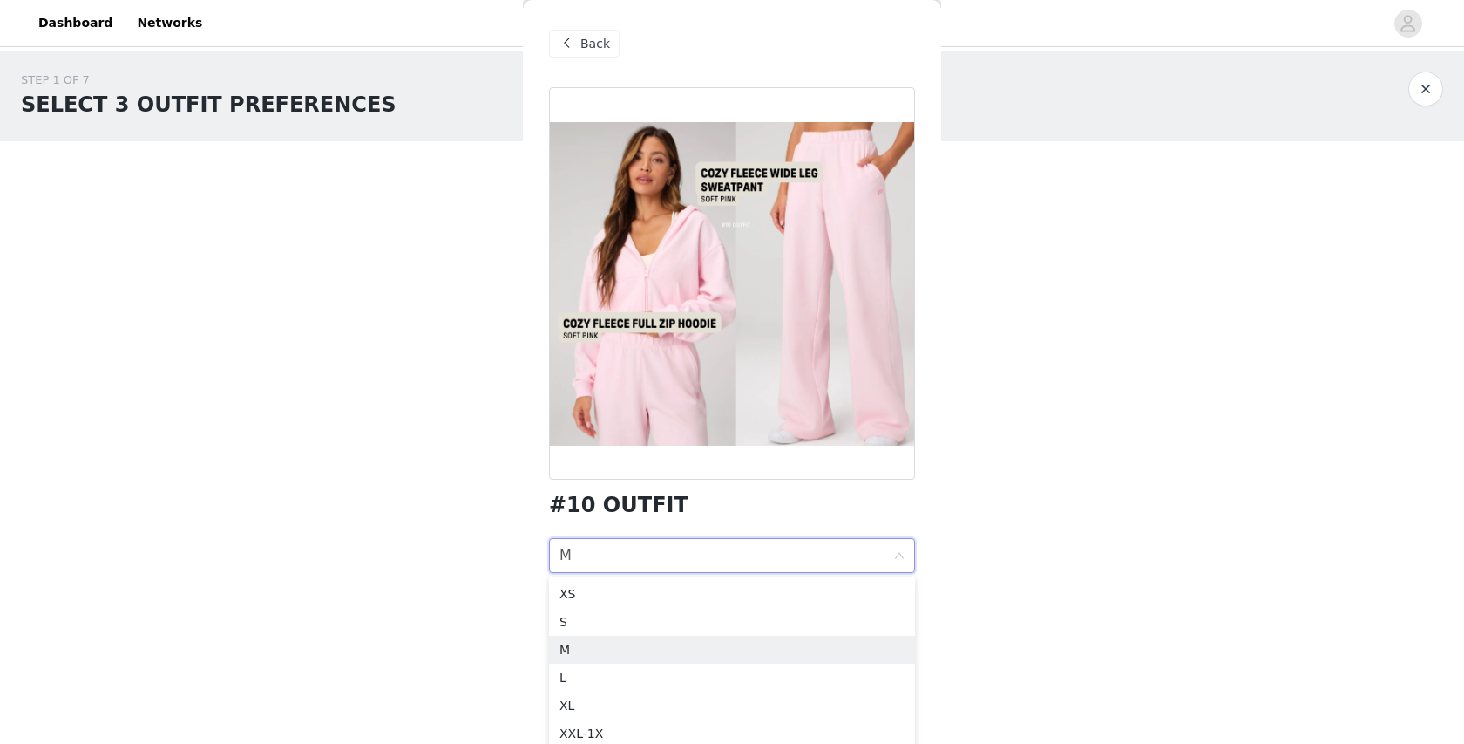
click at [695, 518] on div "#10 OUTFIT TOP SIZE M BOTTOM SIZE M Add Product" at bounding box center [732, 391] width 366 height 608
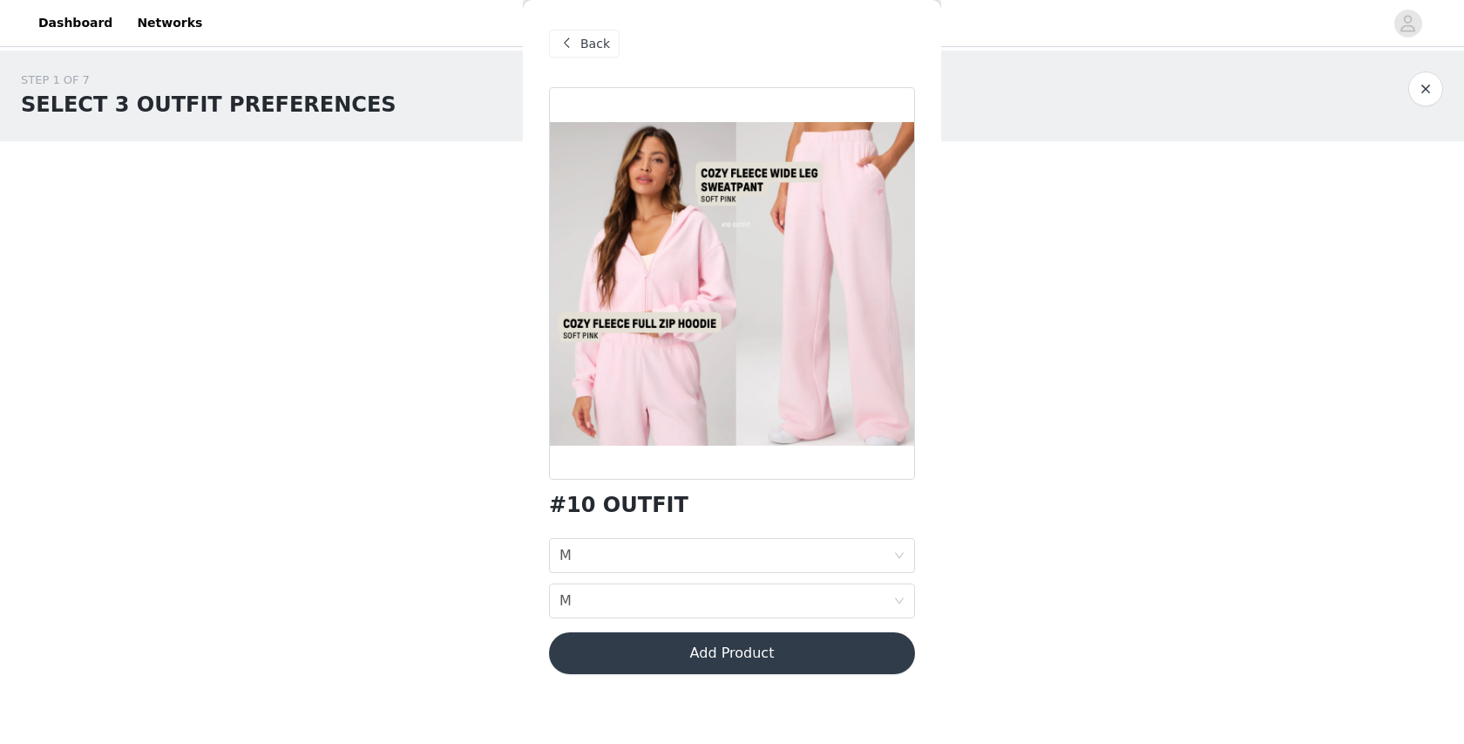
click at [681, 653] on button "Add Product" at bounding box center [732, 653] width 366 height 42
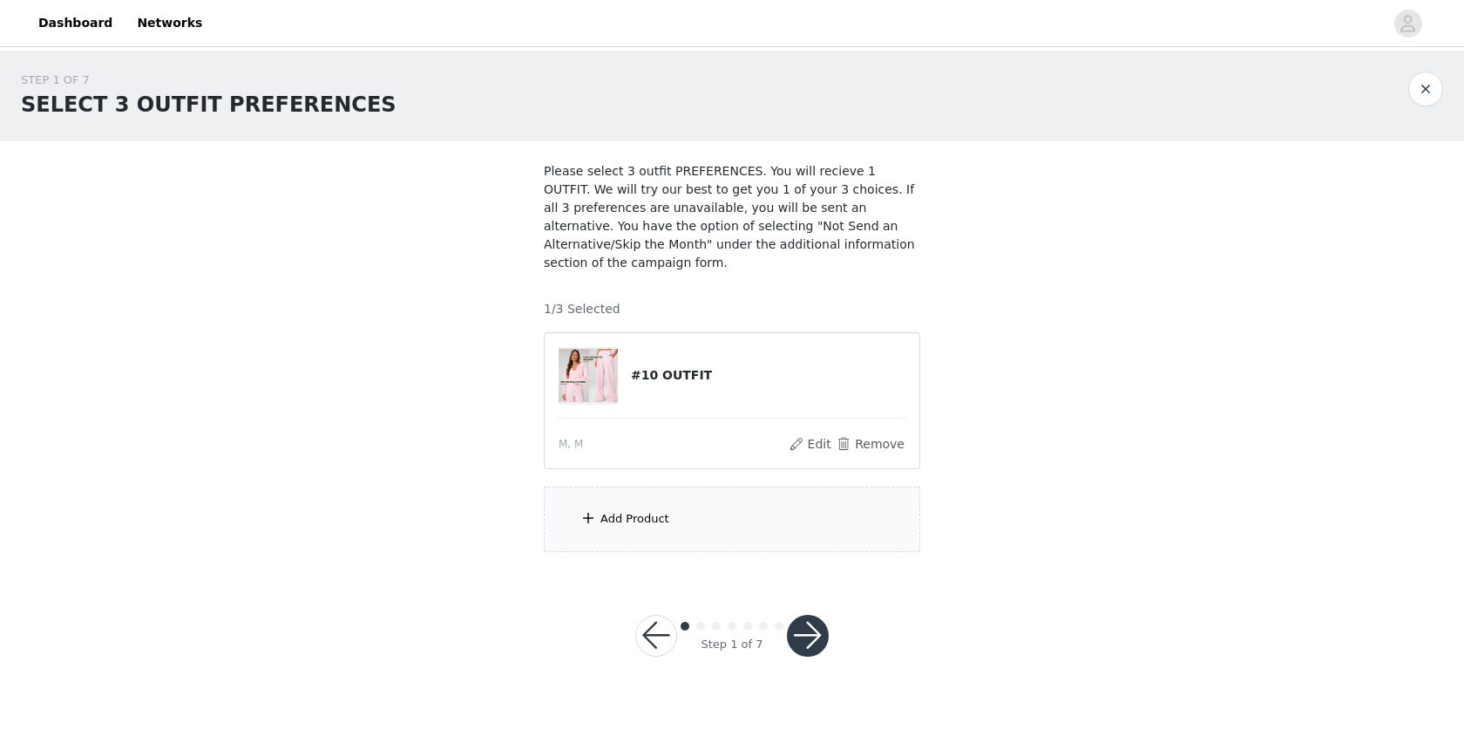
click at [682, 530] on div "Add Product" at bounding box center [732, 518] width 377 height 65
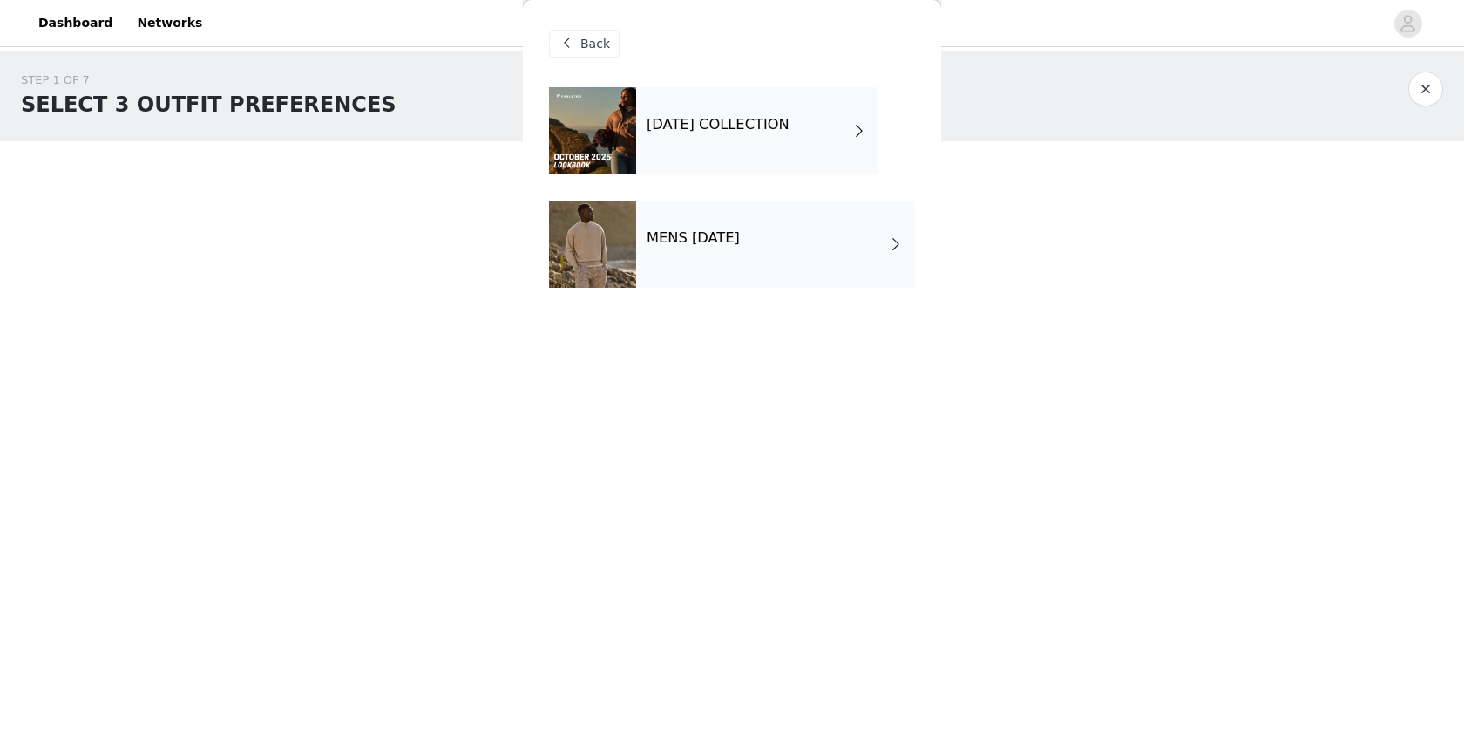
click at [753, 138] on div "[DATE] COLLECTION" at bounding box center [757, 130] width 242 height 87
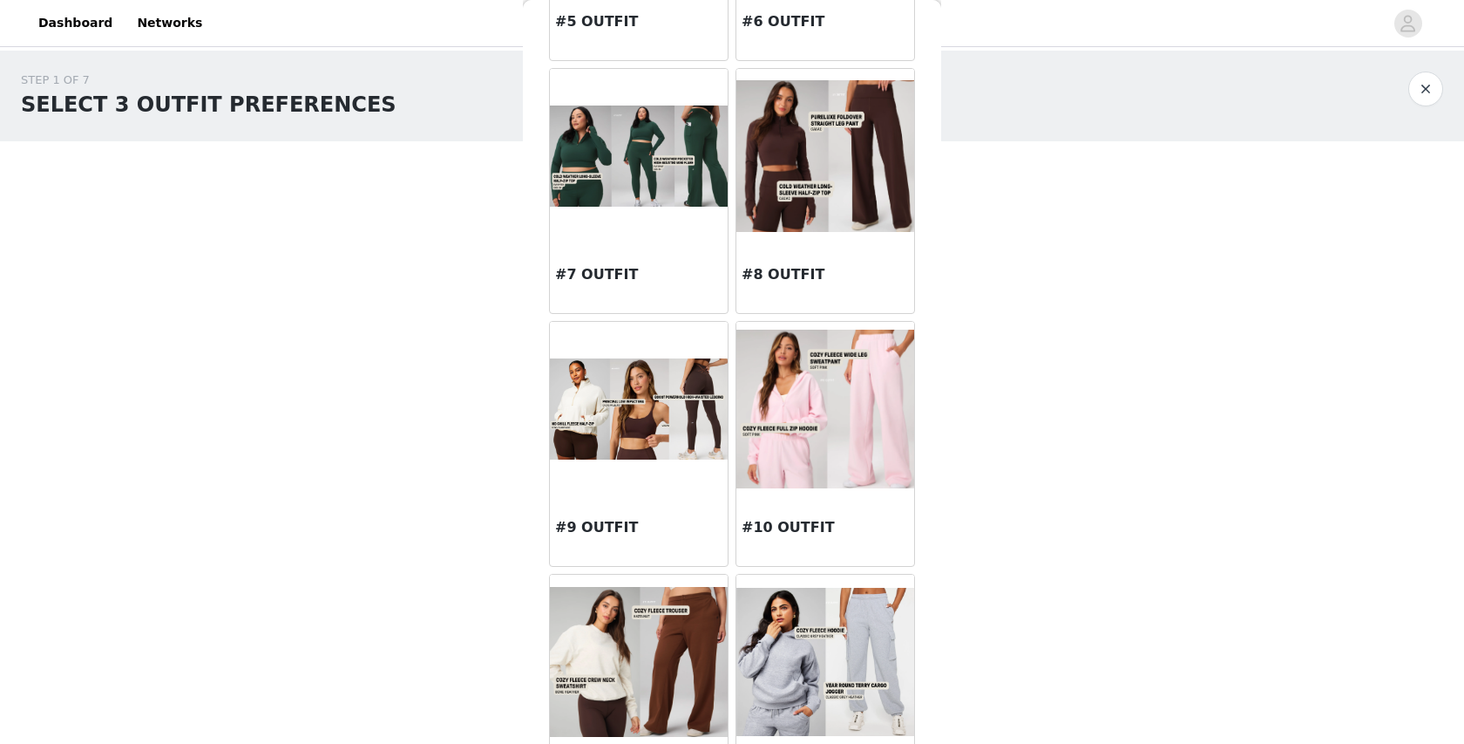
scroll to position [784, 0]
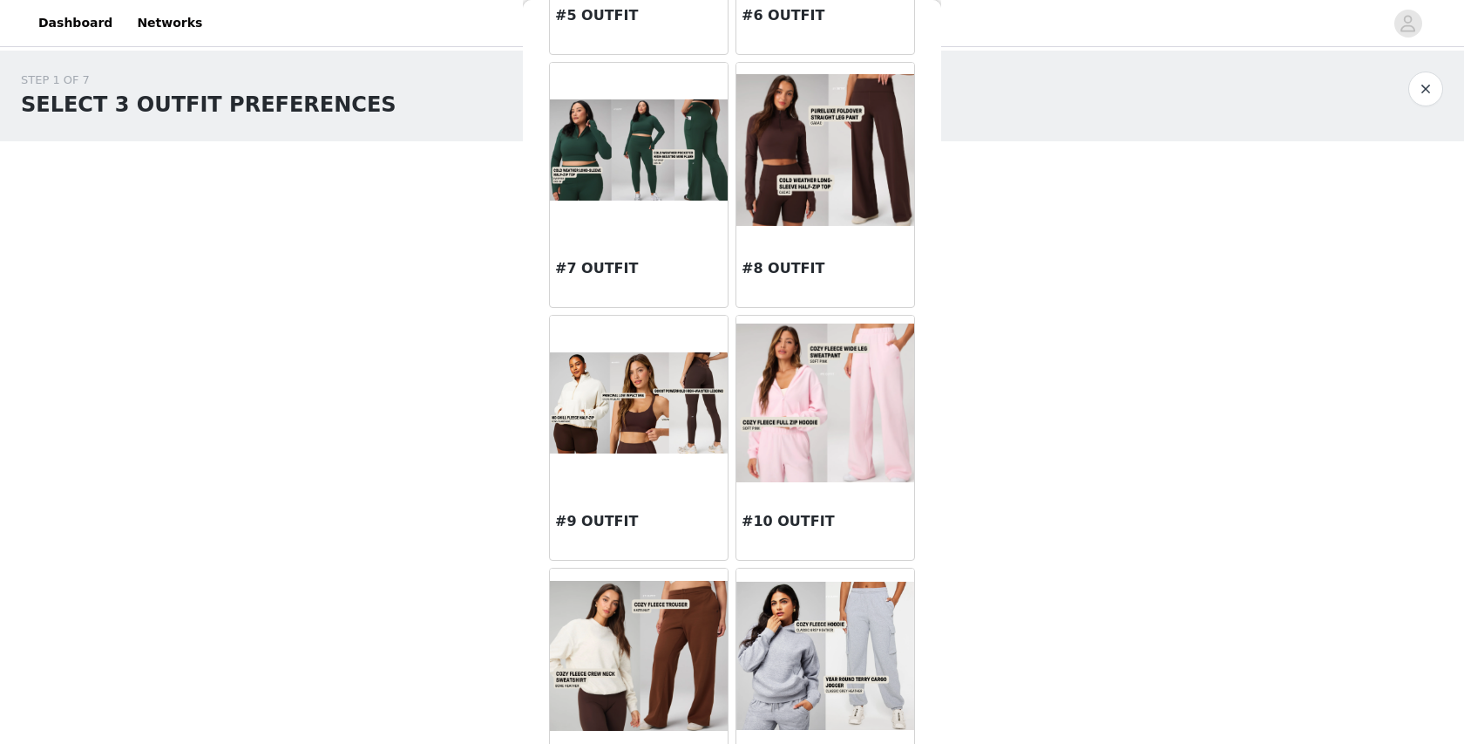
click at [644, 382] on img at bounding box center [639, 402] width 178 height 100
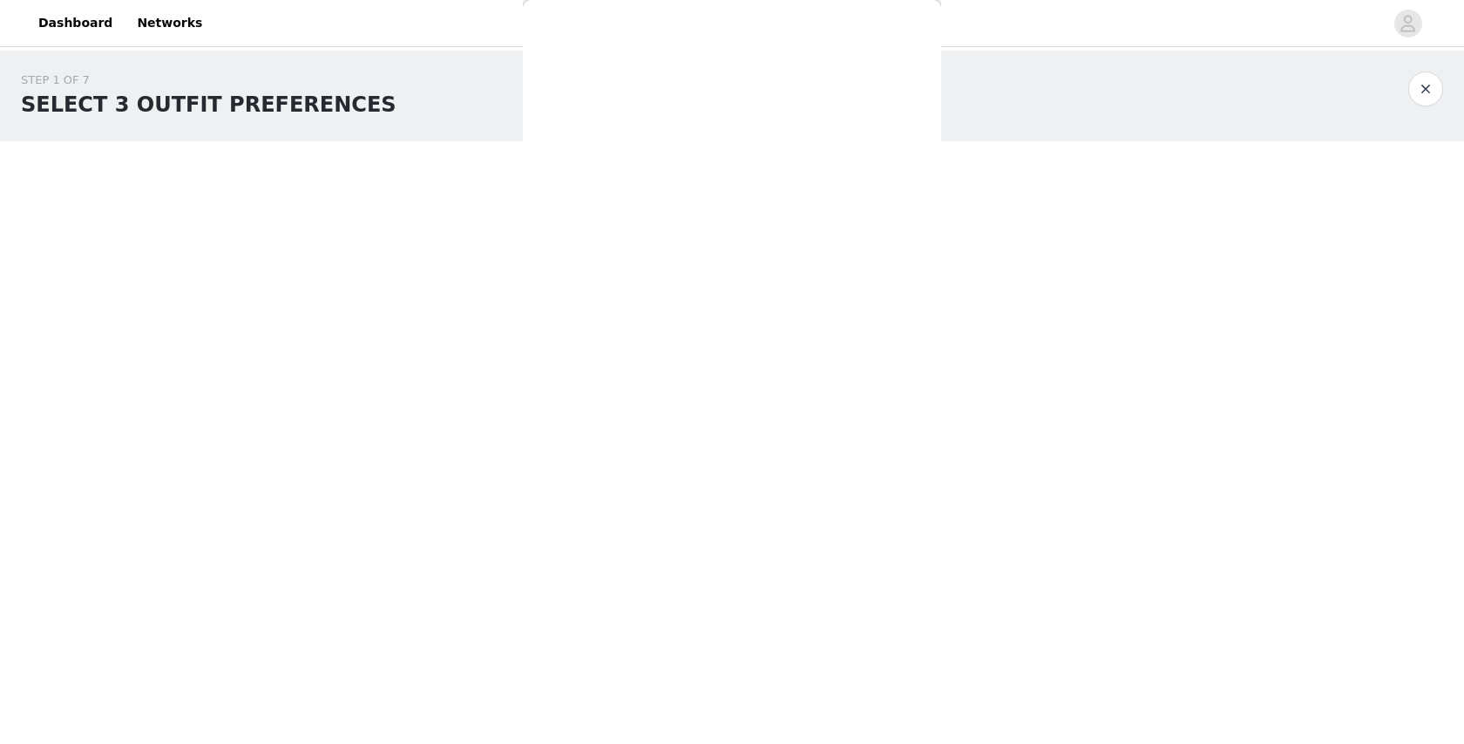
scroll to position [0, 0]
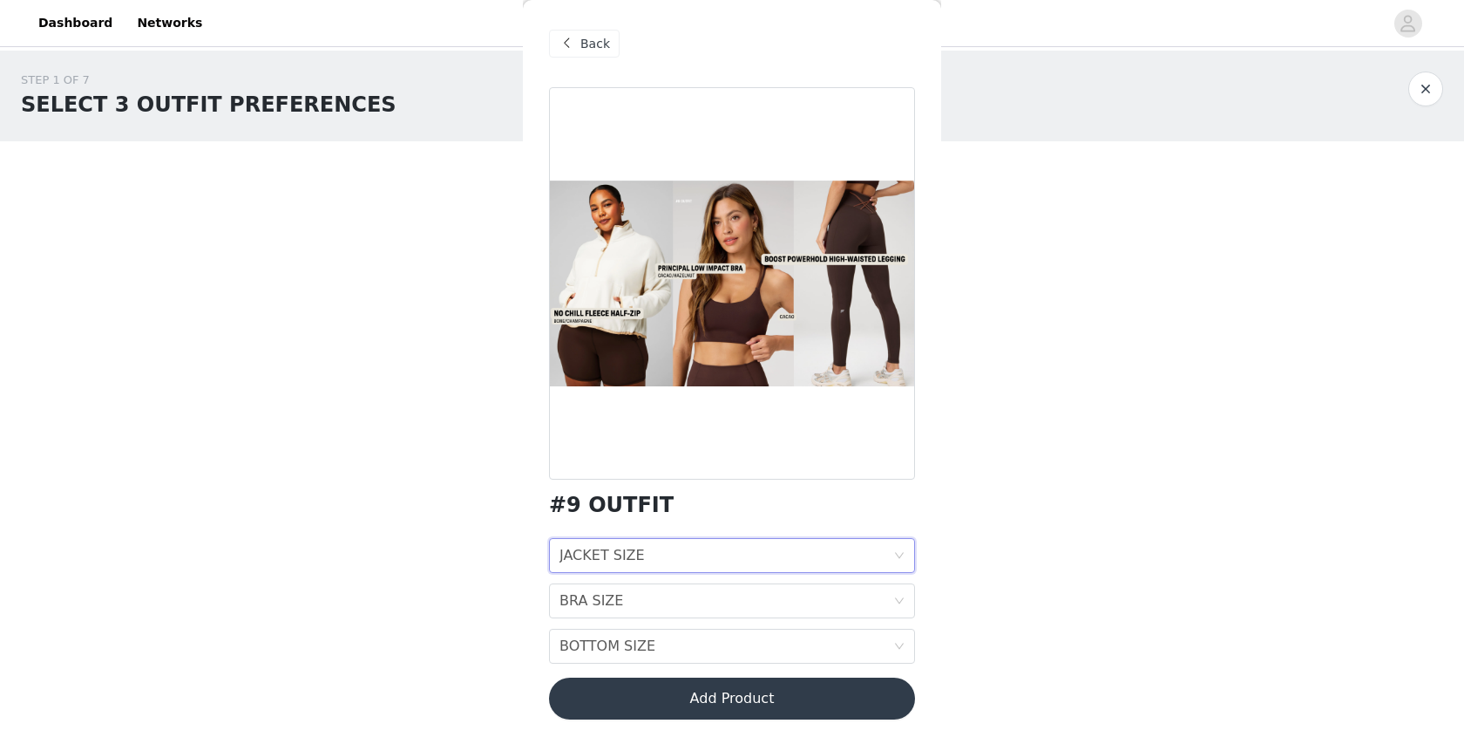
click at [644, 554] on div "JACKET SIZE JACKET SIZE" at bounding box center [727, 555] width 334 height 33
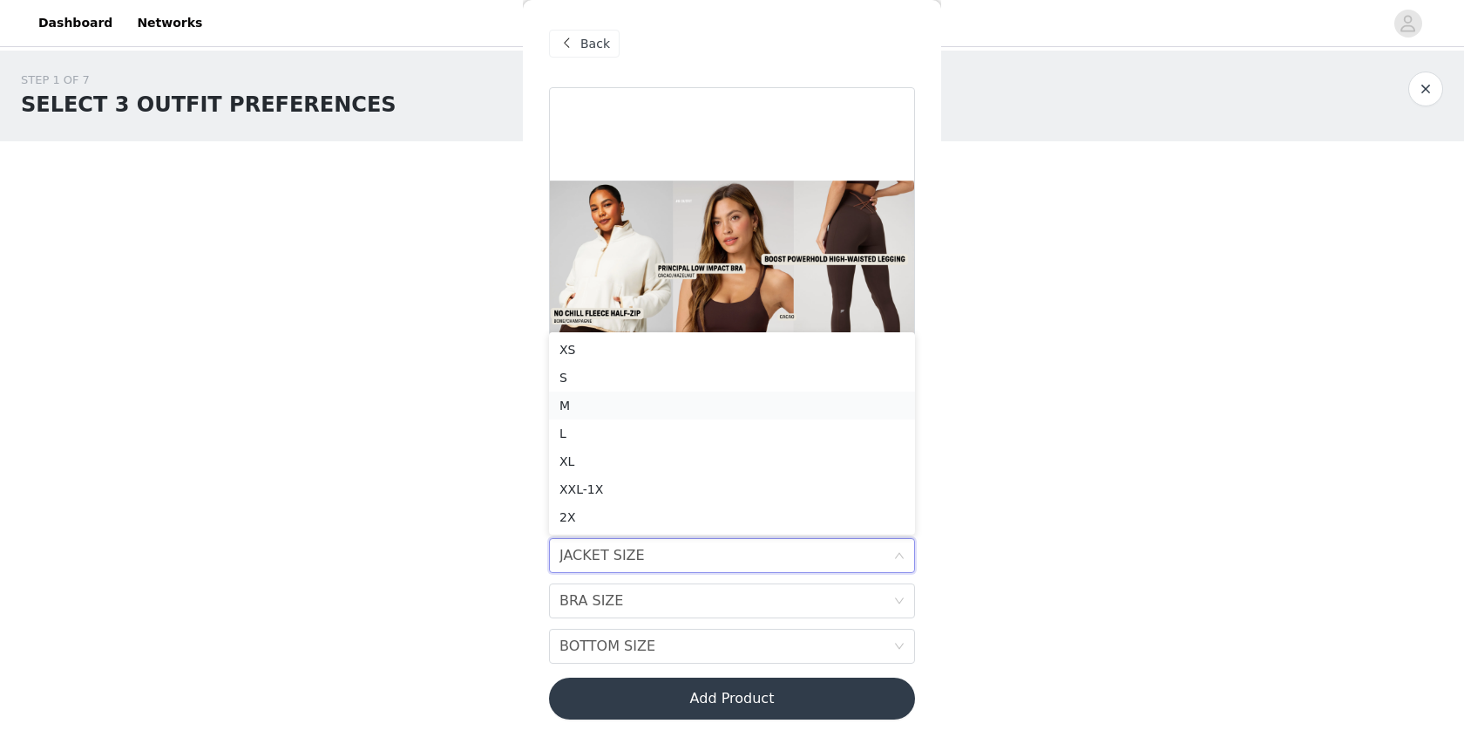
click at [653, 397] on div "M" at bounding box center [732, 405] width 345 height 19
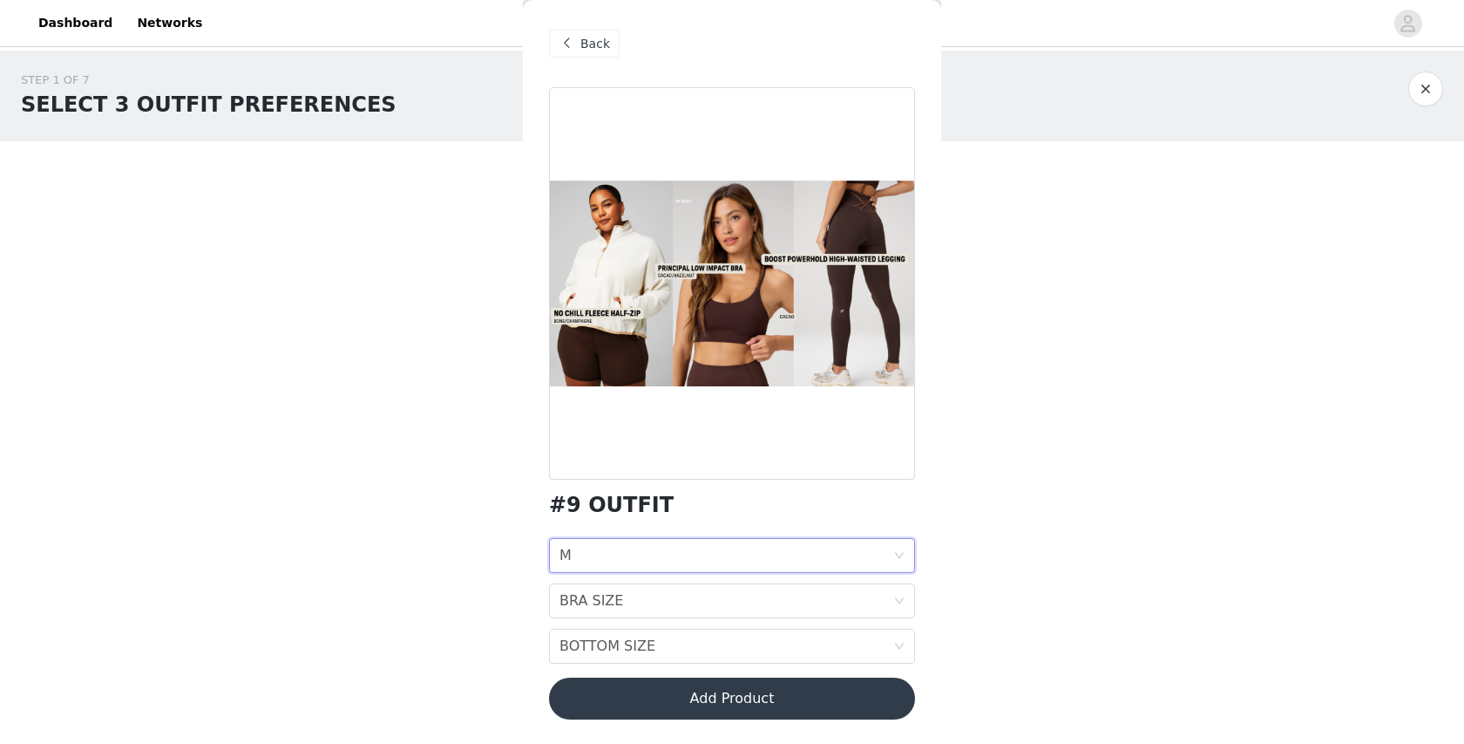
click at [639, 567] on div "JACKET SIZE M" at bounding box center [727, 555] width 334 height 33
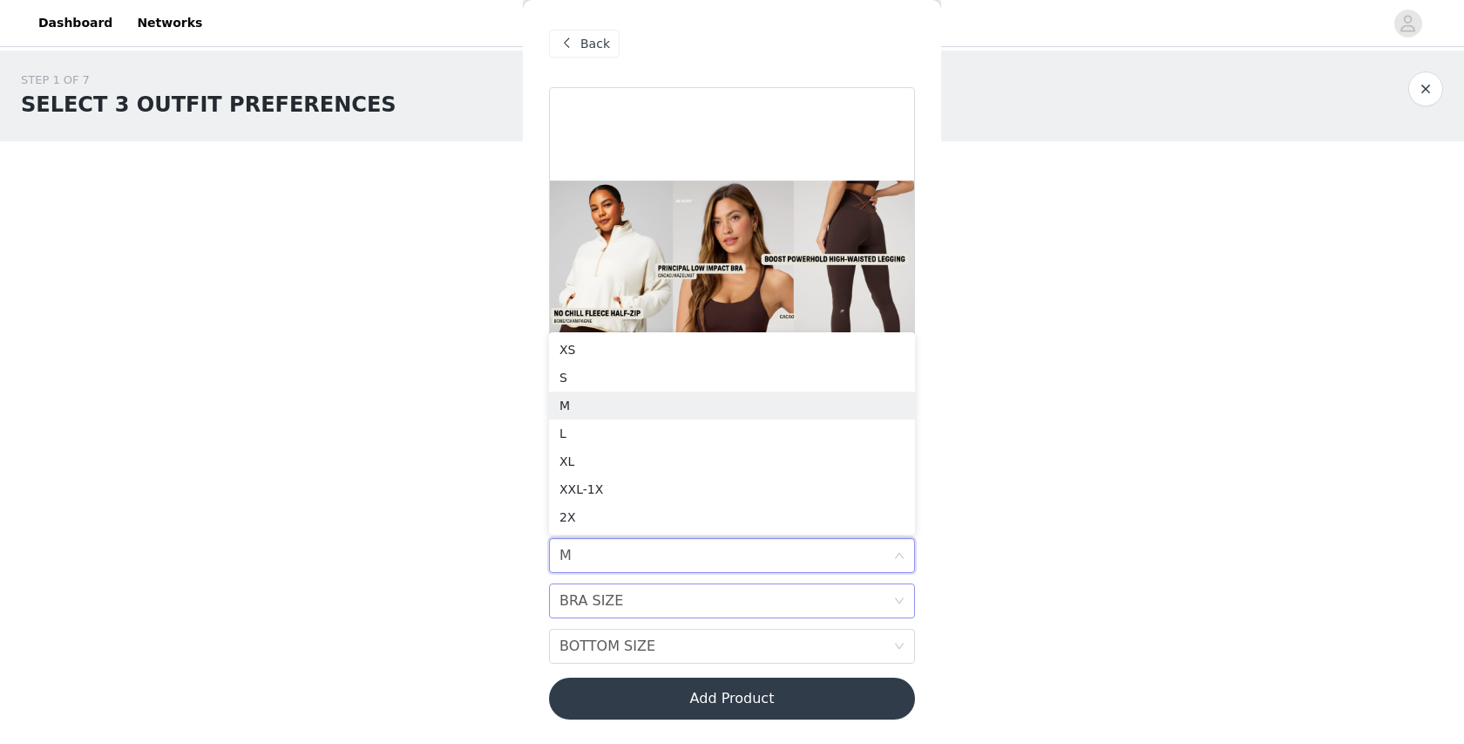
click at [639, 592] on div "BRA SIZE BRA SIZE" at bounding box center [727, 600] width 334 height 33
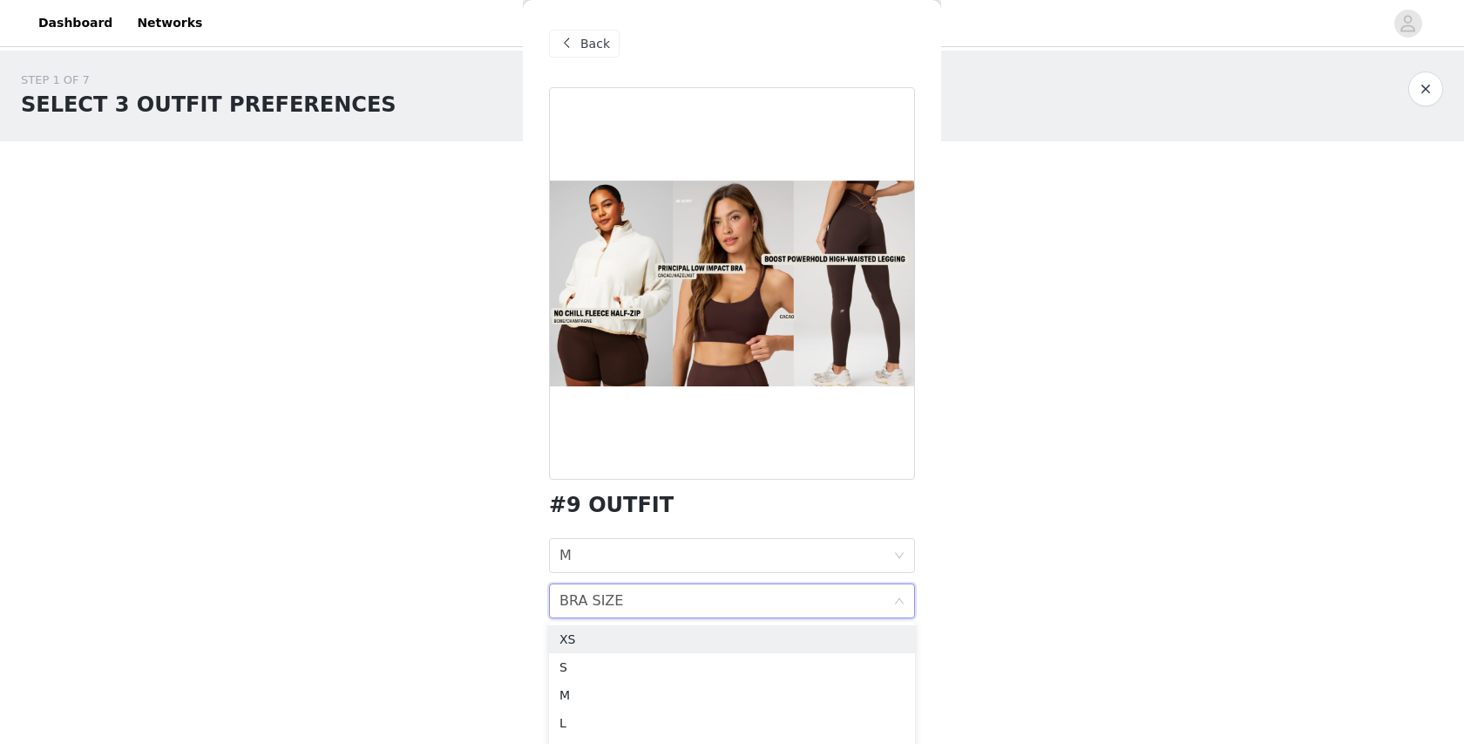
click at [639, 599] on div "BRA SIZE BRA SIZE" at bounding box center [727, 600] width 334 height 33
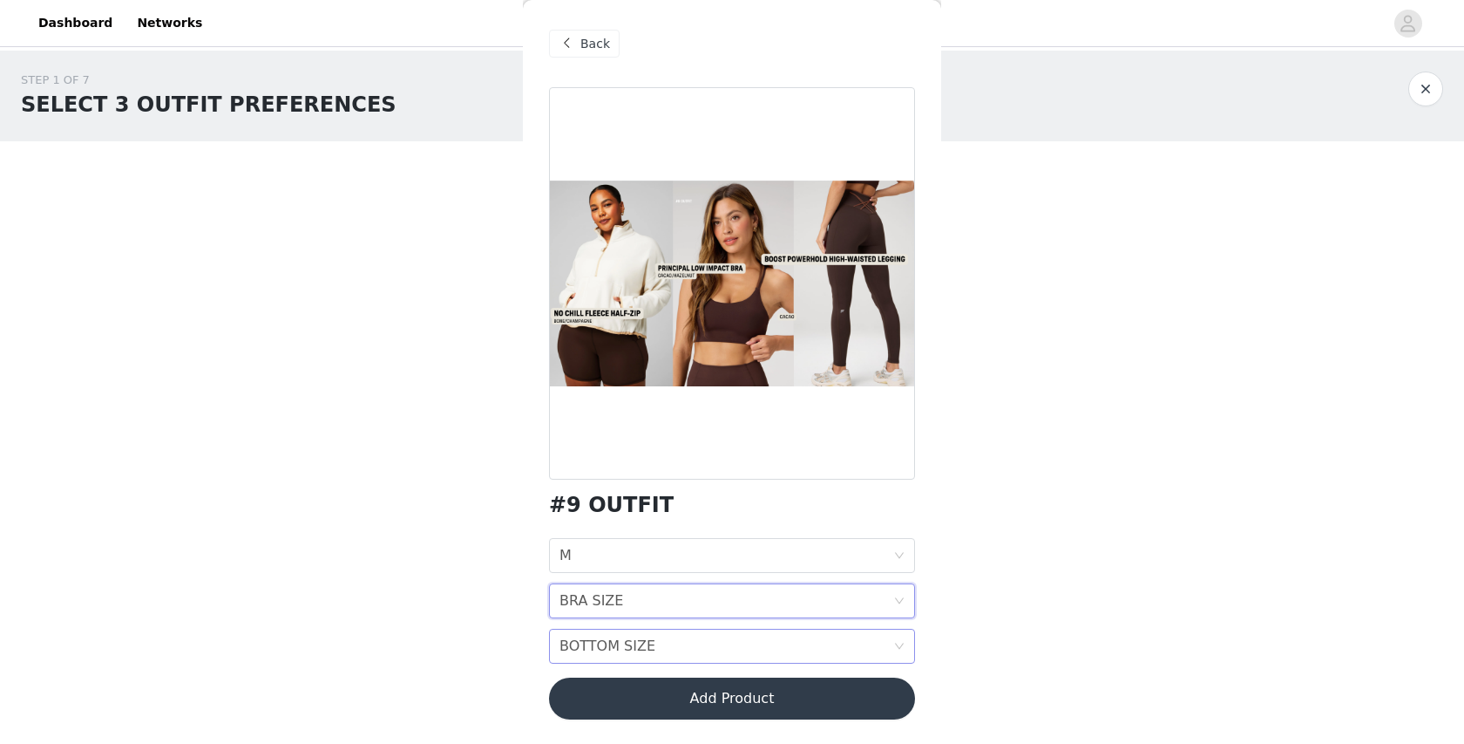
click at [640, 630] on div "BOTTOM SIZE" at bounding box center [608, 645] width 96 height 33
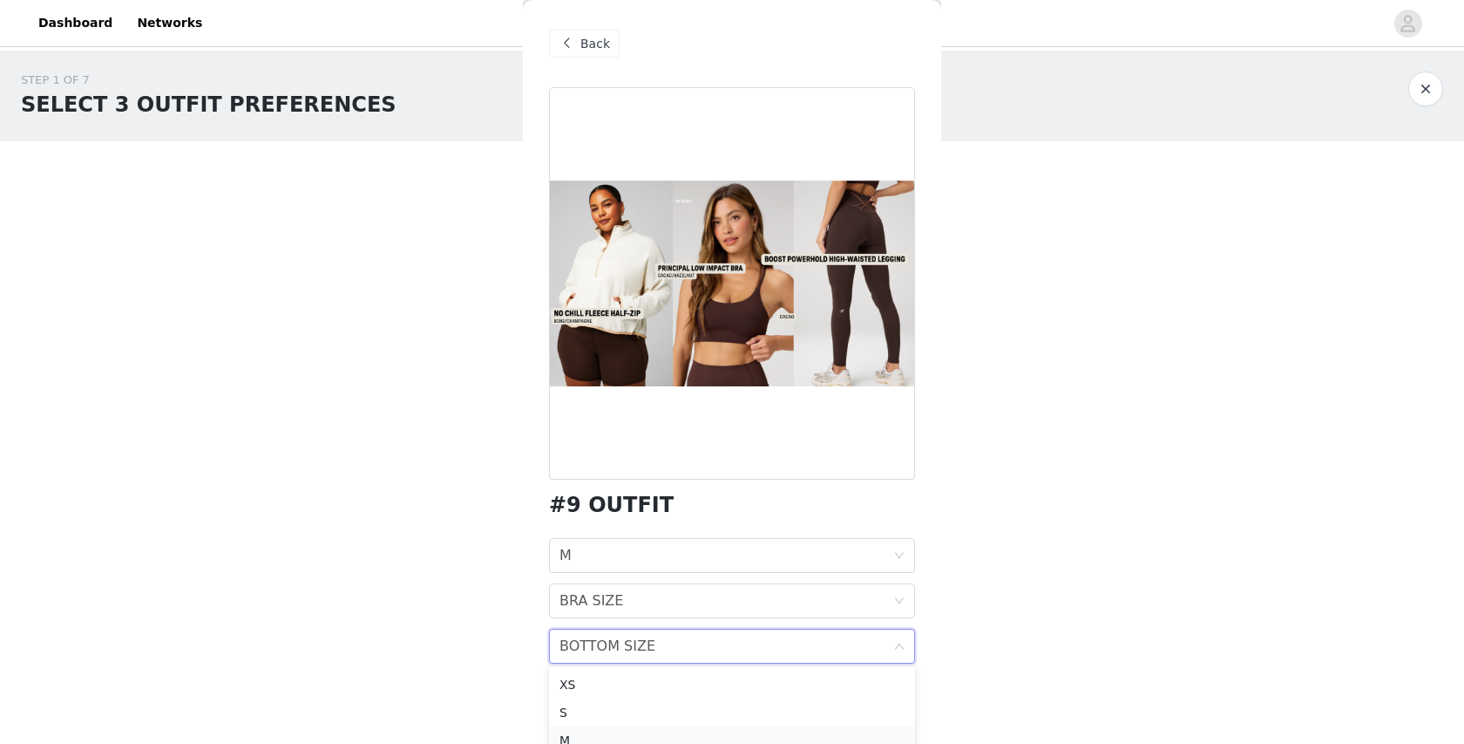
click at [628, 732] on div "M" at bounding box center [732, 739] width 345 height 19
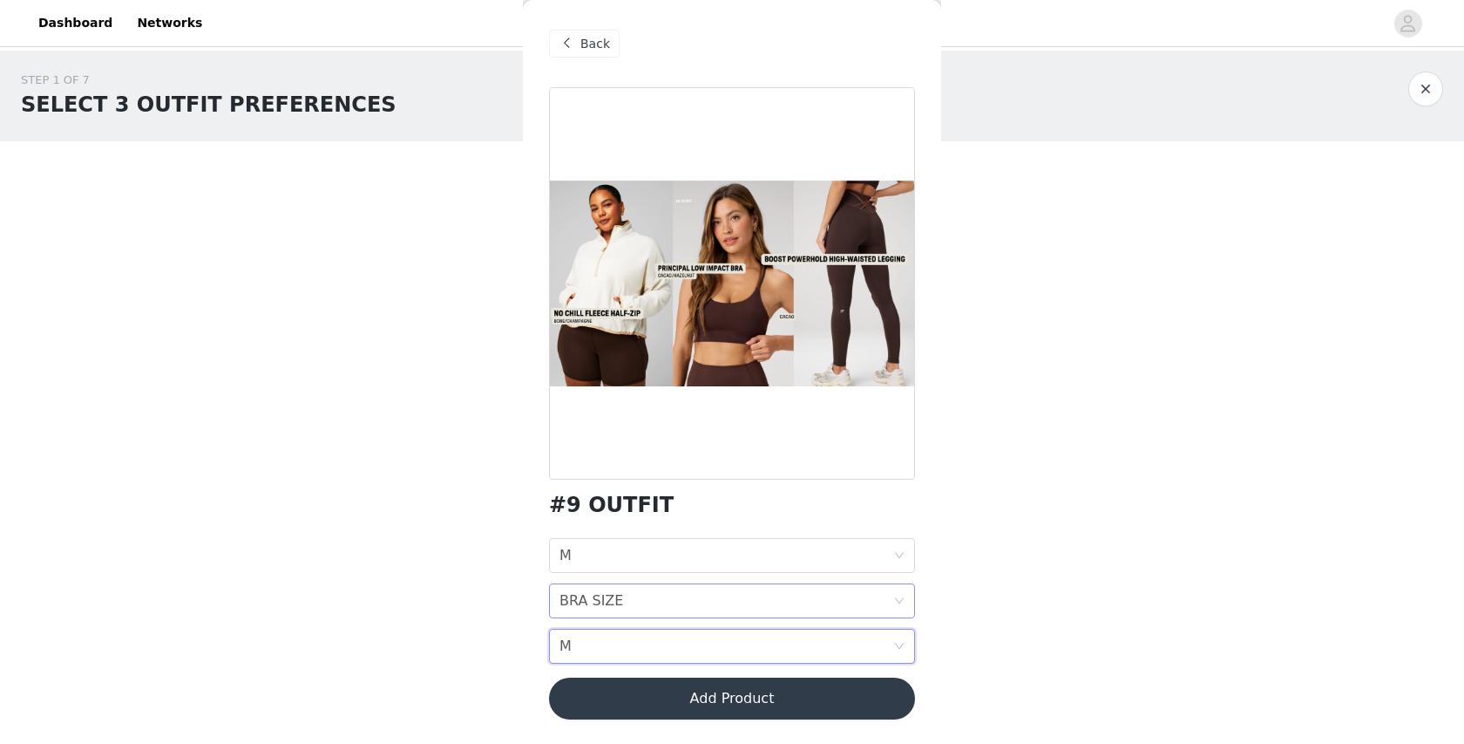
click at [633, 585] on div "BRA SIZE BRA SIZE" at bounding box center [727, 600] width 334 height 33
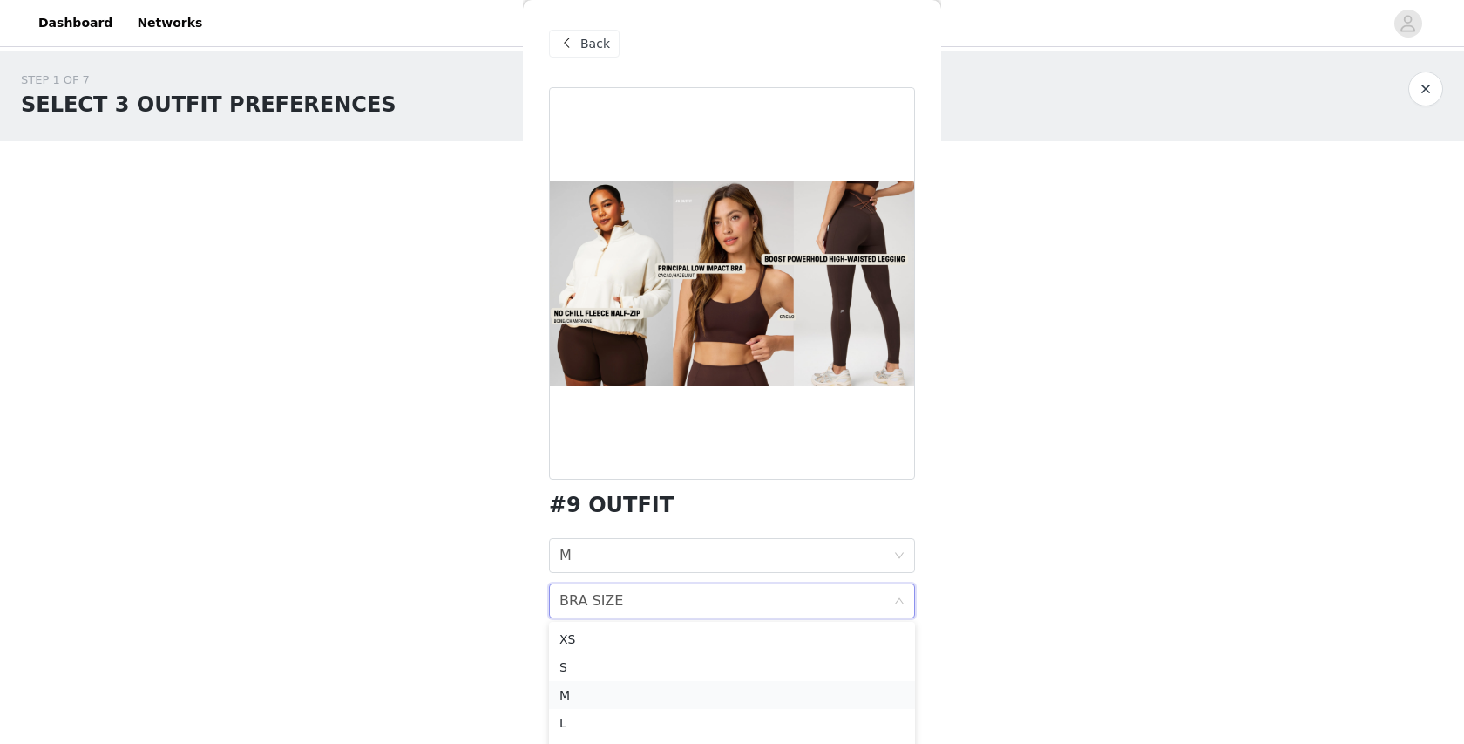
click at [622, 690] on div "M" at bounding box center [732, 694] width 345 height 19
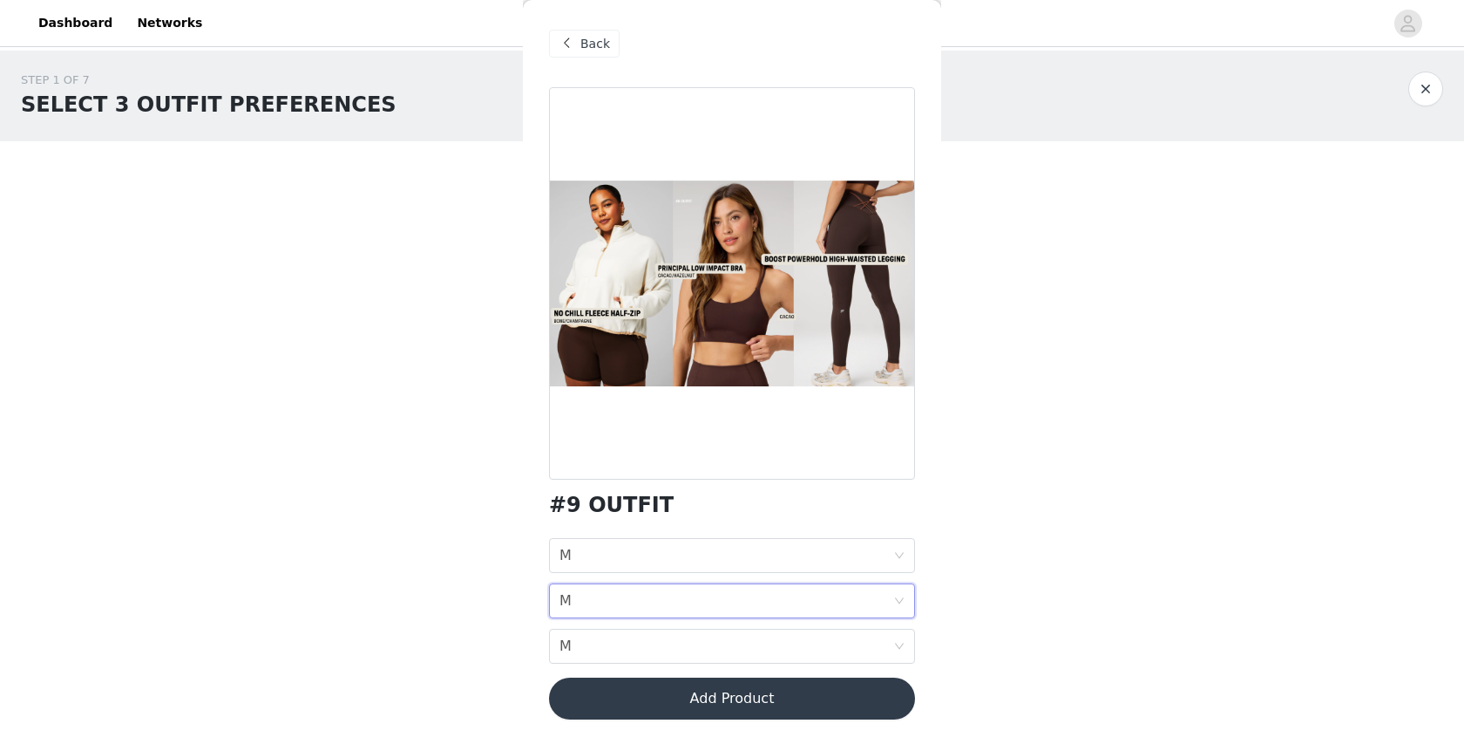
click at [628, 689] on button "Add Product" at bounding box center [732, 698] width 366 height 42
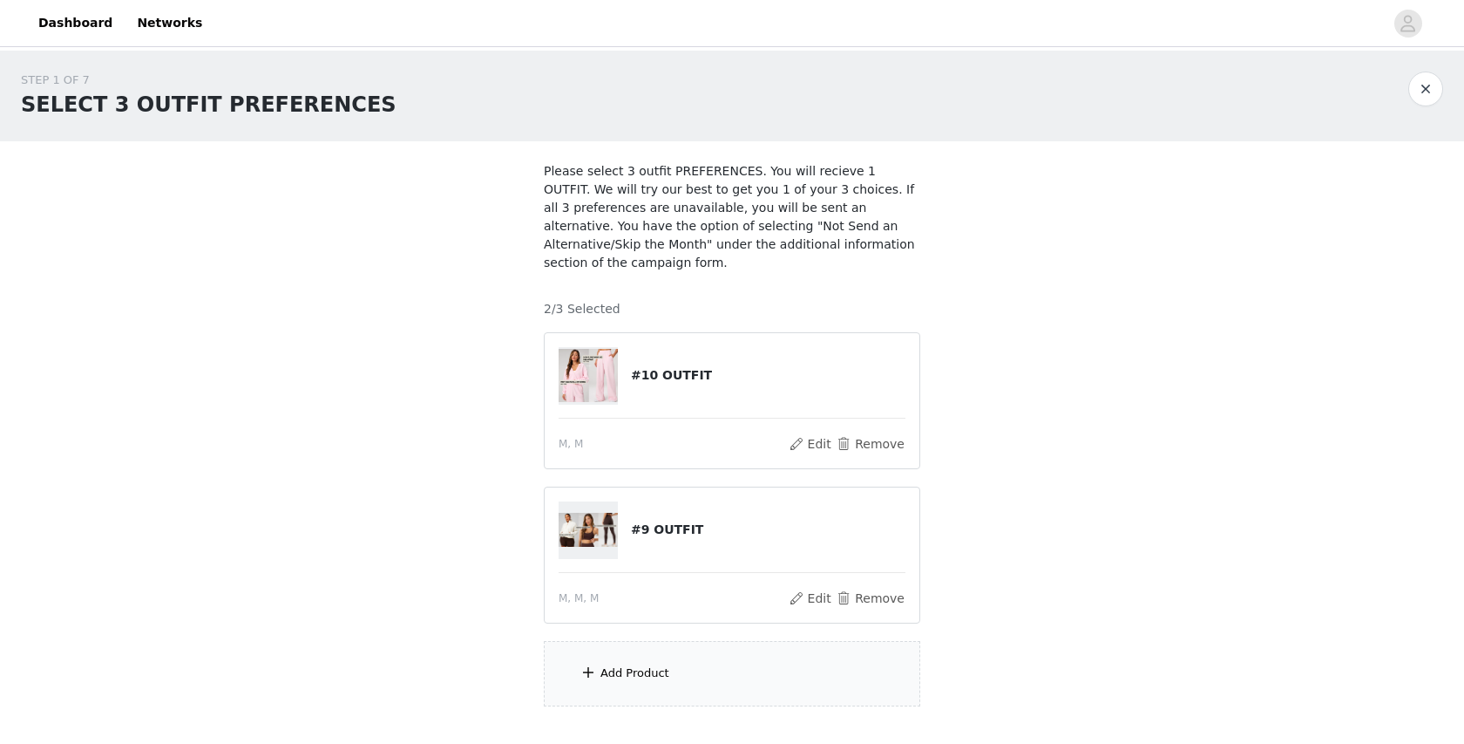
click at [686, 655] on div "Add Product" at bounding box center [732, 673] width 377 height 65
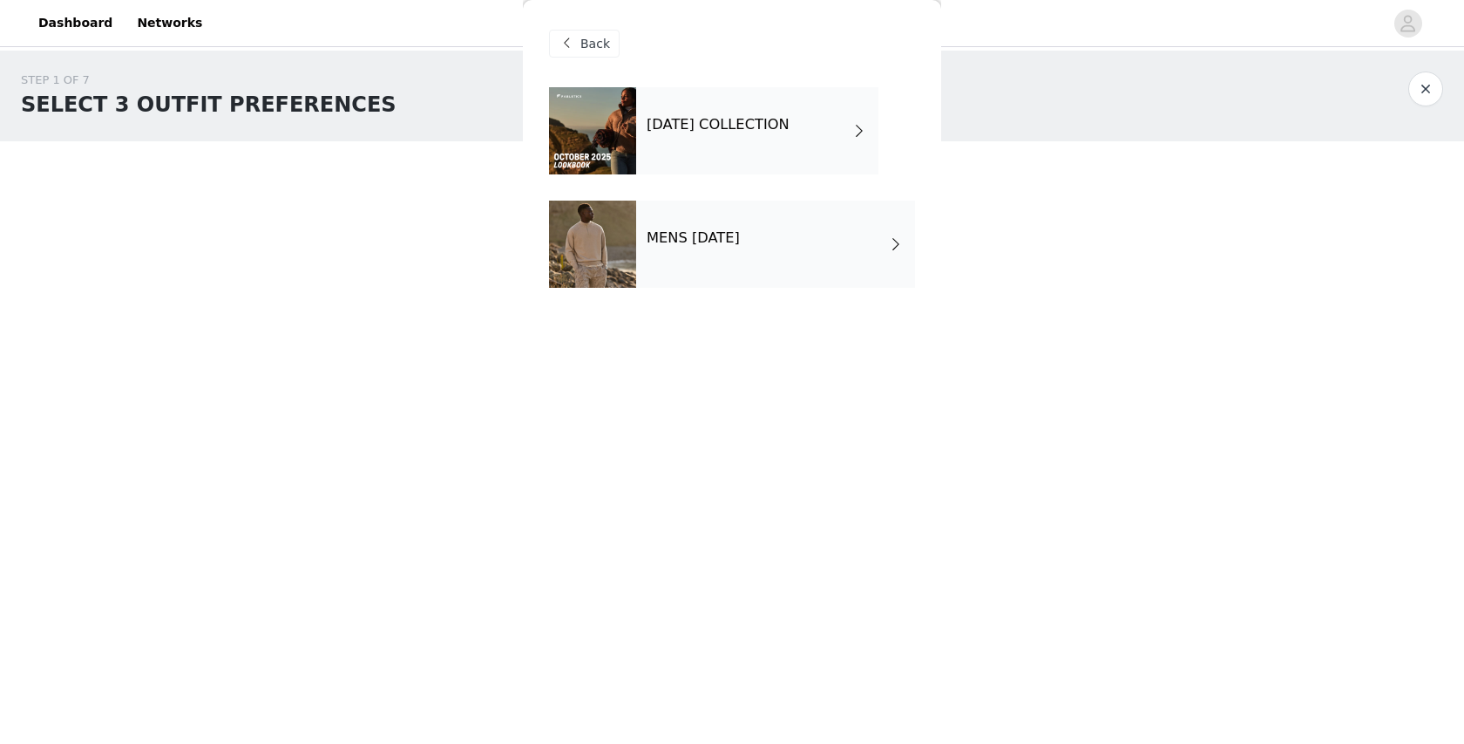
click at [700, 150] on div "[DATE] COLLECTION" at bounding box center [757, 130] width 242 height 87
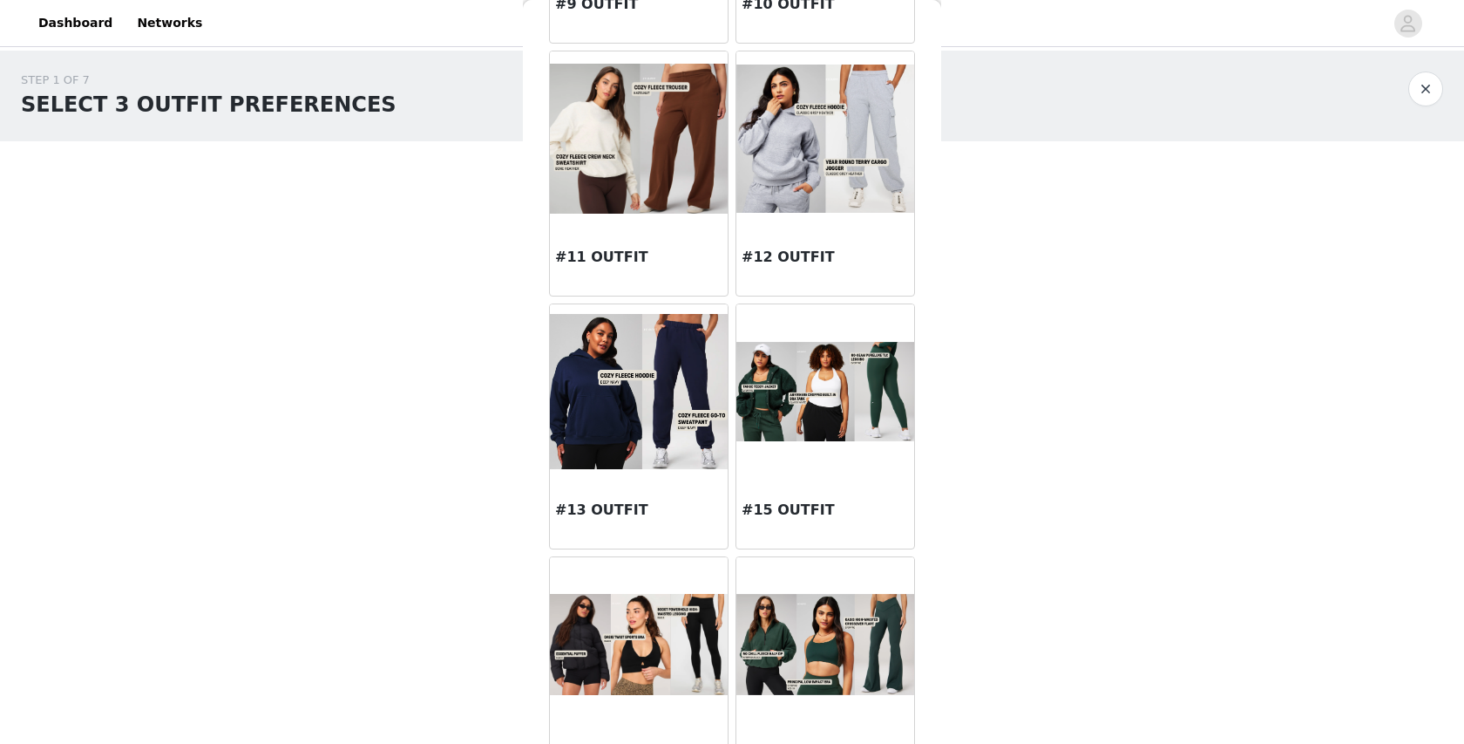
scroll to position [1859, 0]
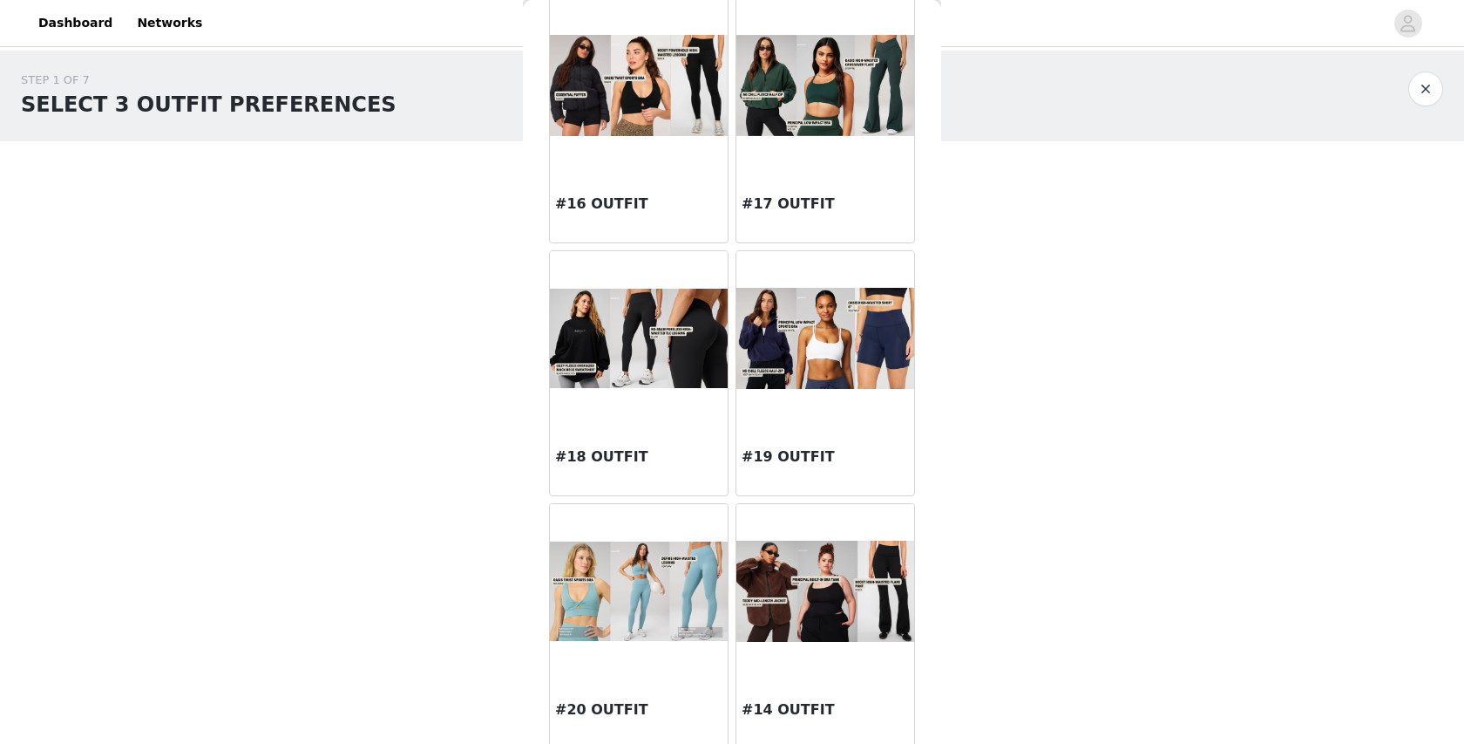
click at [818, 561] on img at bounding box center [826, 591] width 178 height 102
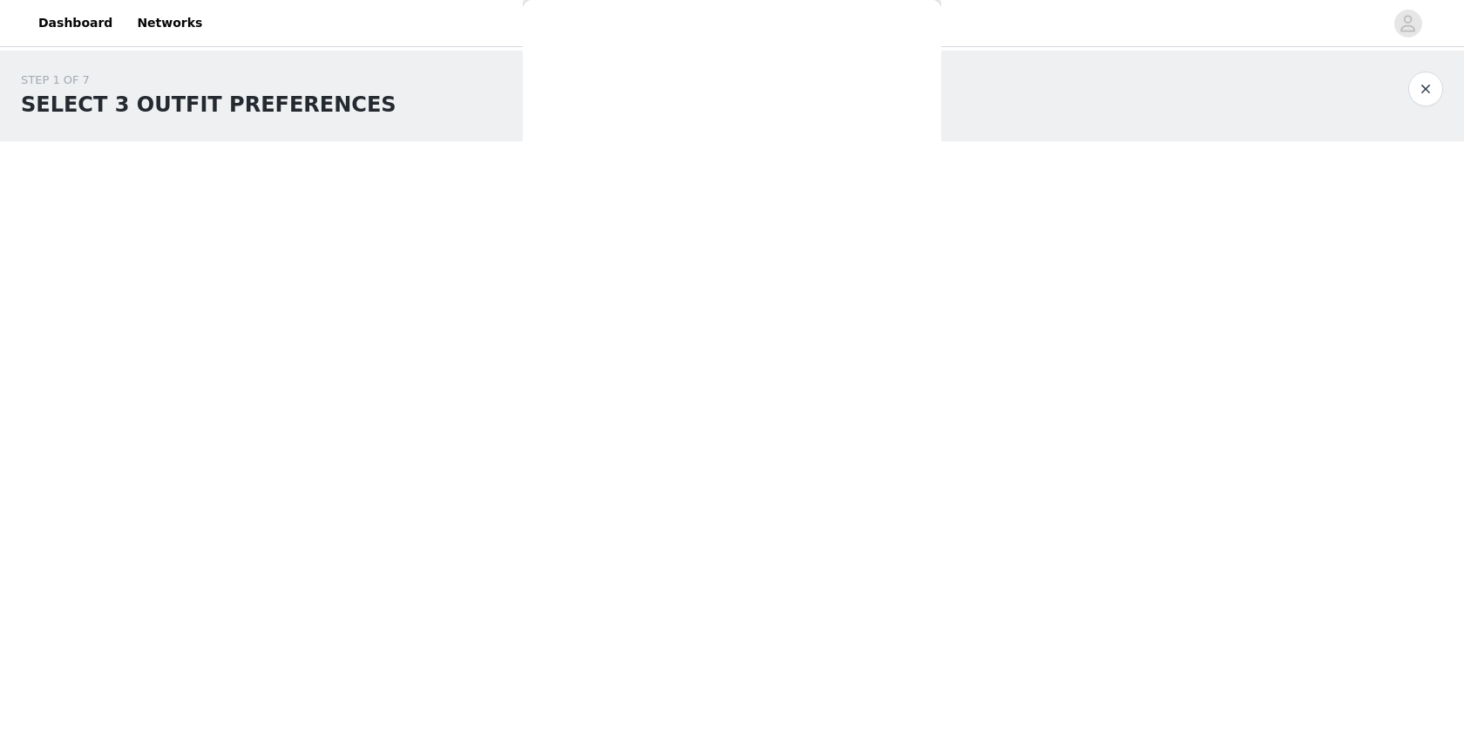
scroll to position [0, 0]
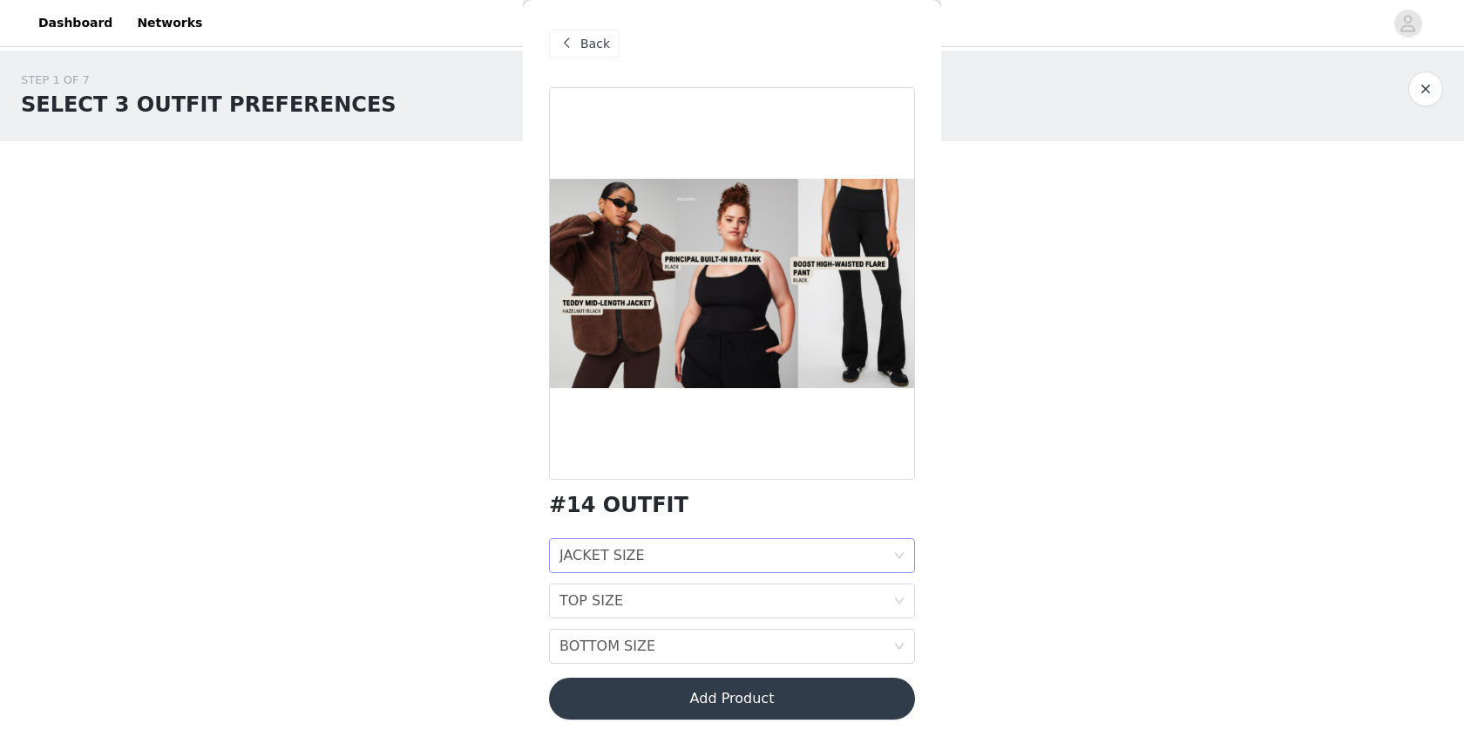
click at [816, 553] on div "JACKET SIZE JACKET SIZE" at bounding box center [727, 555] width 334 height 33
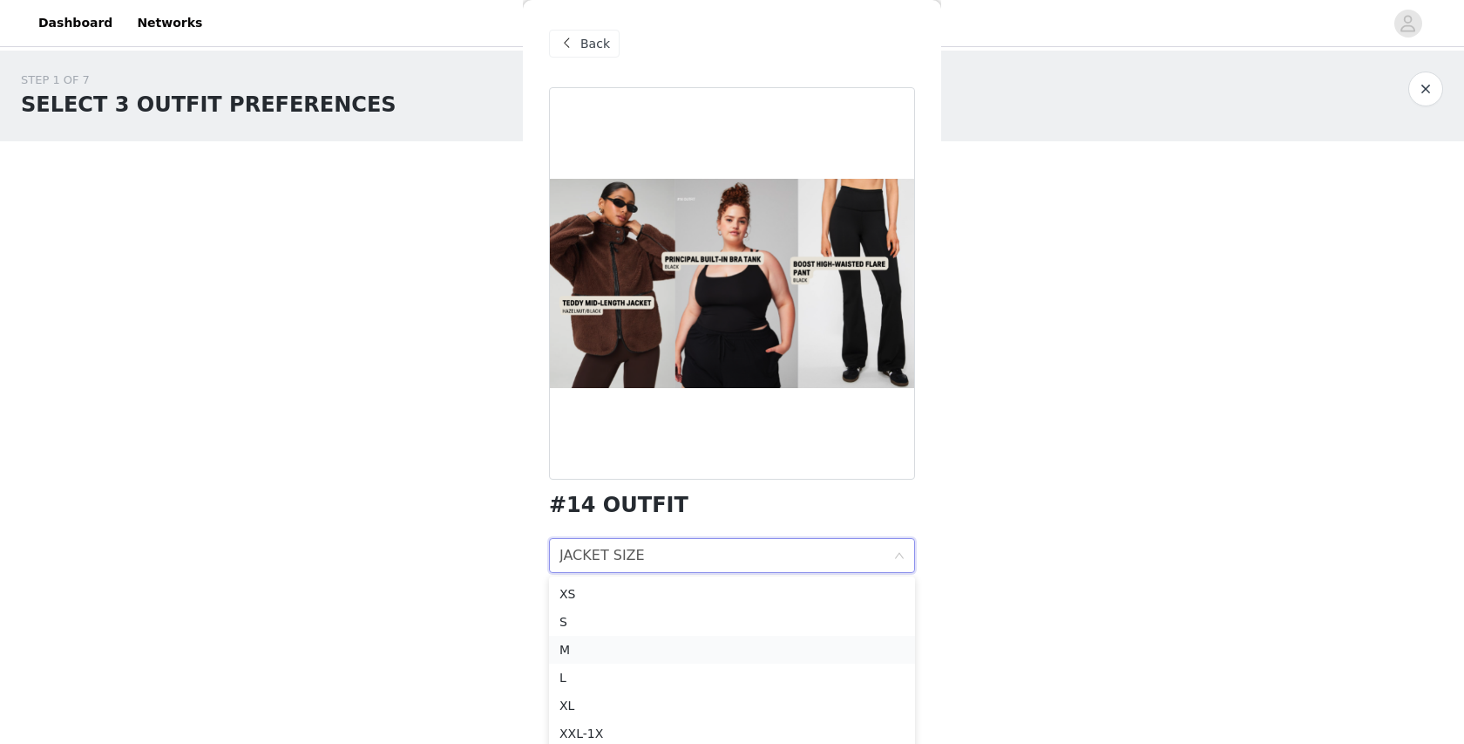
click at [769, 642] on div "M" at bounding box center [732, 649] width 345 height 19
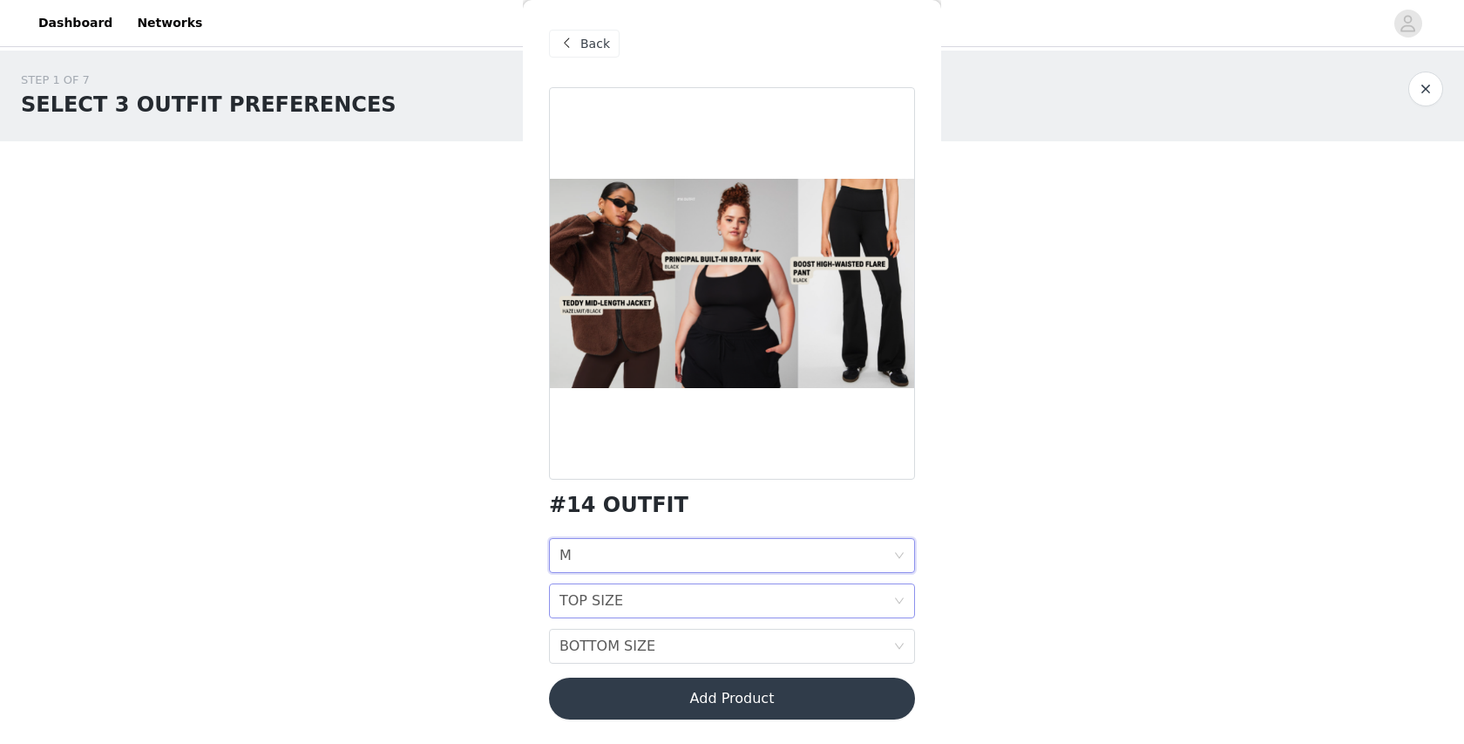
click at [769, 594] on div "TOP SIZE TOP SIZE" at bounding box center [727, 600] width 334 height 33
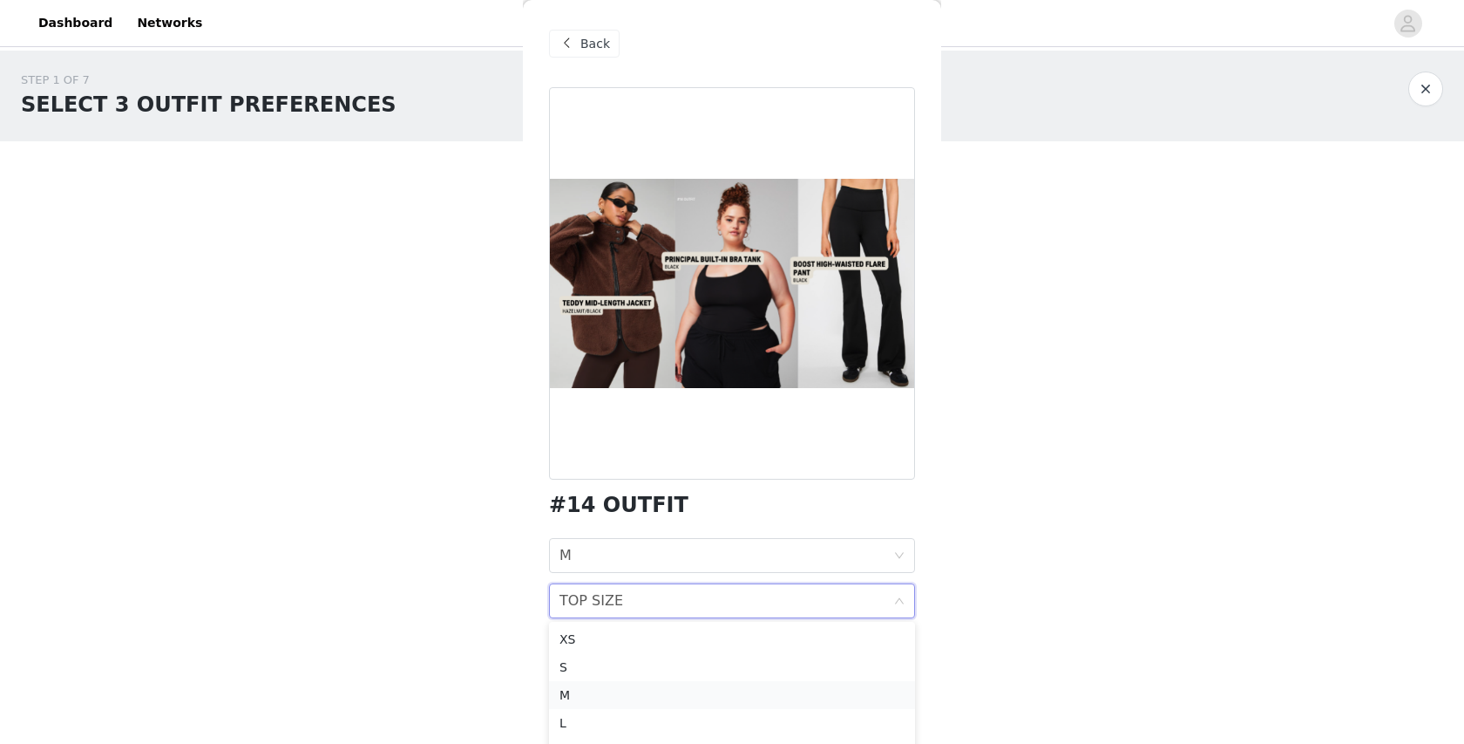
click at [733, 683] on li "M" at bounding box center [732, 695] width 366 height 28
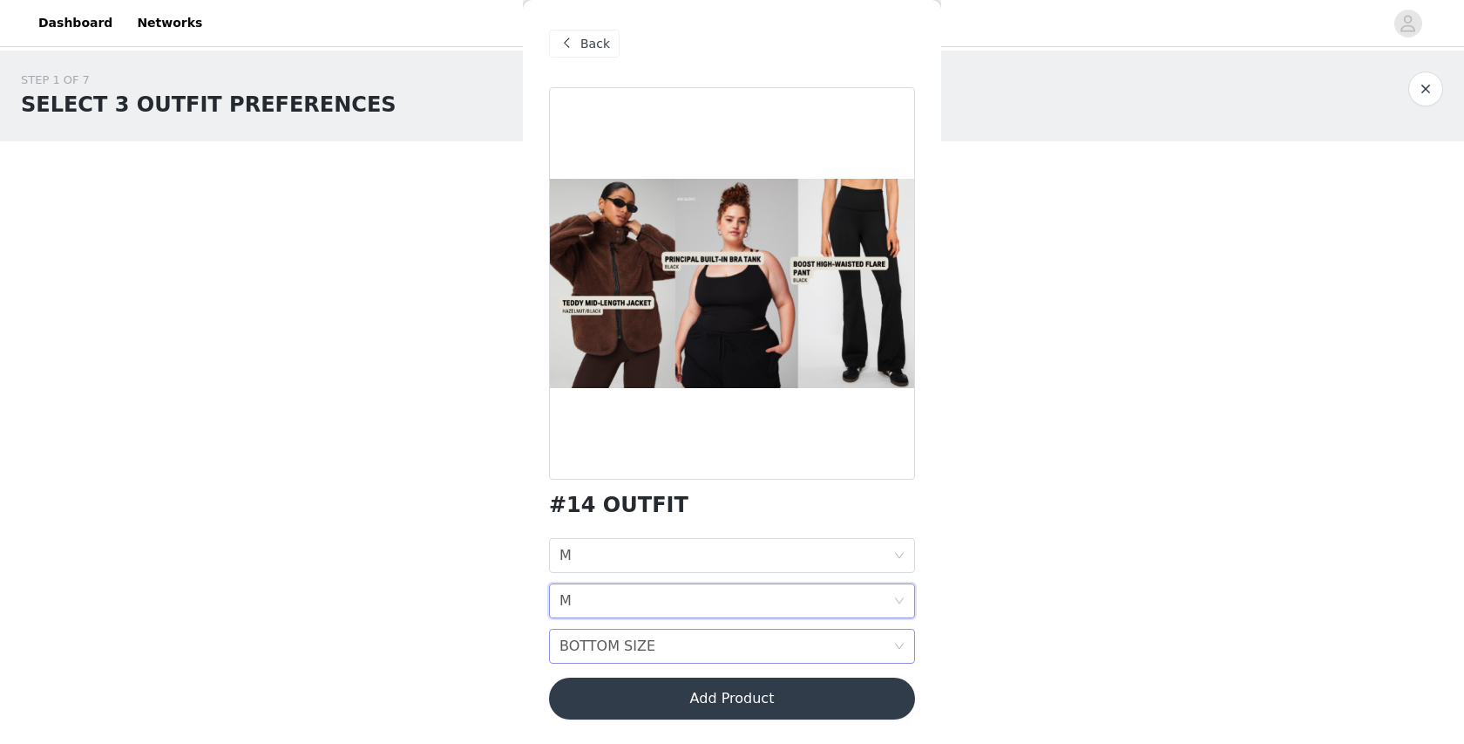
click at [734, 645] on div "BOTTOM SIZE BOTTOM SIZE" at bounding box center [727, 645] width 334 height 33
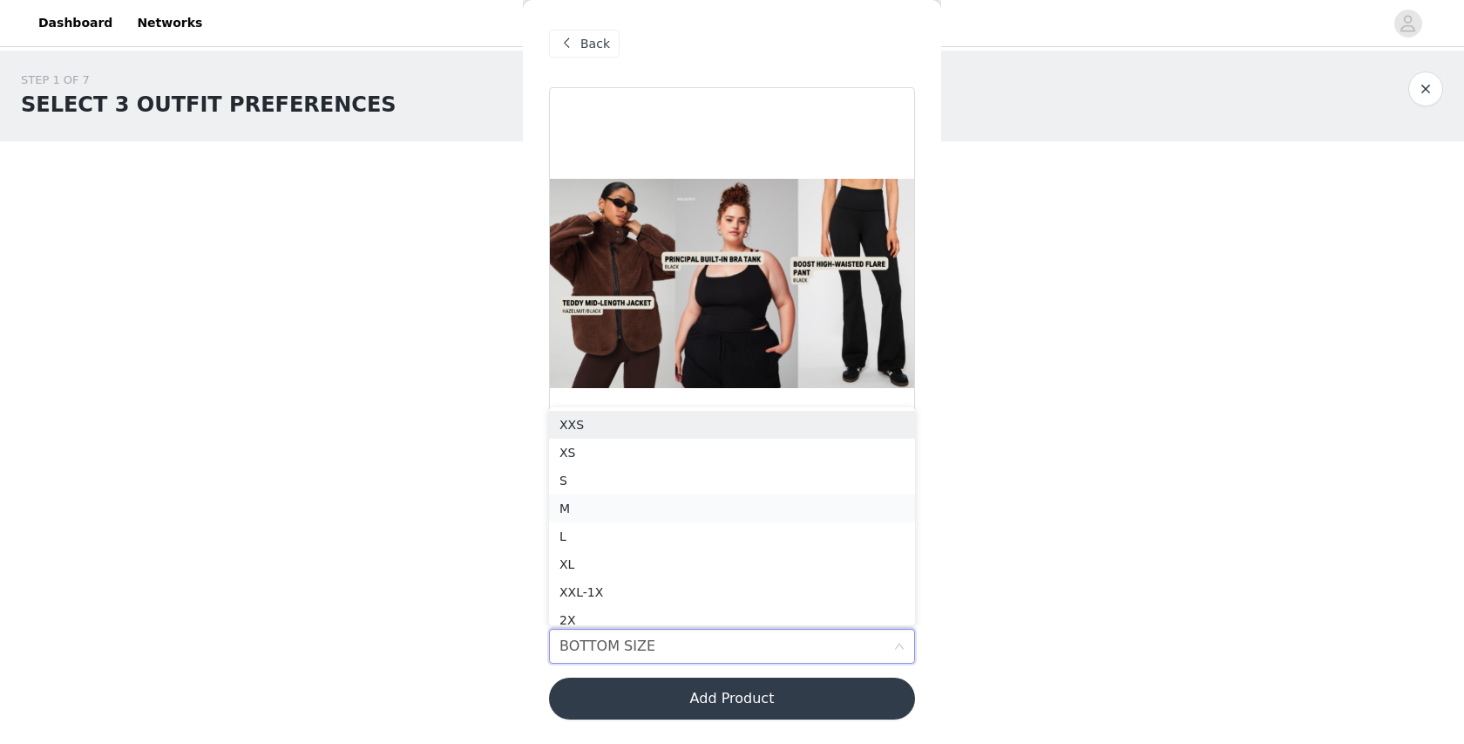
scroll to position [9, 0]
click at [745, 507] on div "M" at bounding box center [732, 499] width 345 height 19
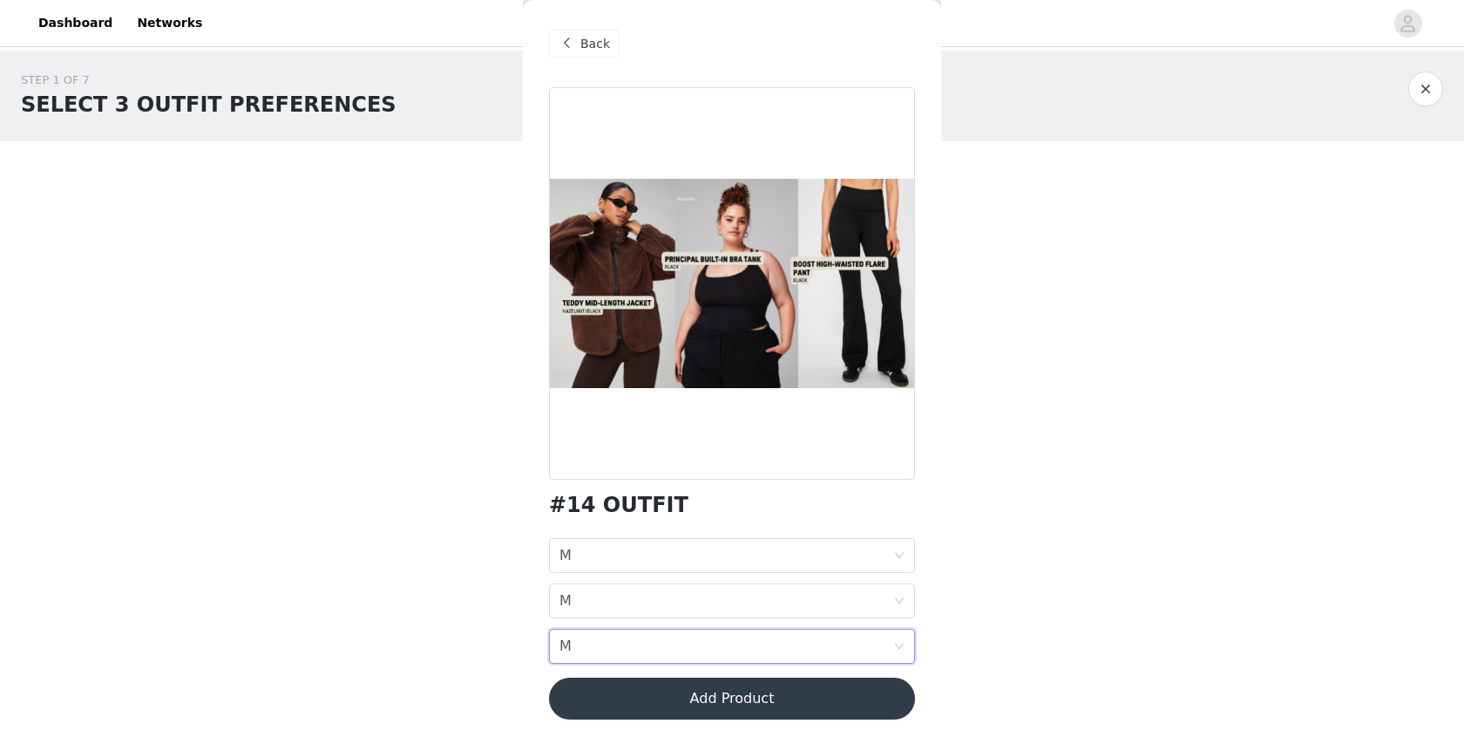
click at [701, 687] on button "Add Product" at bounding box center [732, 698] width 366 height 42
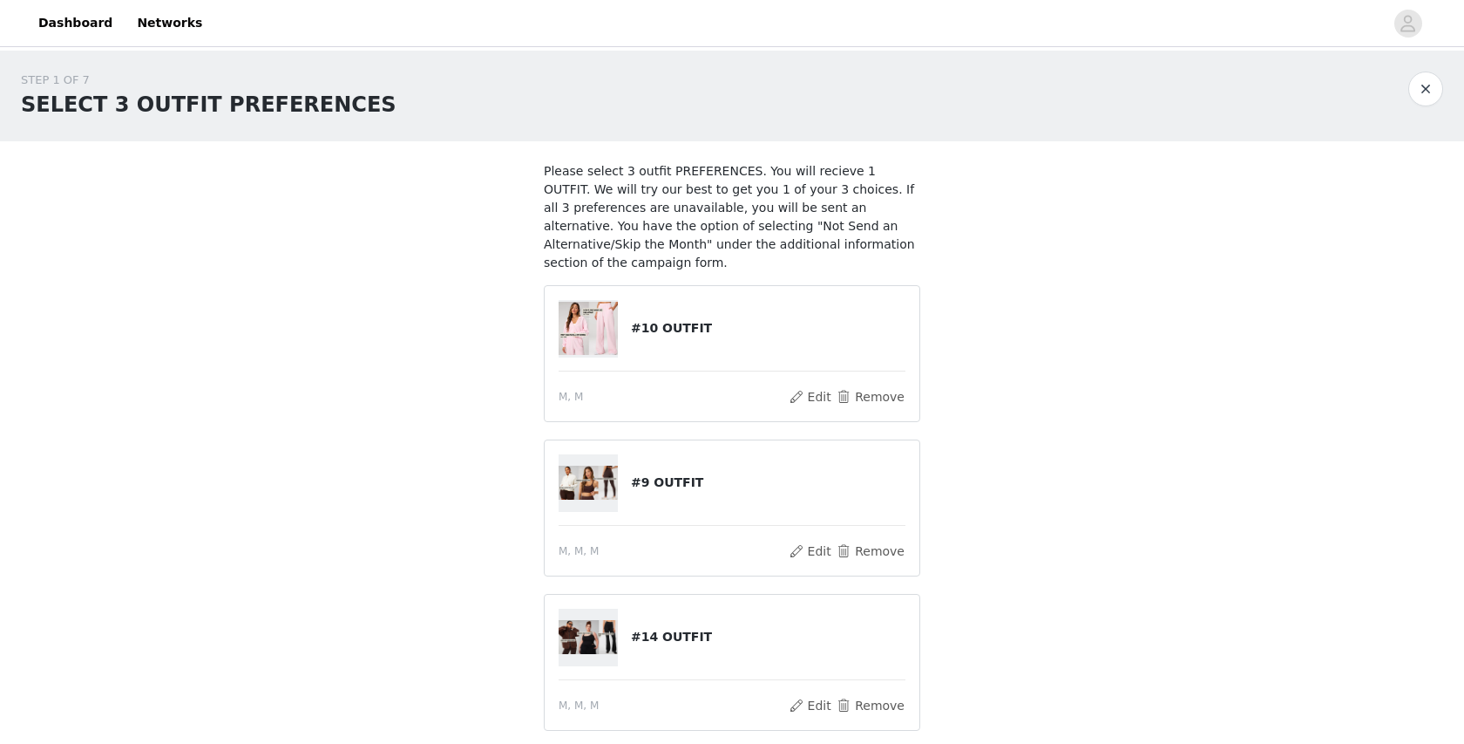
scroll to position [146, 0]
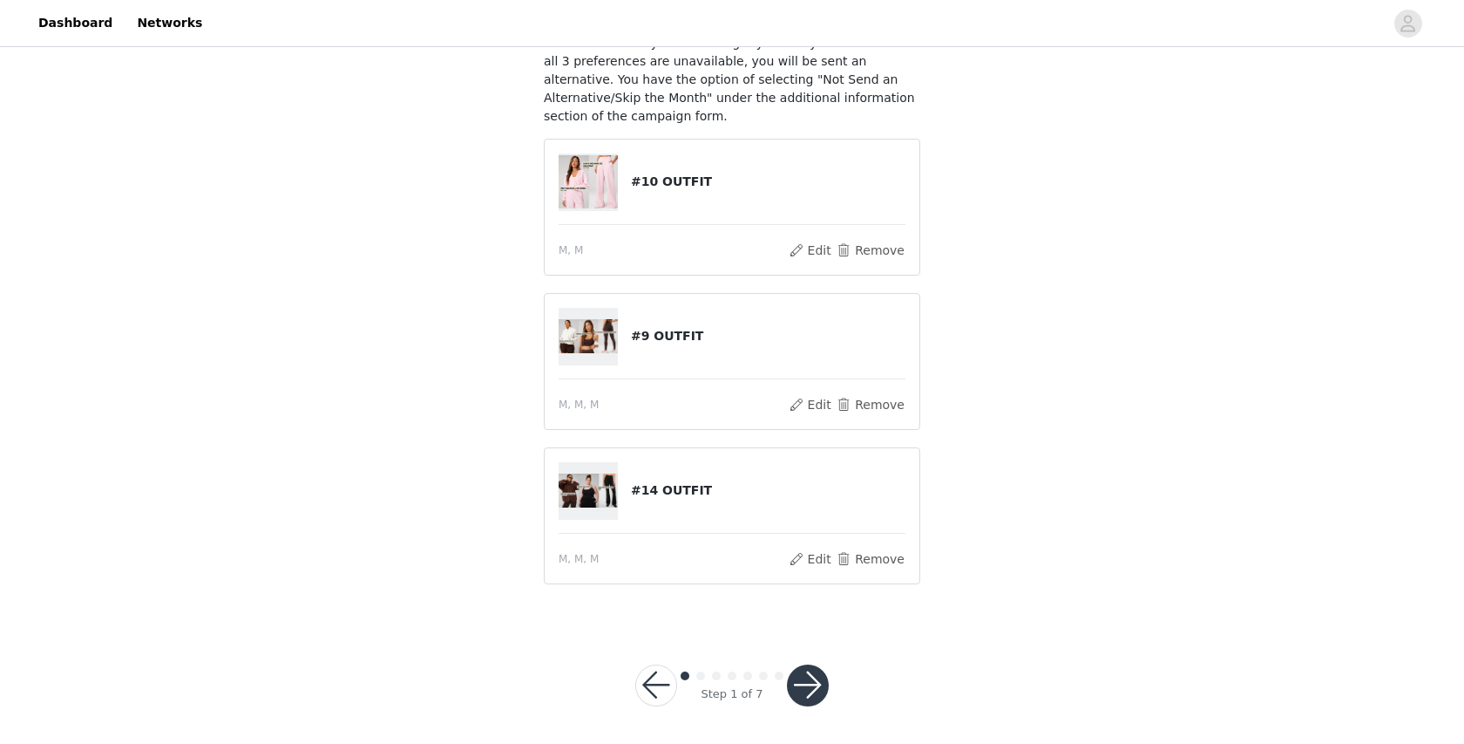
click at [809, 676] on button "button" at bounding box center [808, 685] width 42 height 42
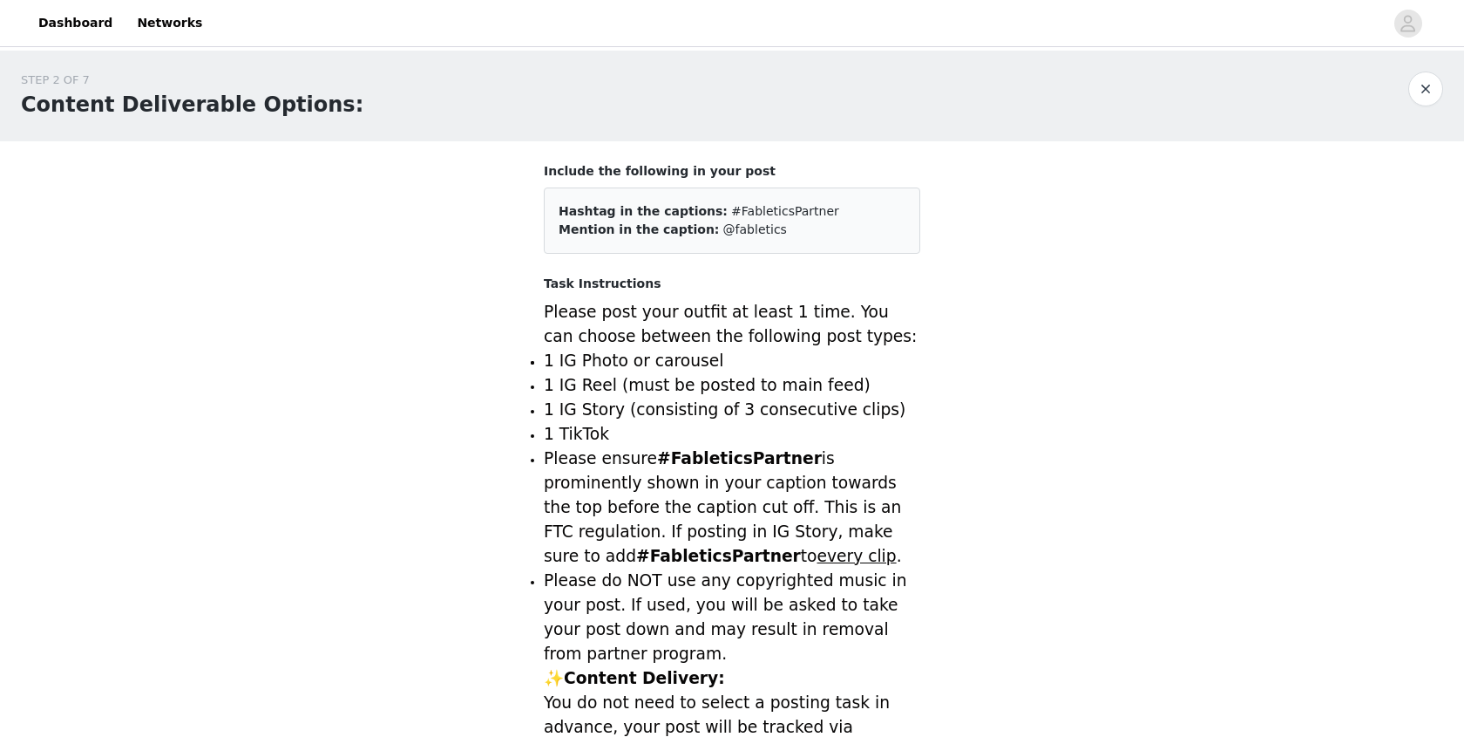
scroll to position [735, 0]
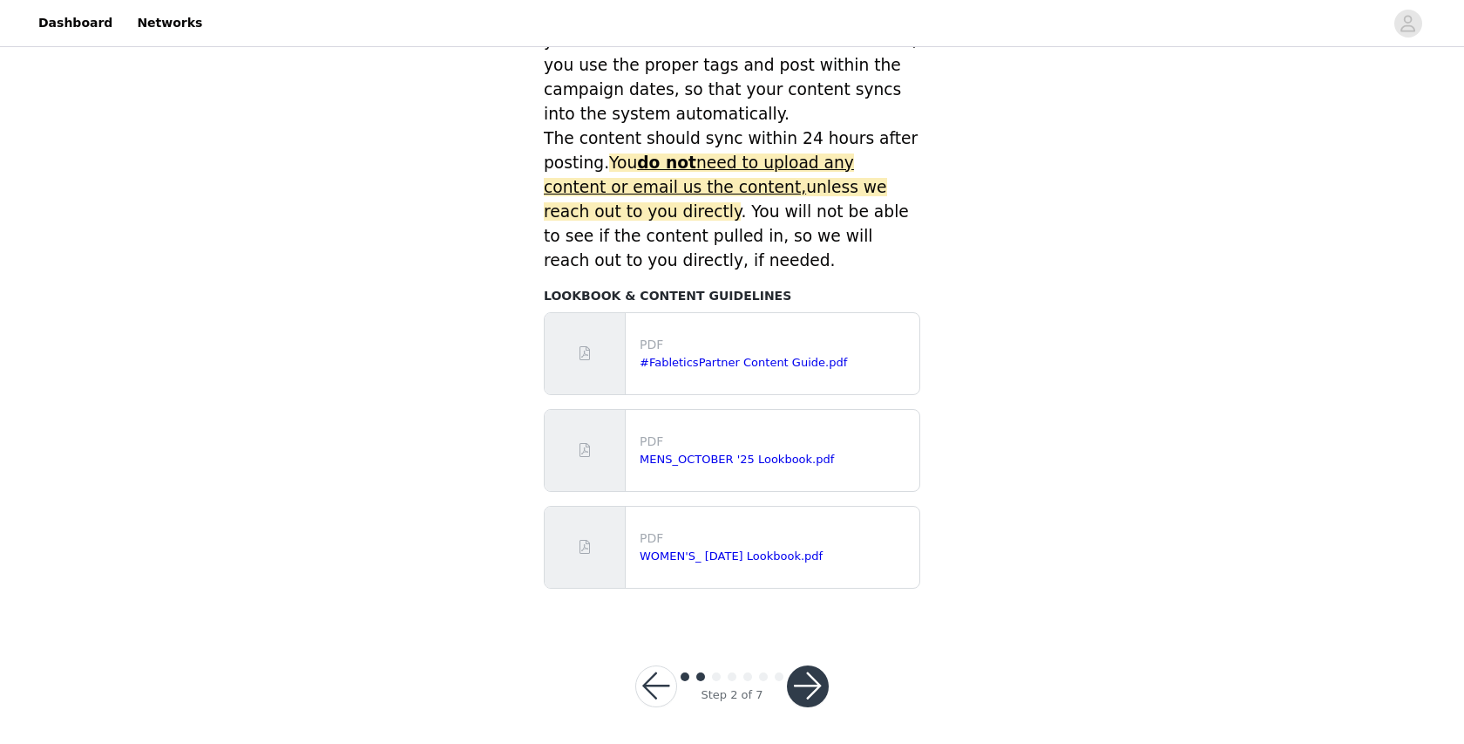
click at [802, 683] on button "button" at bounding box center [808, 686] width 42 height 42
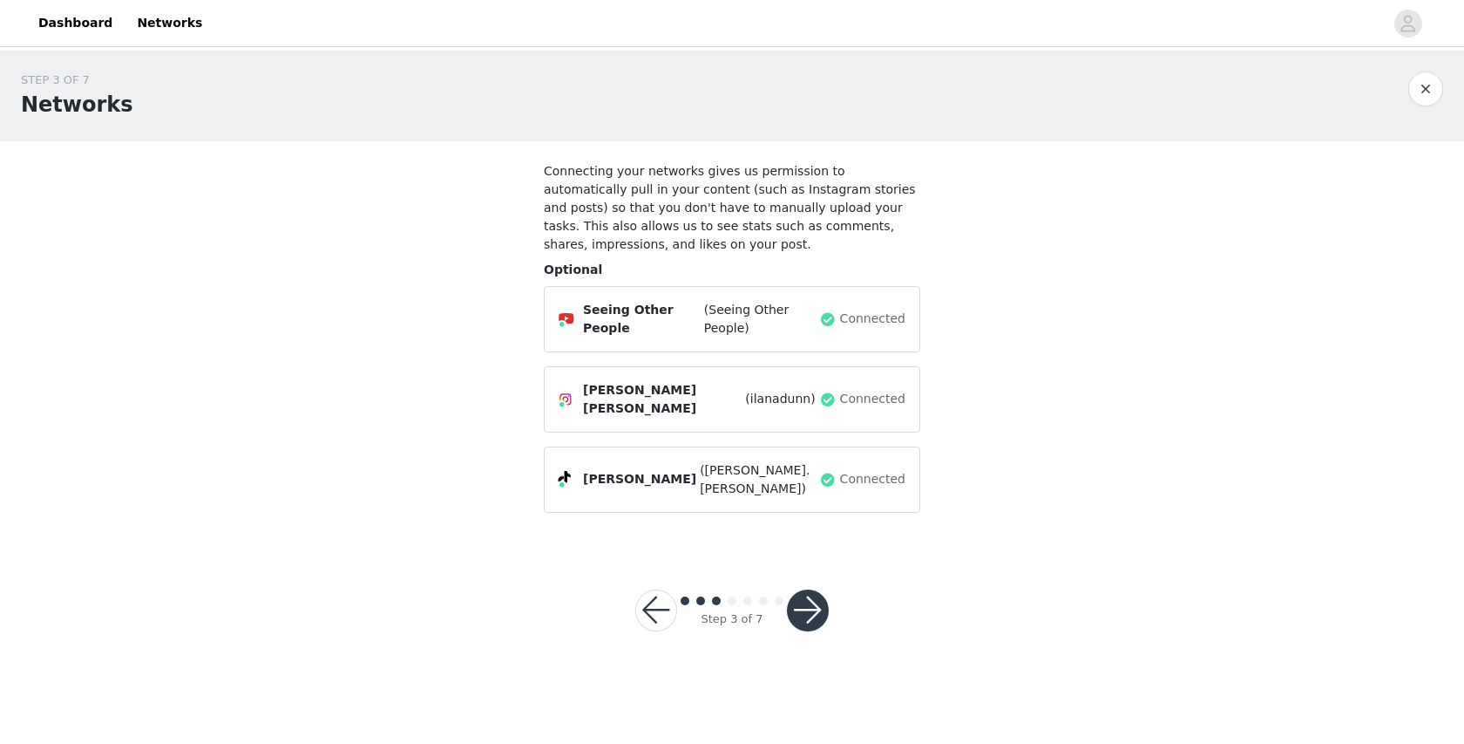
click at [813, 589] on button "button" at bounding box center [808, 610] width 42 height 42
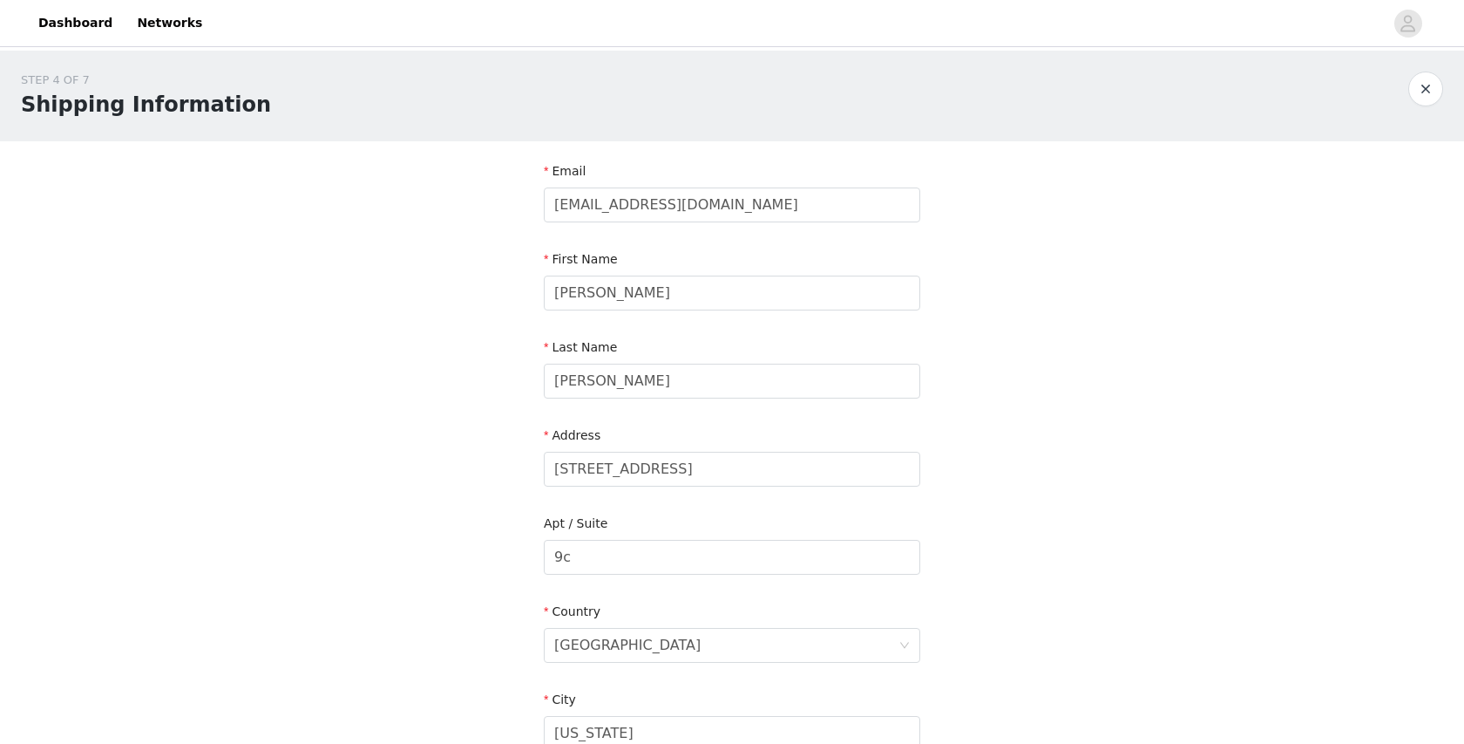
scroll to position [98, 0]
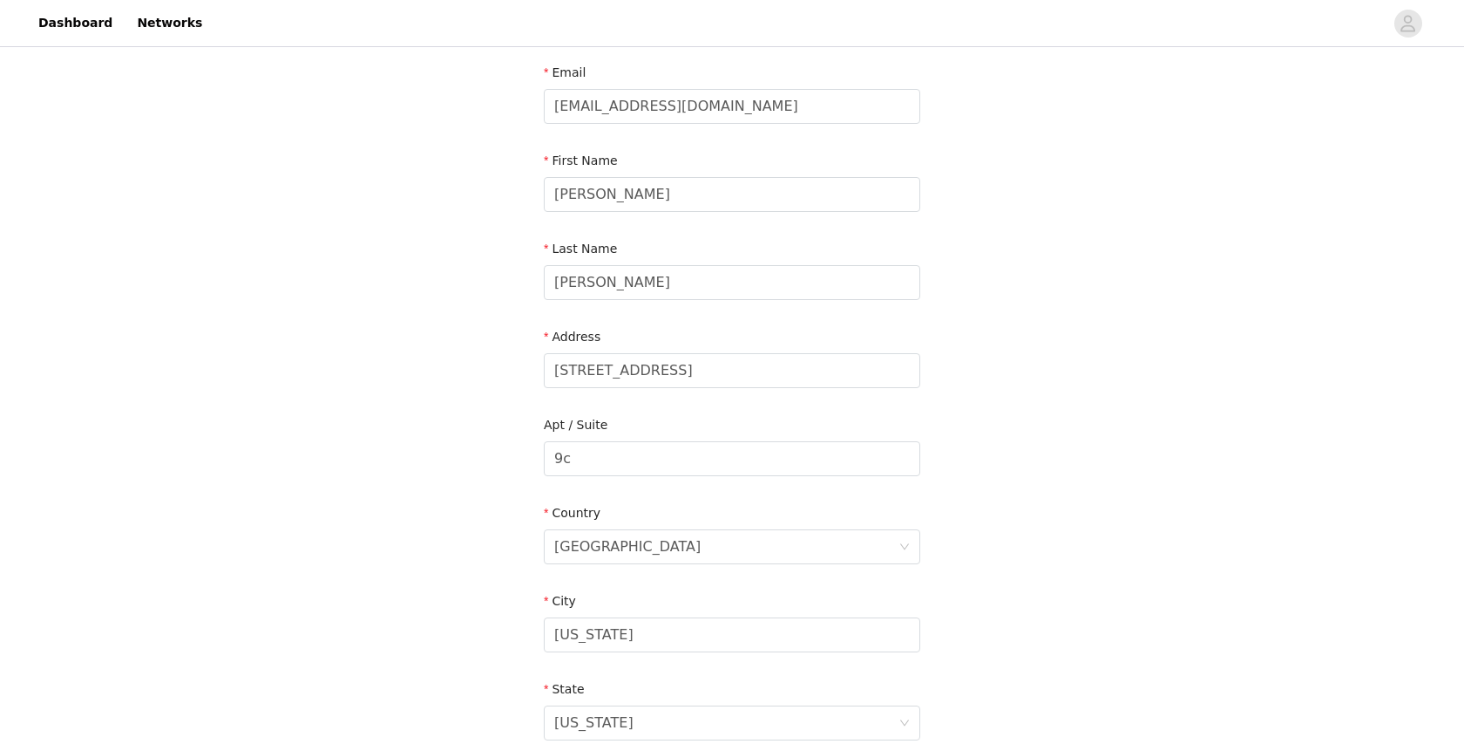
click at [749, 350] on div "Address" at bounding box center [732, 340] width 377 height 25
click at [725, 372] on input "[STREET_ADDRESS]" at bounding box center [732, 370] width 377 height 35
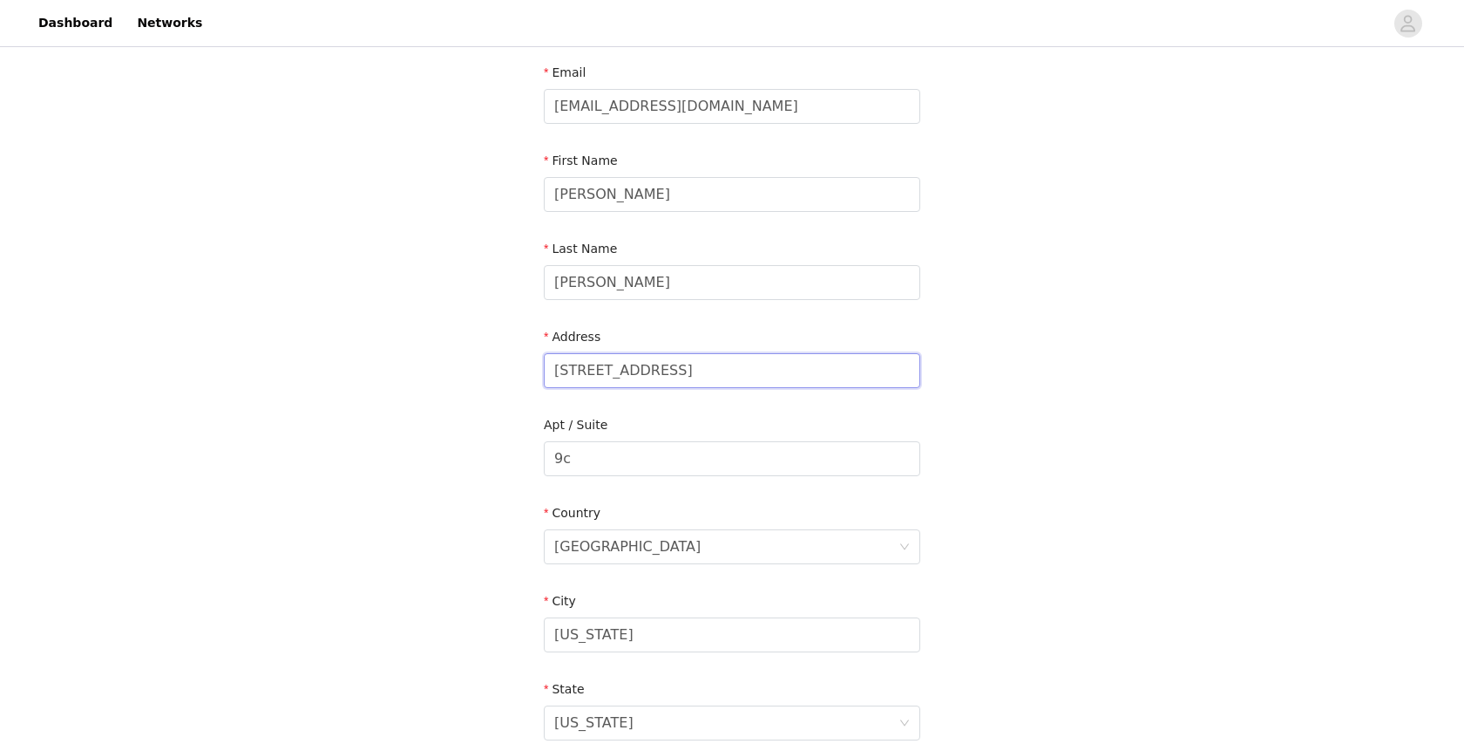
click at [725, 372] on input "[STREET_ADDRESS]" at bounding box center [732, 370] width 377 height 35
type input "[STREET_ADDRESS]"
type input "9144629114"
click at [675, 464] on input "9c" at bounding box center [732, 458] width 377 height 35
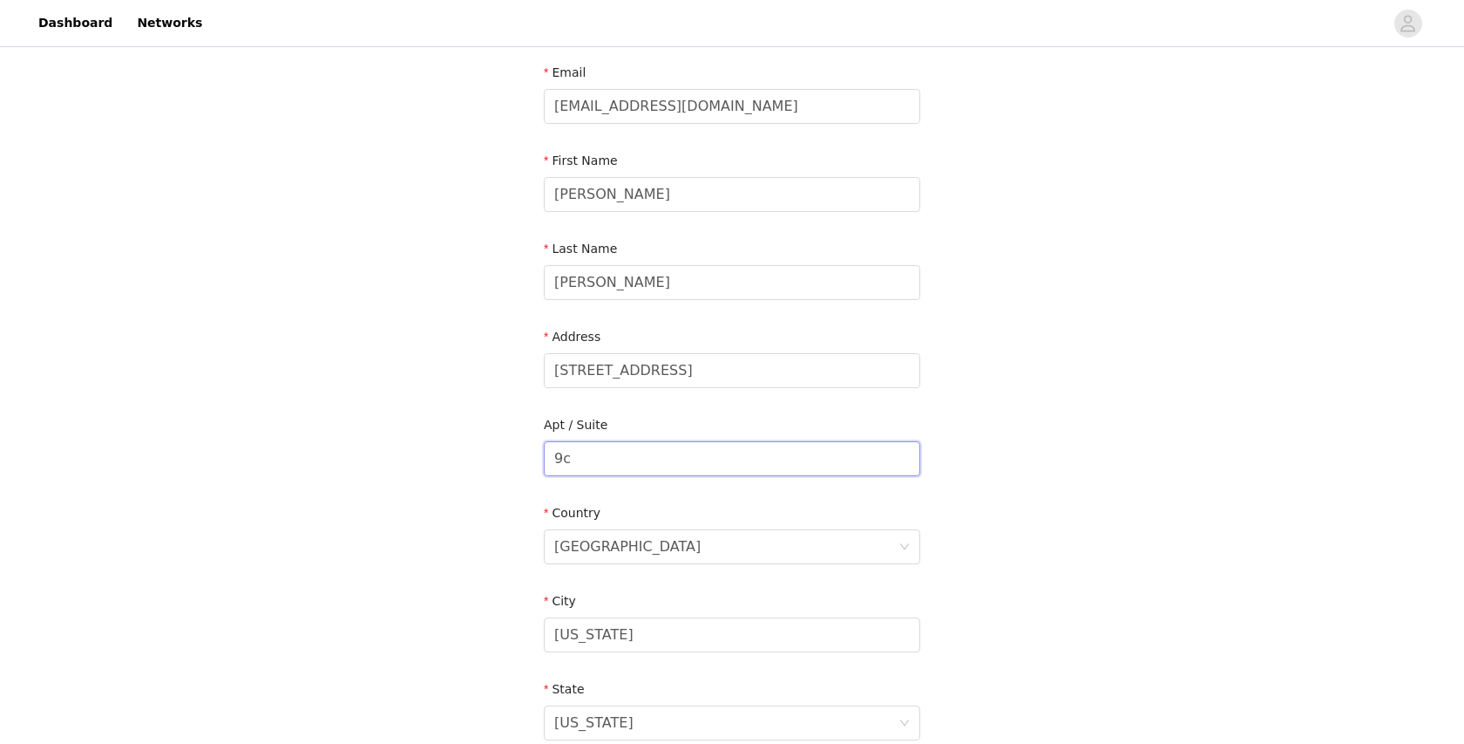
click at [675, 464] on input "9c" at bounding box center [732, 458] width 377 height 35
type input "16A"
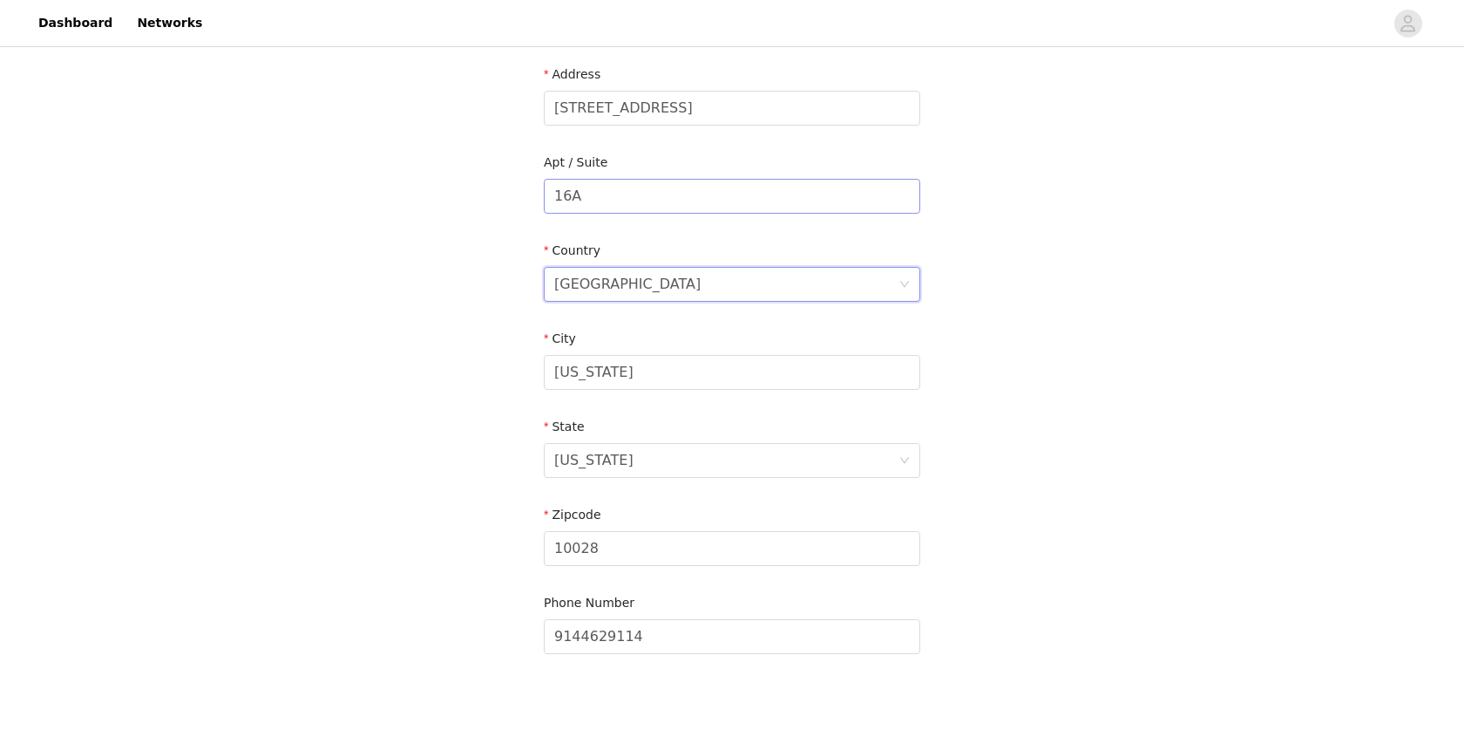
scroll to position [444, 0]
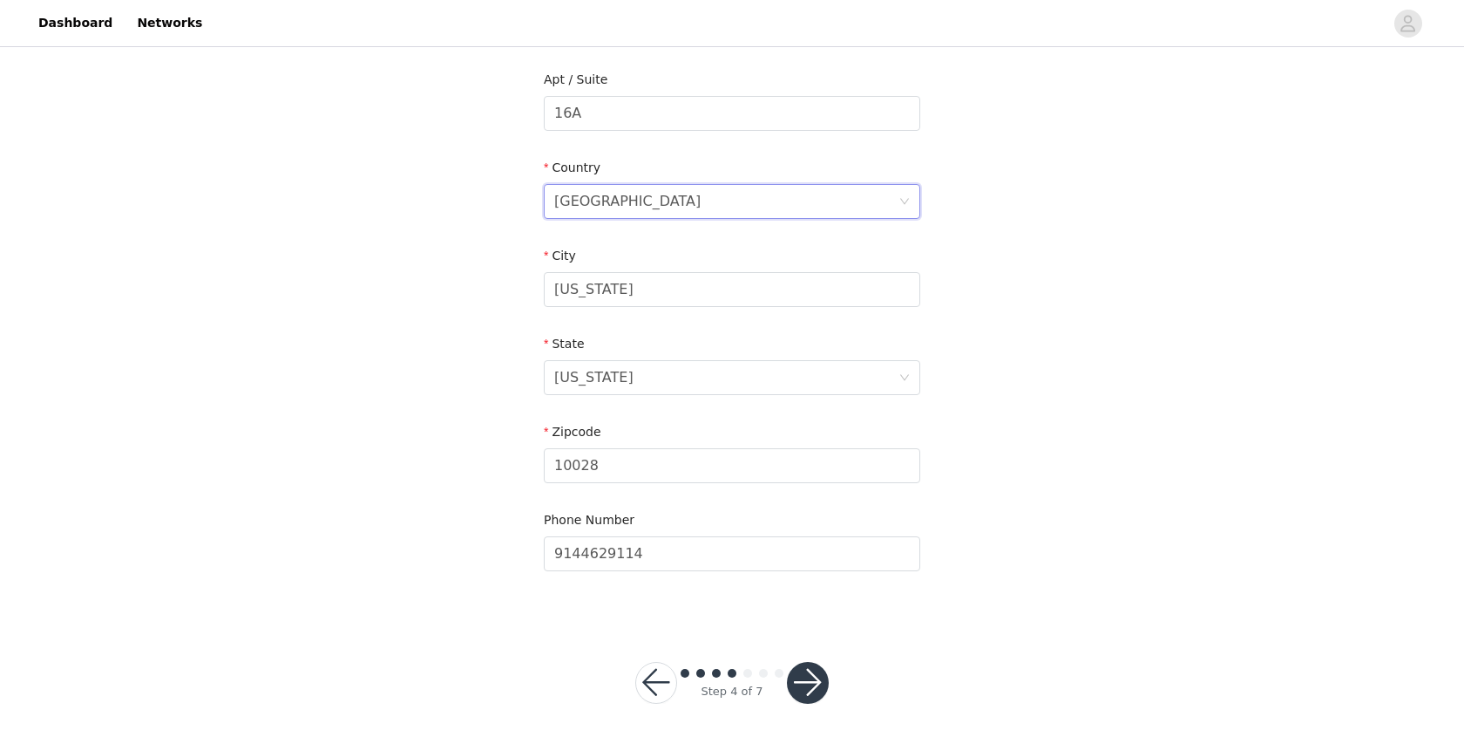
click at [802, 678] on button "button" at bounding box center [808, 683] width 42 height 42
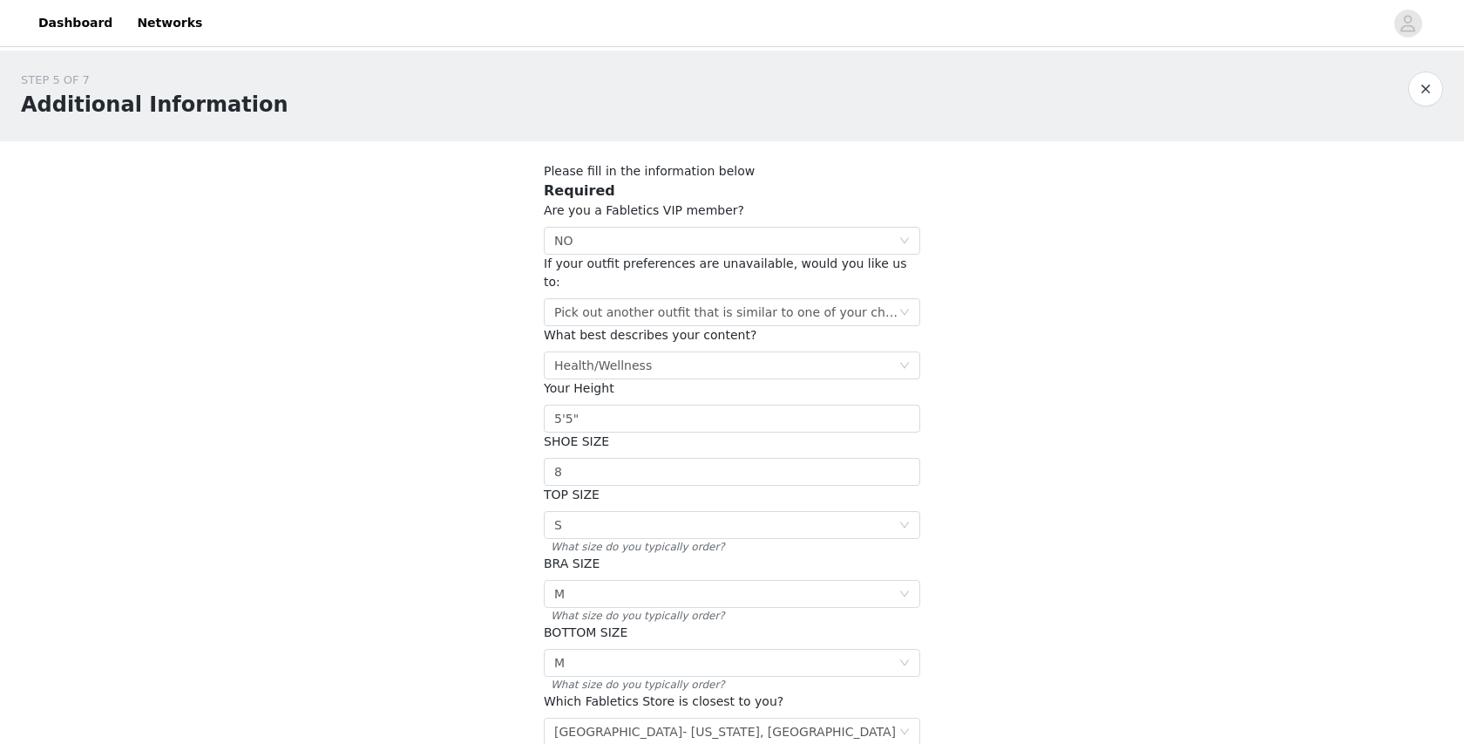
scroll to position [194, 0]
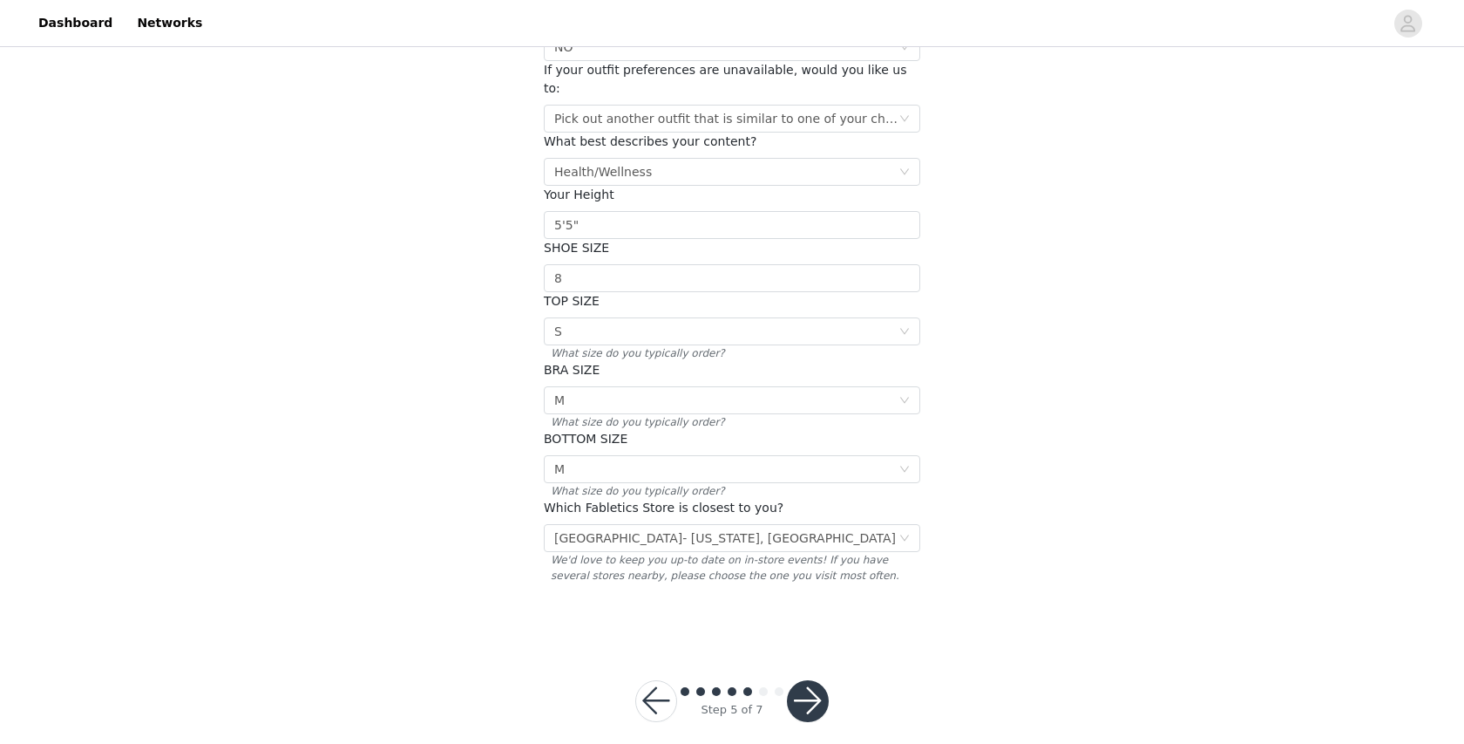
click at [808, 680] on button "button" at bounding box center [808, 701] width 42 height 42
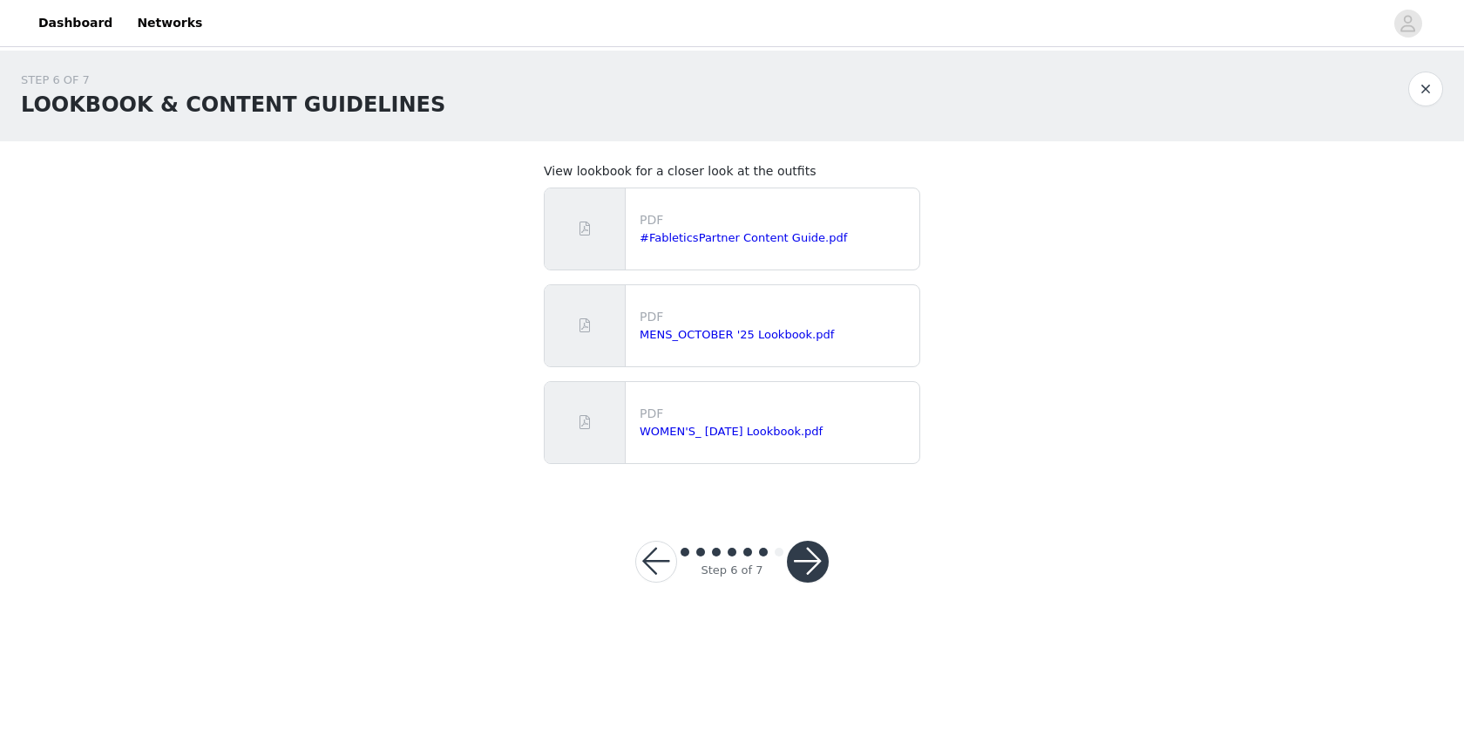
click at [805, 566] on button "button" at bounding box center [808, 561] width 42 height 42
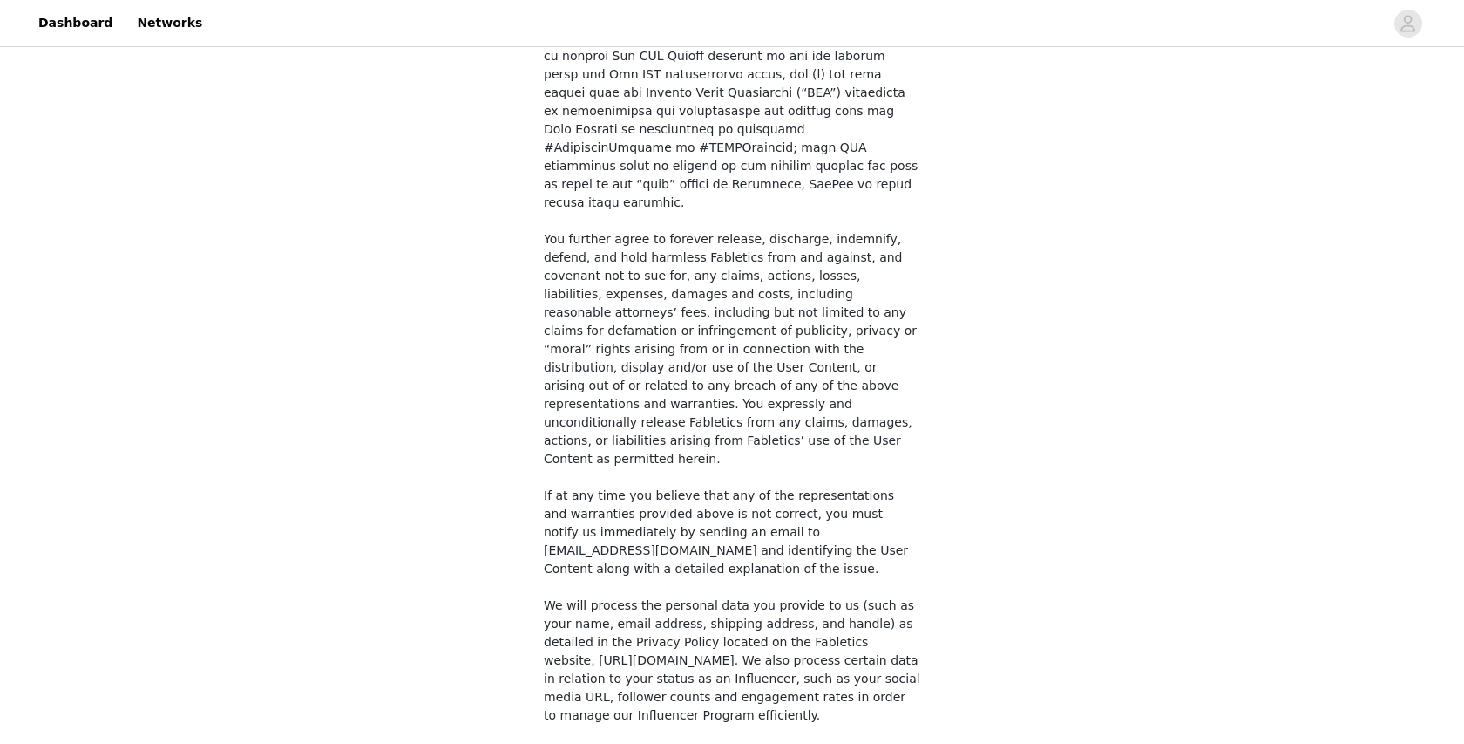
scroll to position [1232, 0]
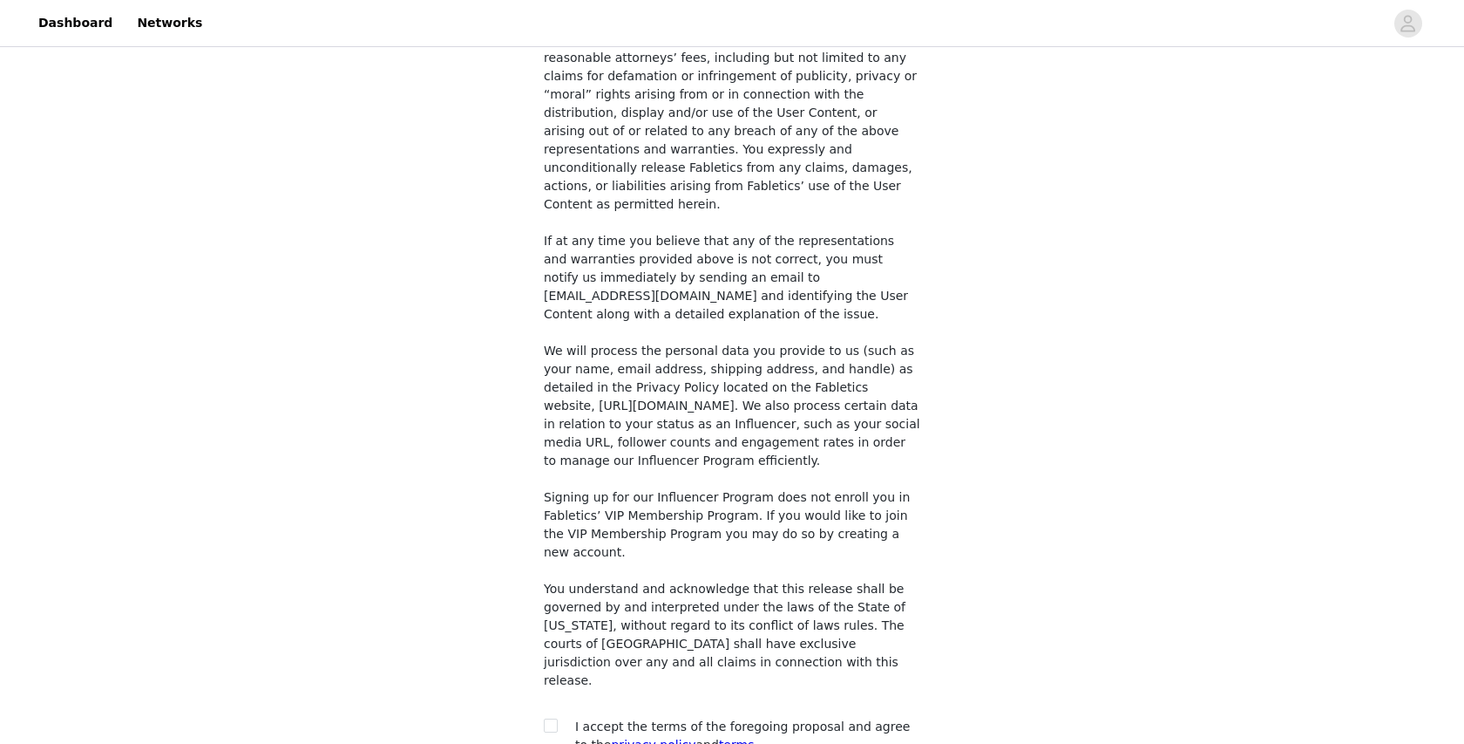
click at [772, 719] on span "I accept the terms of the foregoing proposal and agree to the privacy policy an…" at bounding box center [742, 735] width 335 height 32
click at [550, 718] on input "checkbox" at bounding box center [550, 724] width 12 height 12
checkbox input "true"
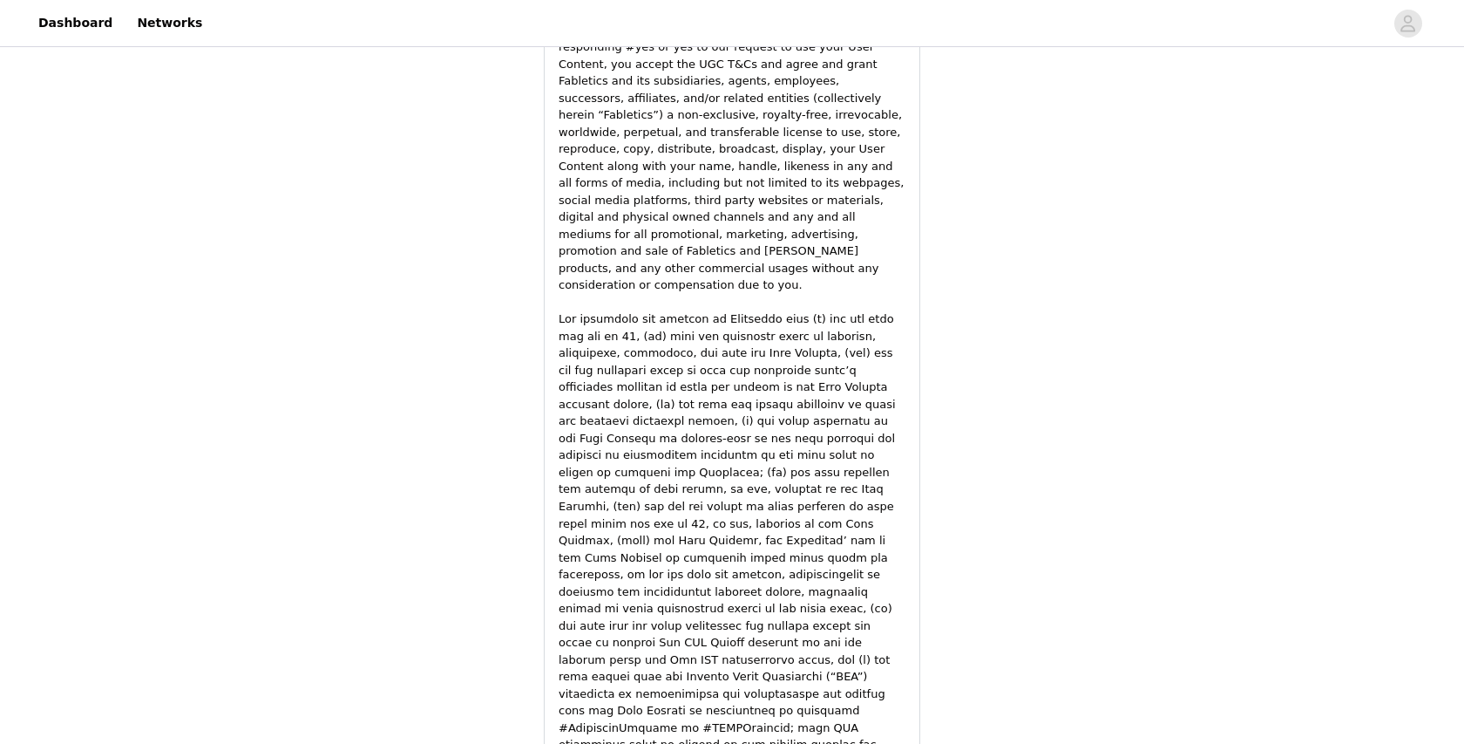
scroll to position [2516, 0]
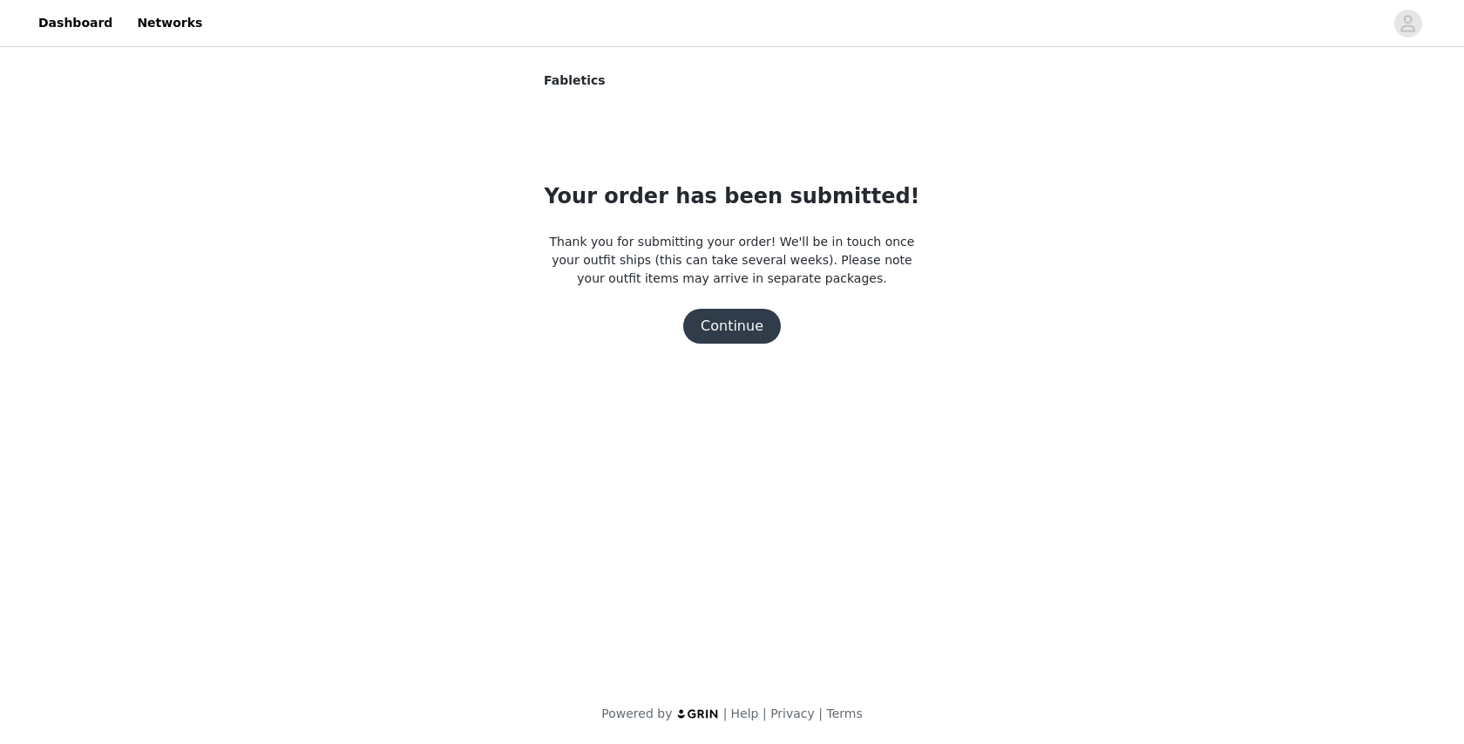
scroll to position [0, 0]
